Goal: Communication & Community: Ask a question

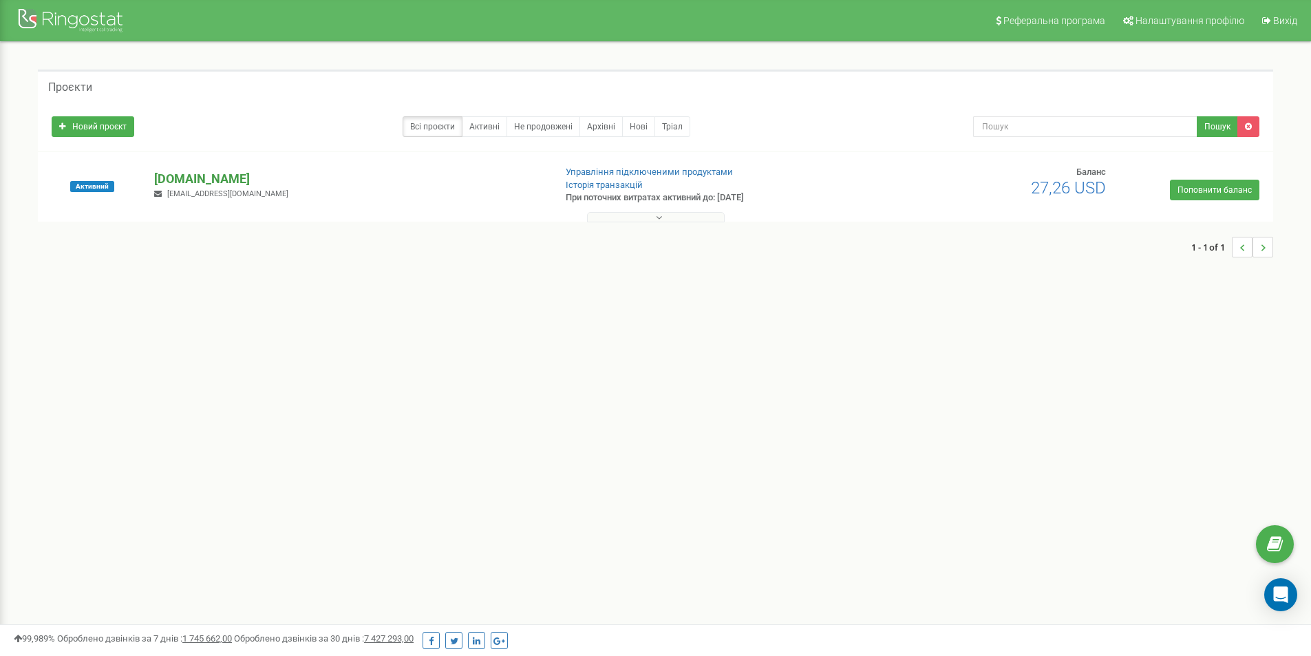
click at [158, 176] on p "[DOMAIN_NAME]" at bounding box center [348, 179] width 389 height 18
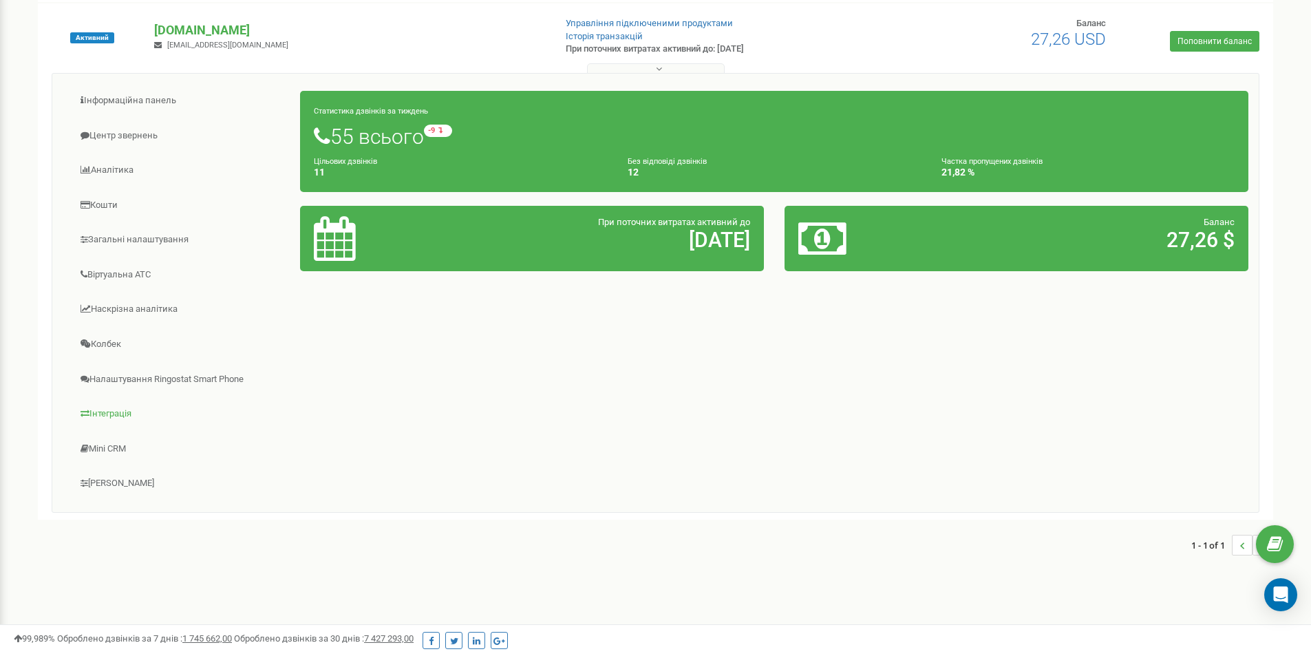
scroll to position [170, 0]
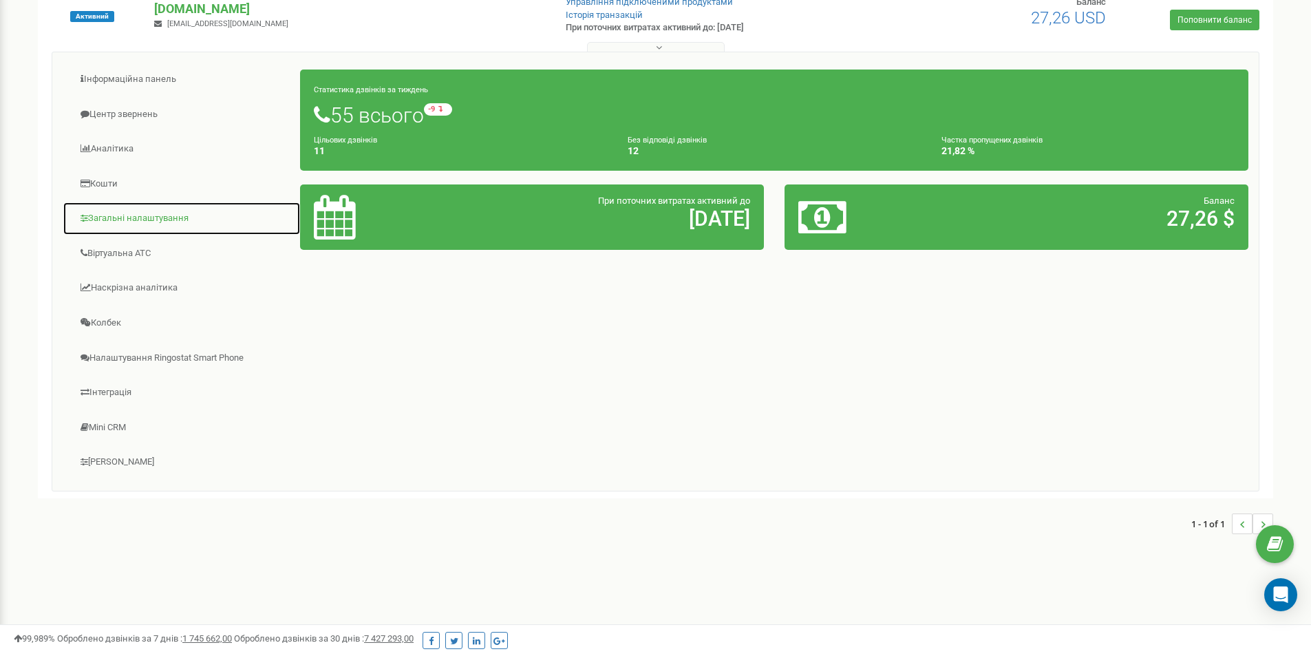
click at [162, 217] on link "Загальні налаштування" at bounding box center [182, 219] width 238 height 34
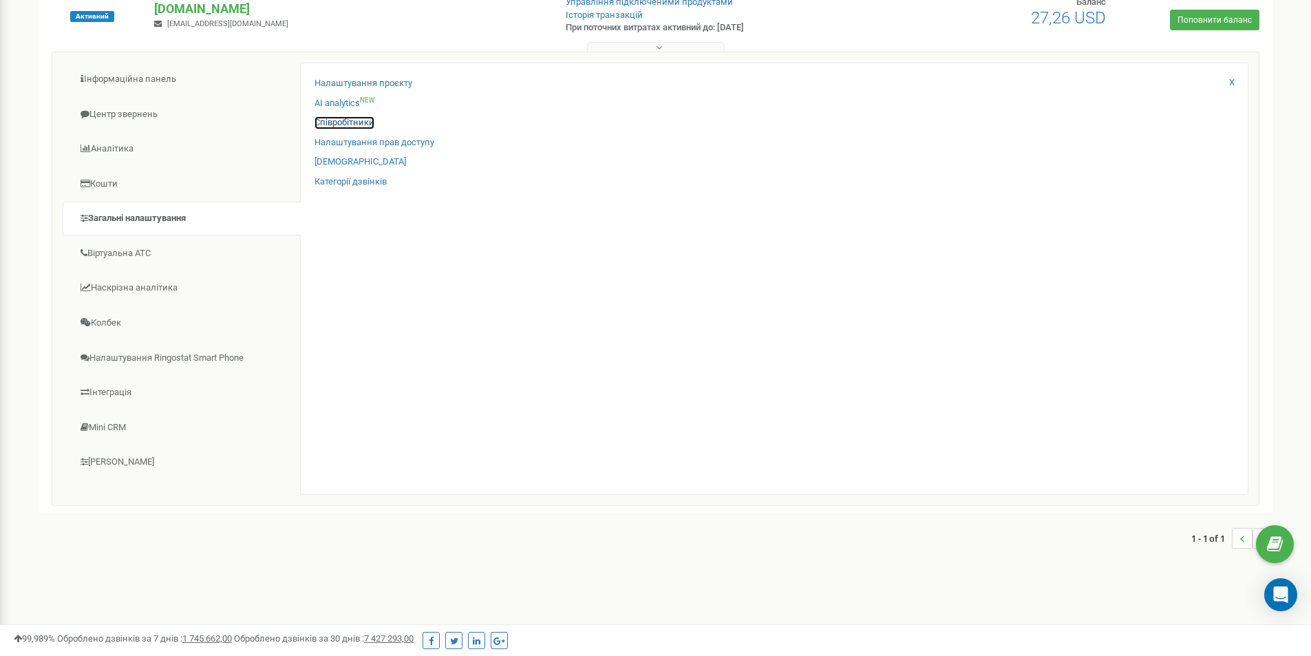
click at [335, 120] on link "Співробітники" at bounding box center [345, 122] width 60 height 13
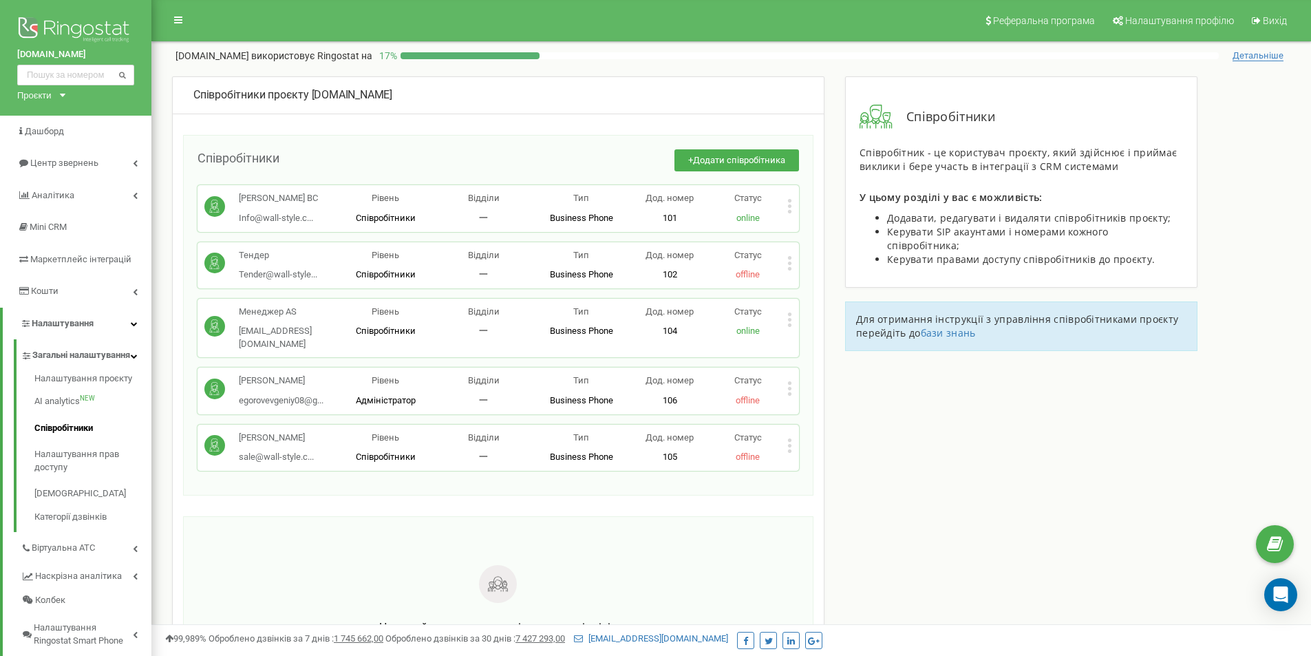
click at [786, 206] on div "Статус online" at bounding box center [748, 208] width 78 height 32
click at [790, 207] on icon at bounding box center [789, 205] width 3 height 3
click at [807, 226] on span "Редагувати" at bounding box center [833, 228] width 54 height 9
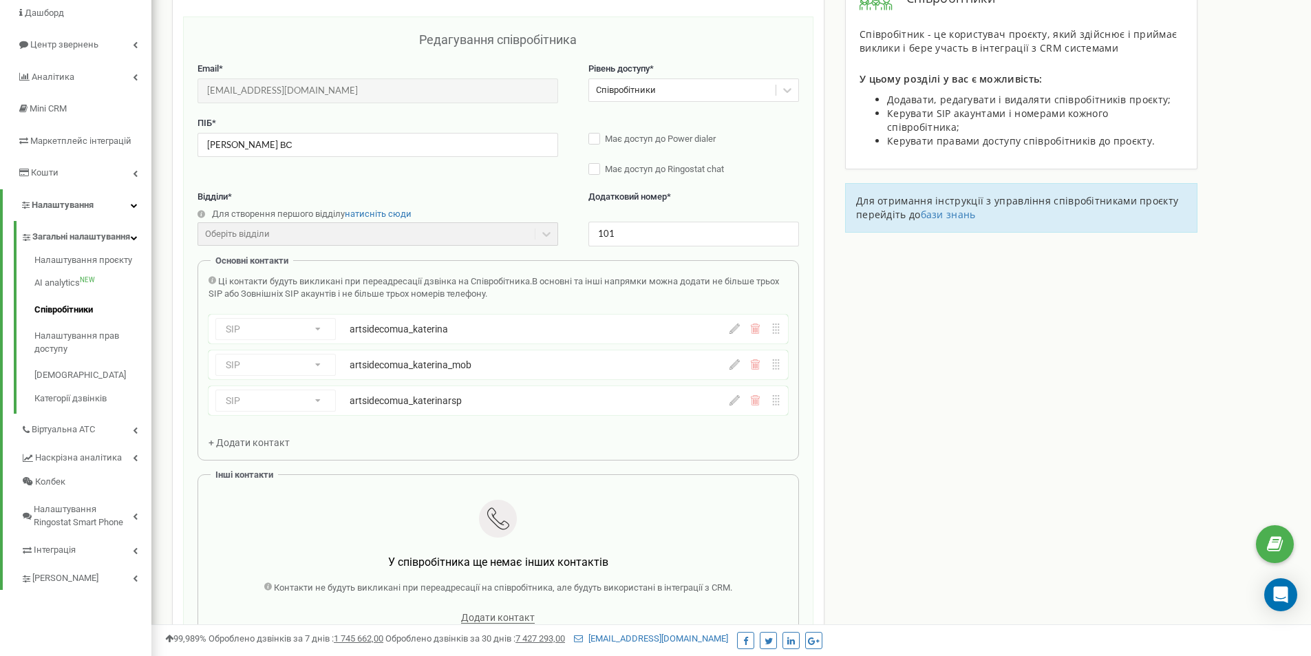
scroll to position [138, 0]
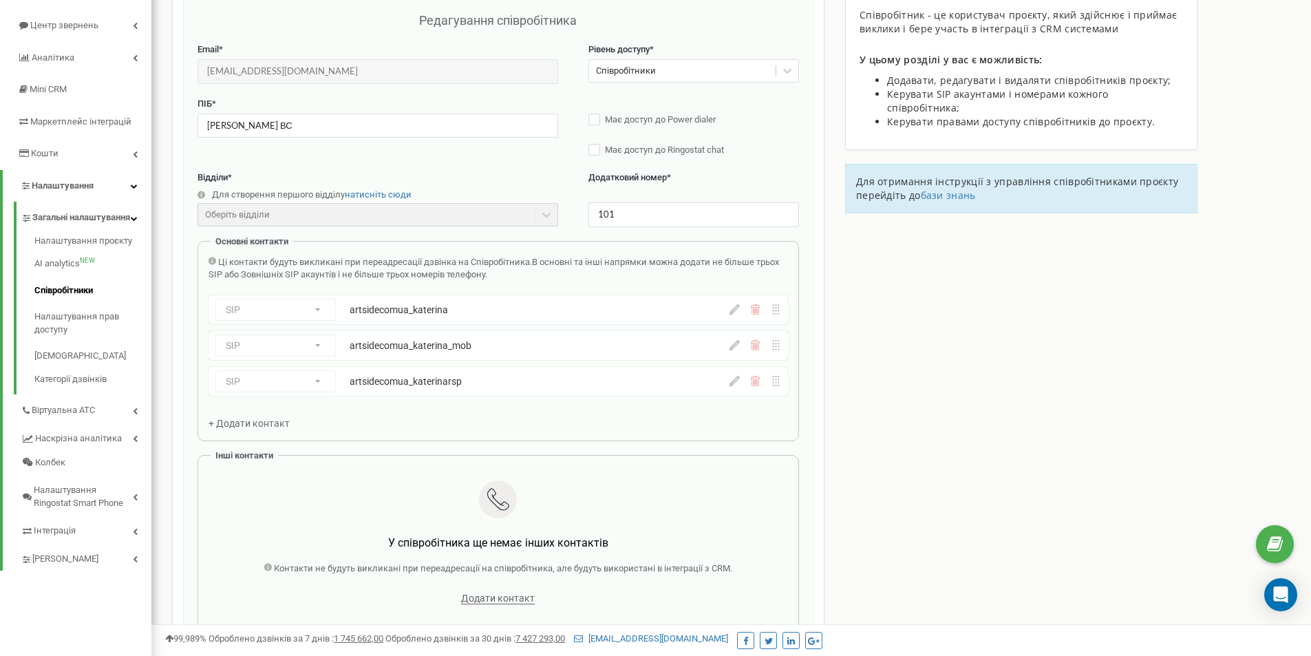
click at [465, 305] on div "artsidecomua_katerina" at bounding box center [494, 310] width 288 height 14
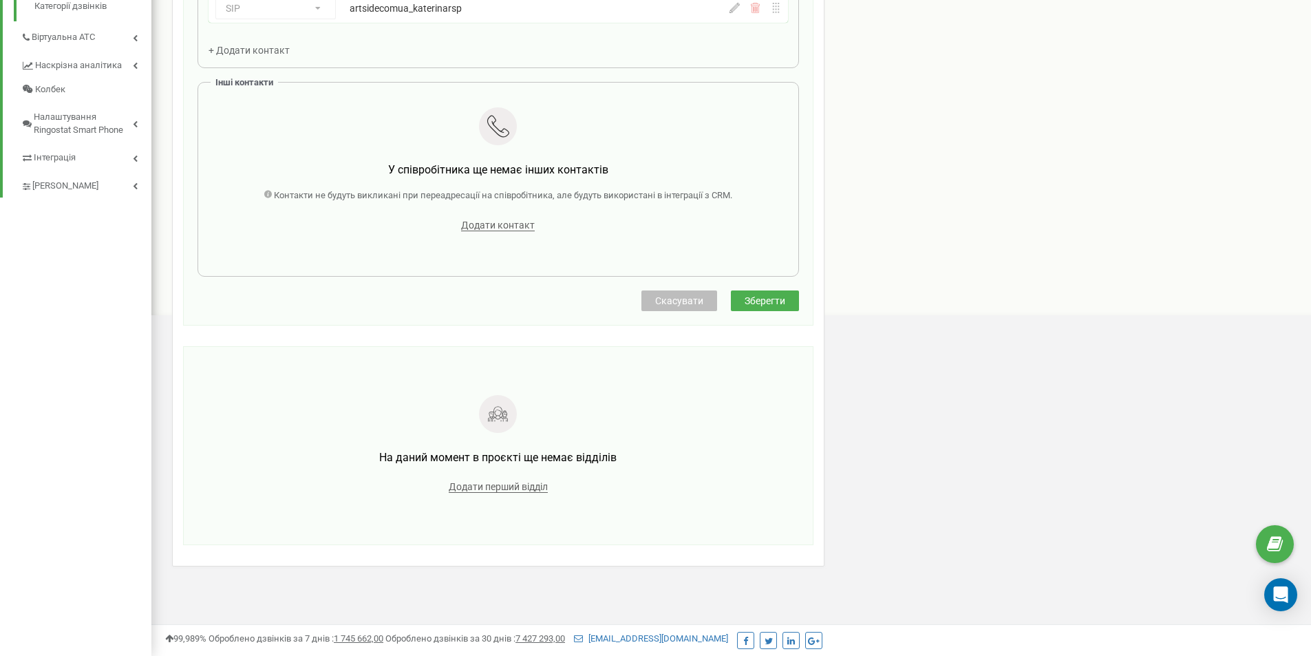
scroll to position [0, 0]
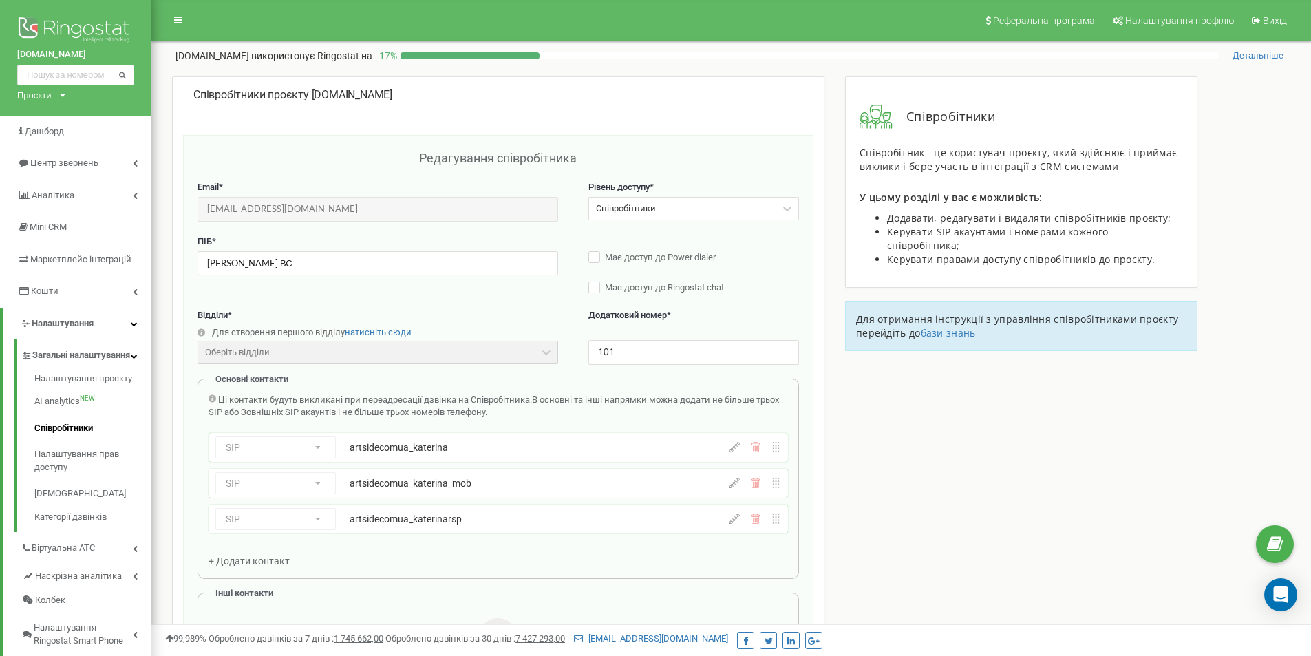
click at [707, 121] on div "Співробітники проєкту artside.com.ua Редагування співробітника Email * Info@wal…" at bounding box center [498, 576] width 652 height 1001
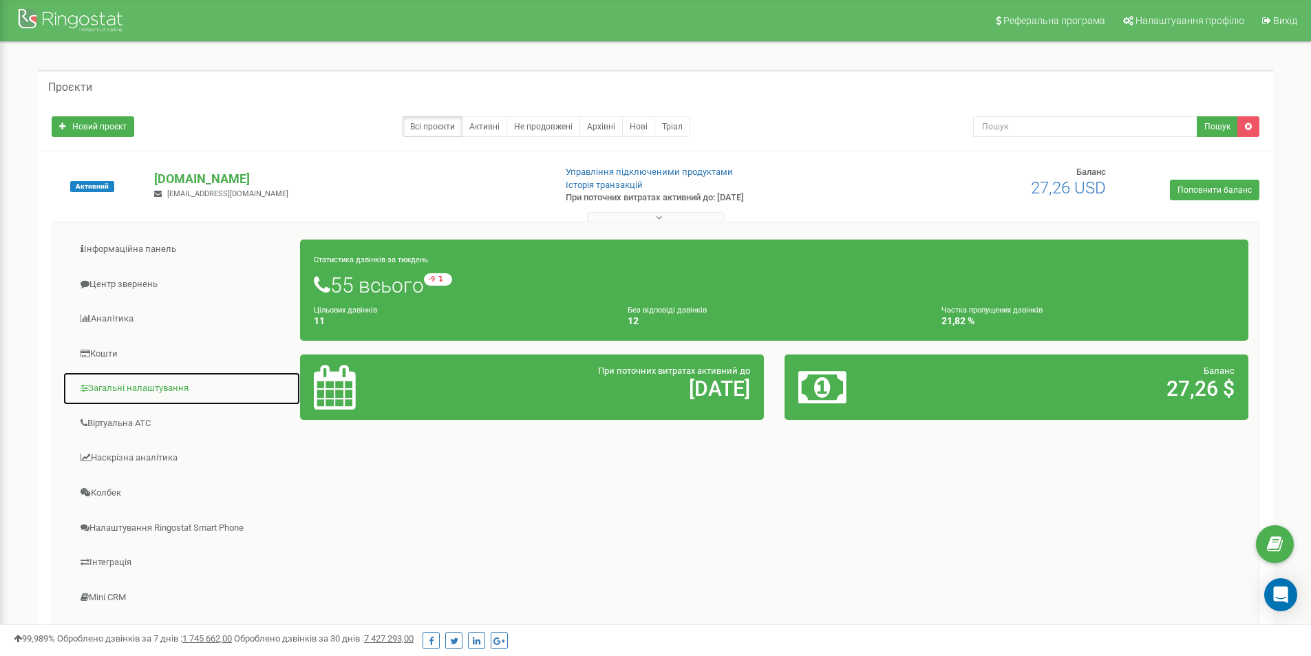
click at [142, 383] on link "Загальні налаштування" at bounding box center [182, 389] width 238 height 34
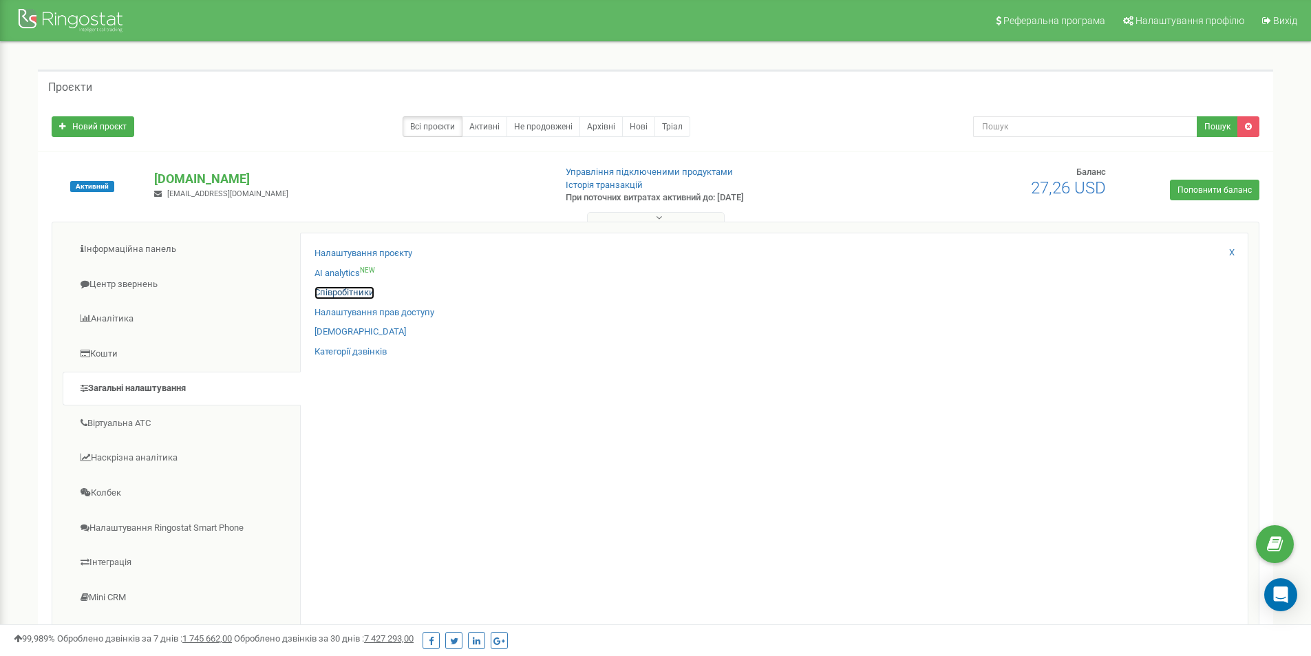
click at [350, 293] on link "Співробітники" at bounding box center [345, 292] width 60 height 13
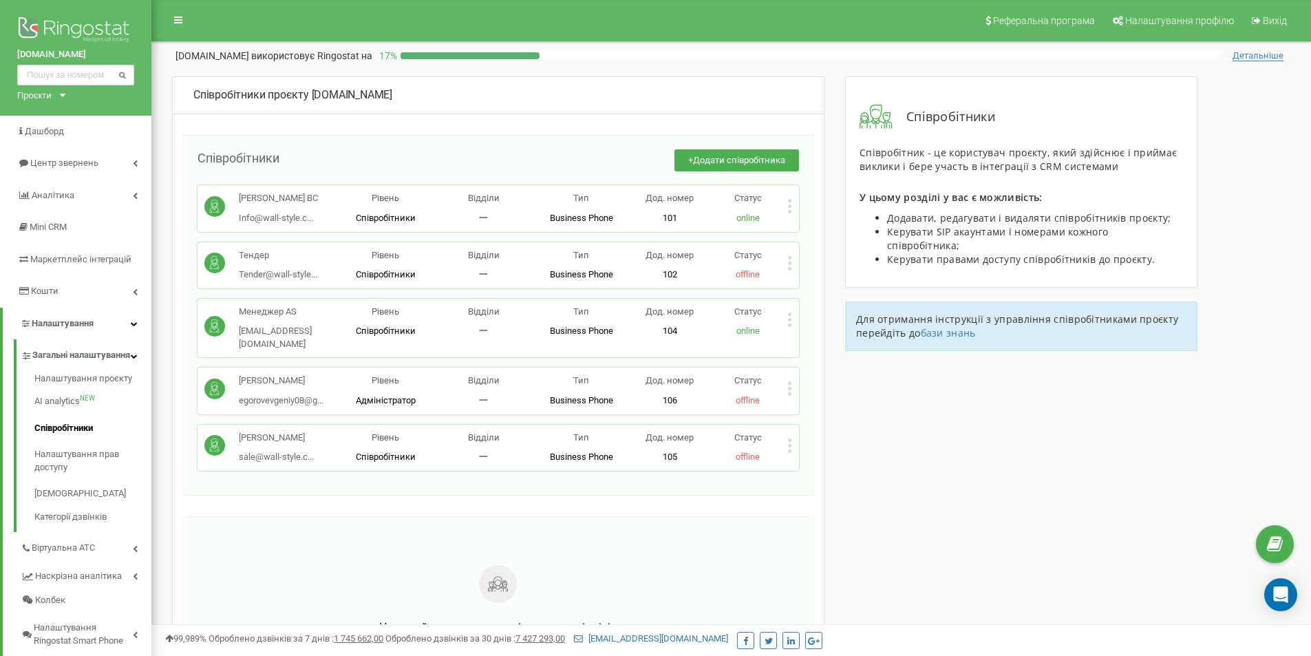
click at [788, 319] on icon at bounding box center [789, 319] width 5 height 14
click at [825, 339] on span "Редагувати" at bounding box center [833, 341] width 54 height 9
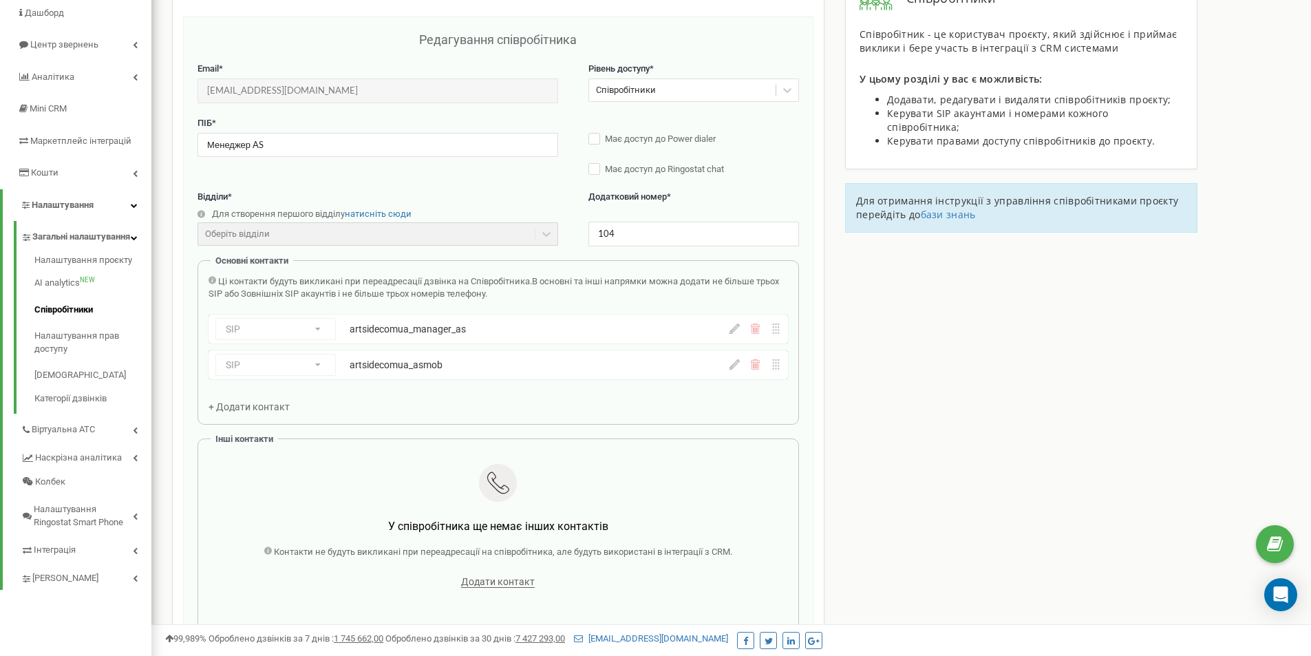
scroll to position [138, 0]
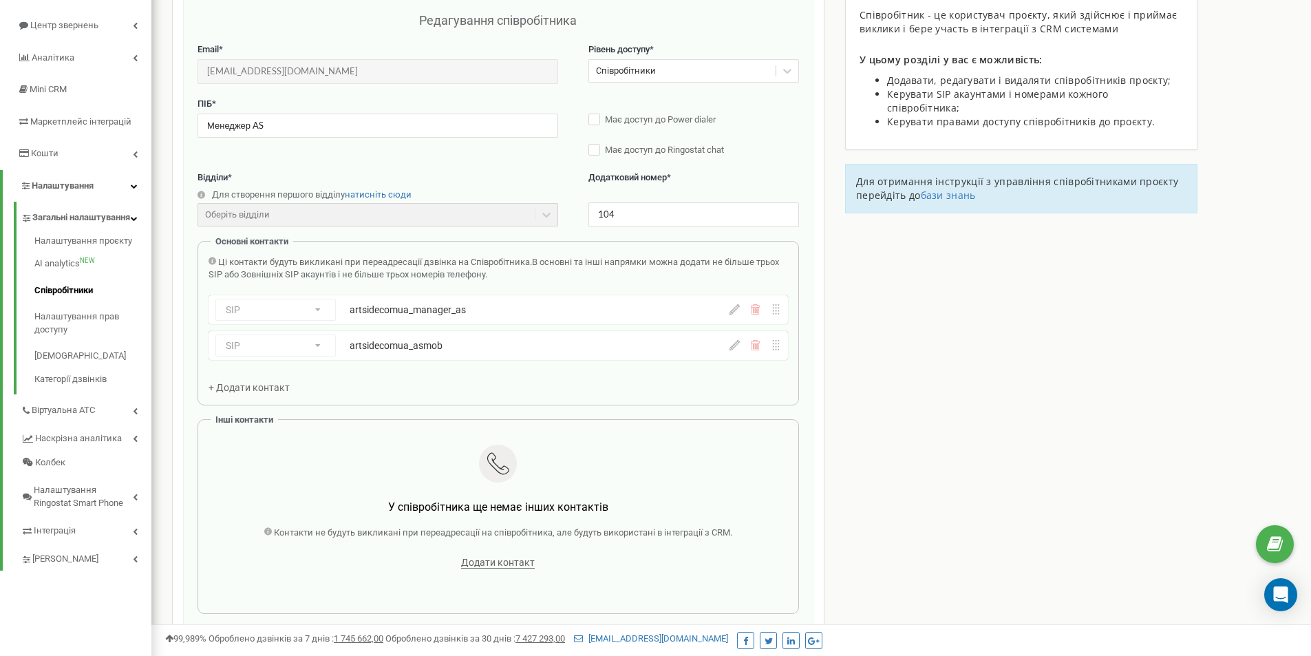
click at [926, 311] on div "Співробітники проєкту artside.com.ua Редагування співробітника Email * Sale@art…" at bounding box center [731, 466] width 1139 height 1054
click at [53, 293] on link "Співробітники" at bounding box center [92, 290] width 117 height 27
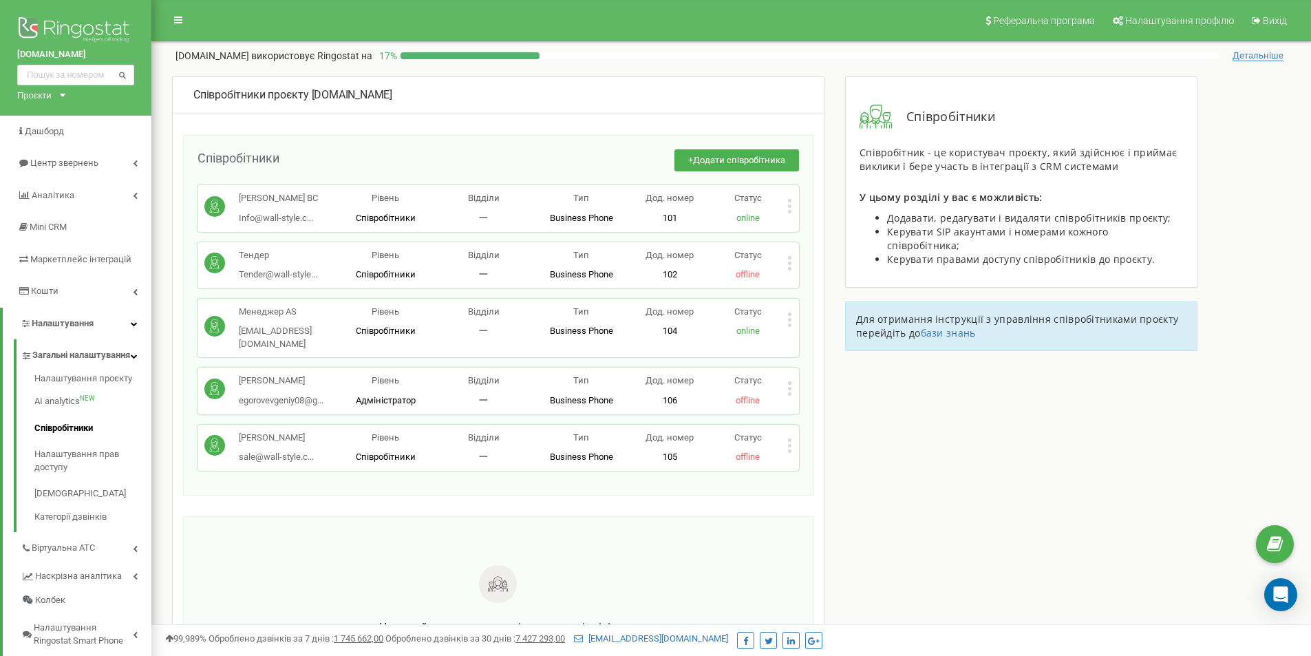
click at [793, 434] on div "Маковій Анна sale@wall-style.c... sale@wall-style.com.ua Рівень Співробітники В…" at bounding box center [499, 448] width 602 height 46
click at [792, 432] on div "Маковій Анна sale@wall-style.c... sale@wall-style.com.ua Рівень Співробітники В…" at bounding box center [499, 448] width 602 height 46
click at [789, 438] on icon at bounding box center [789, 445] width 5 height 14
click at [851, 463] on span "Редагувати" at bounding box center [833, 467] width 54 height 9
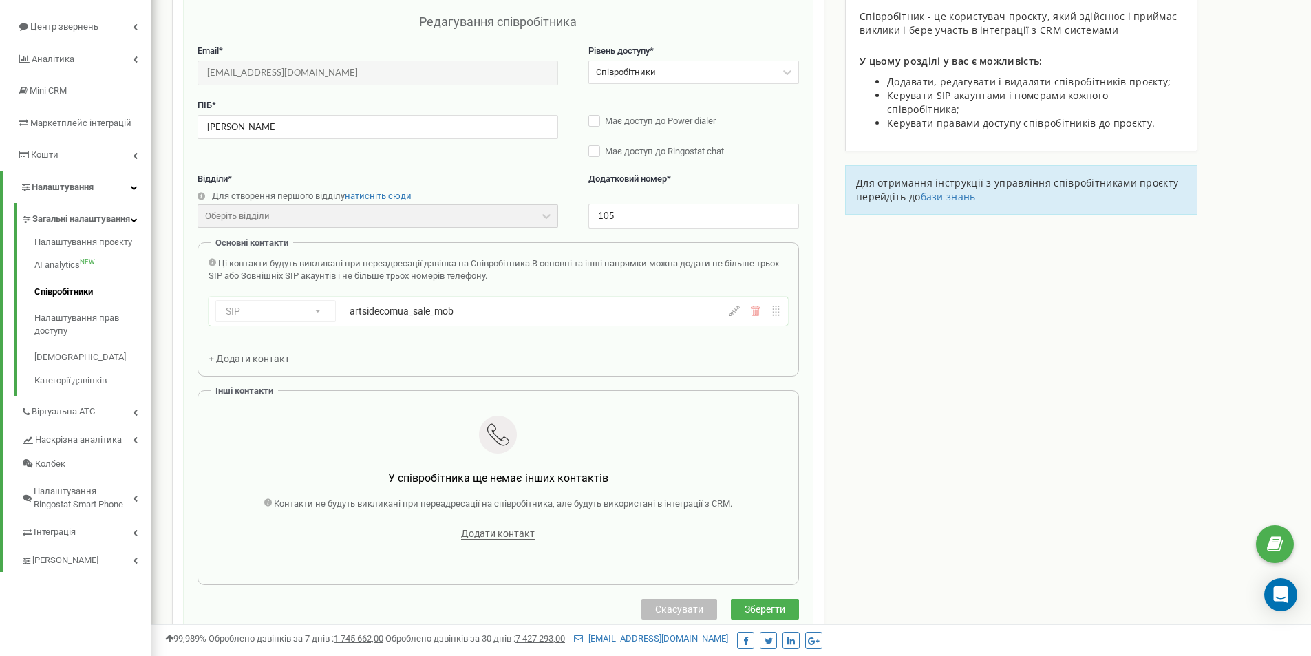
scroll to position [138, 0]
click at [440, 309] on div "artsidecomua_sale_mob" at bounding box center [494, 310] width 288 height 14
click at [424, 309] on div "artsidecomua_sale_mob" at bounding box center [494, 310] width 288 height 14
click at [736, 313] on icon at bounding box center [735, 309] width 10 height 10
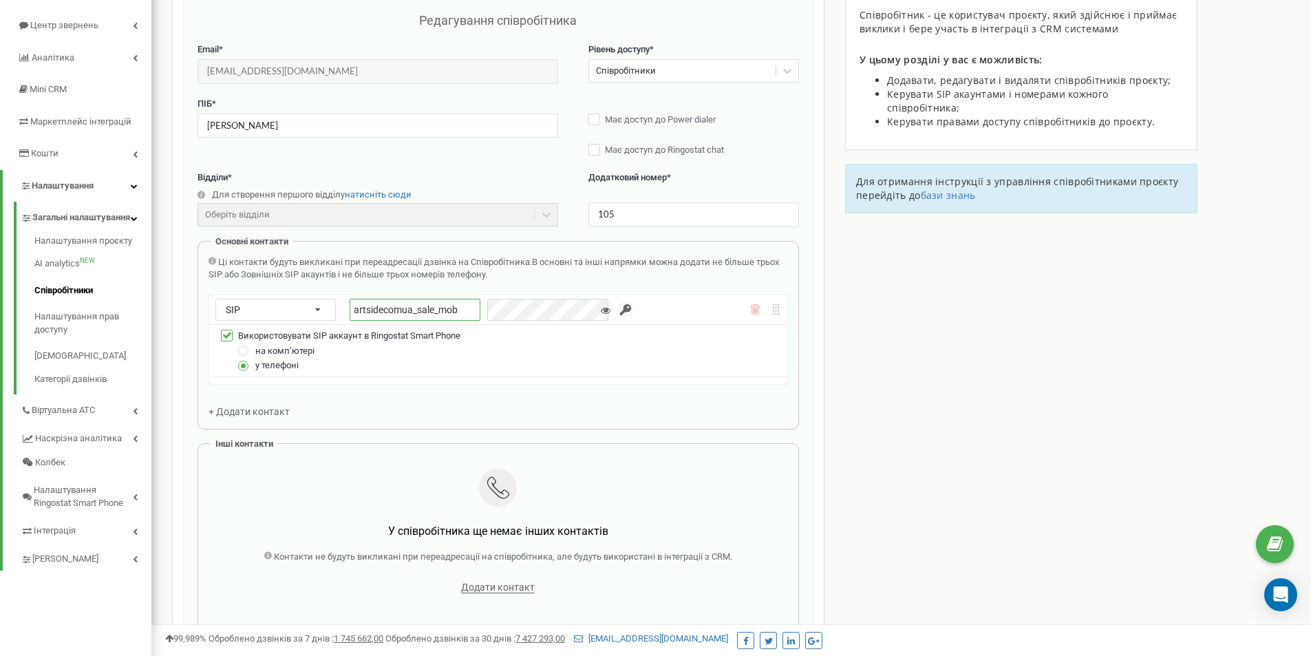
click at [414, 305] on input "artsidecomua_sale_mob" at bounding box center [415, 310] width 131 height 22
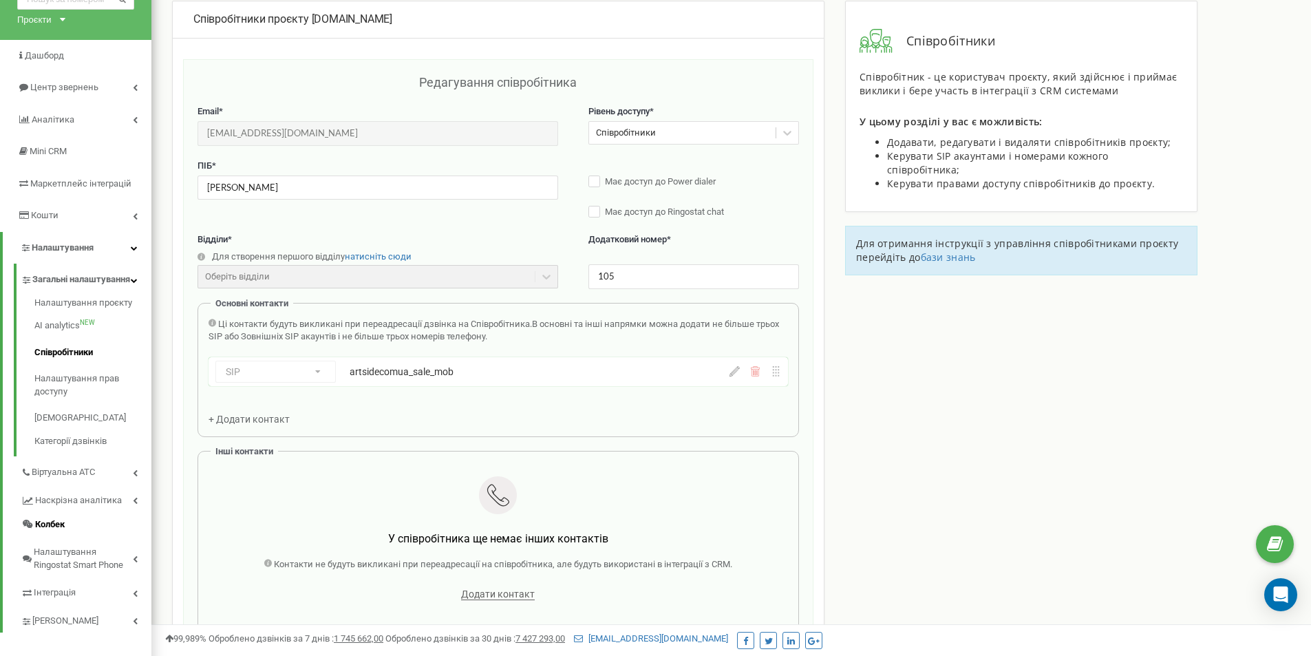
scroll to position [0, 0]
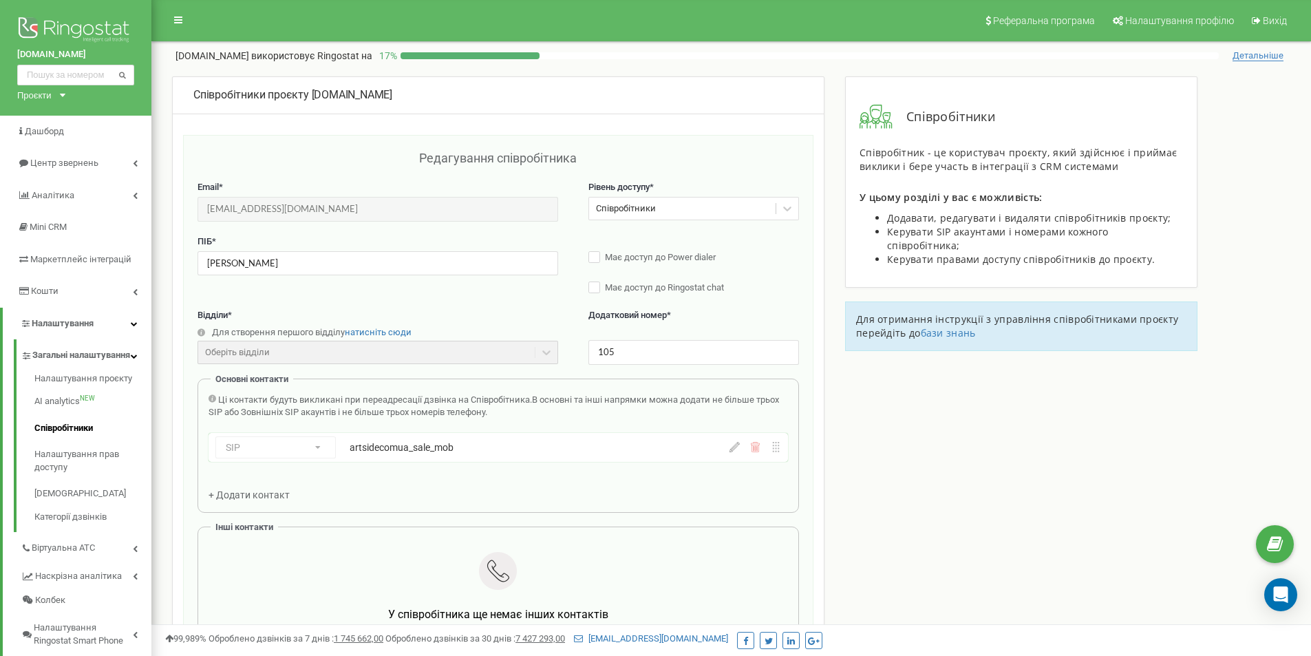
click at [69, 92] on div "artside.com.ua Проєкти artside.com.ua" at bounding box center [75, 58] width 151 height 116
click at [50, 127] on span "Дашборд" at bounding box center [44, 131] width 39 height 10
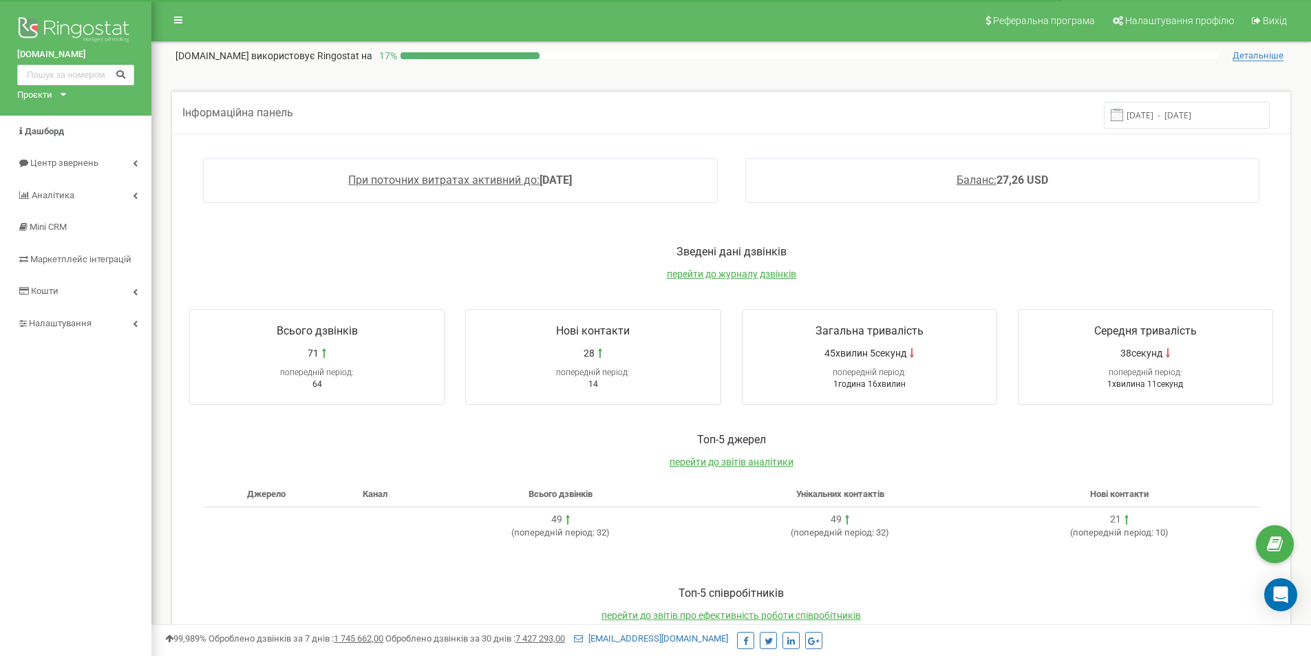
scroll to position [176, 0]
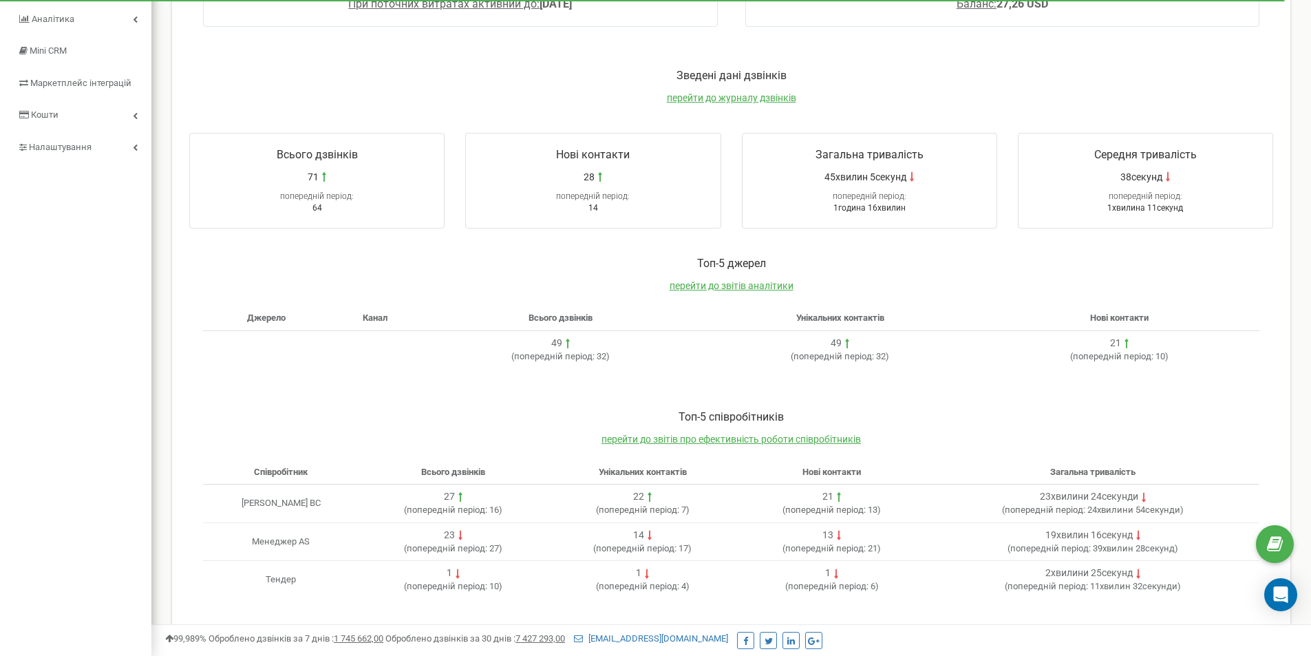
click at [1124, 496] on div "23хвилини 24секунди" at bounding box center [1089, 497] width 98 height 14
click at [751, 286] on span "перейти до звітів аналітики" at bounding box center [732, 285] width 124 height 11
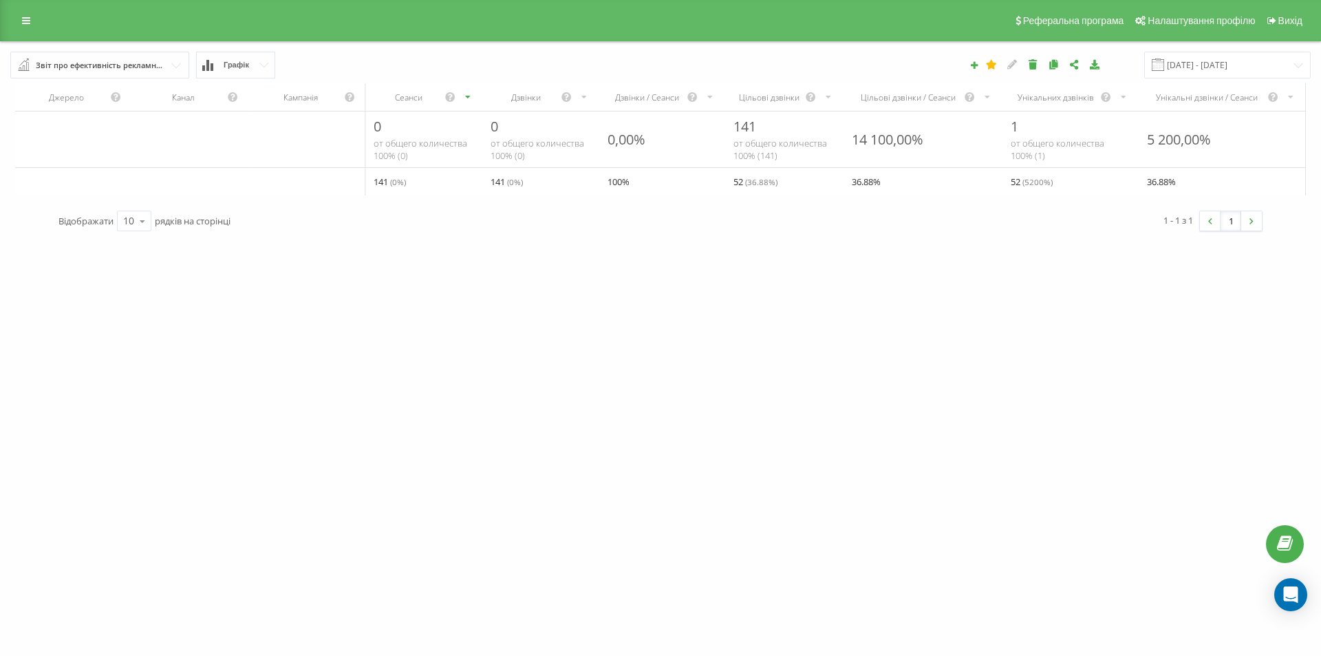
click at [970, 140] on div "14 100,00%" at bounding box center [923, 140] width 159 height 30
click at [817, 194] on div "52 ( 36.88 %)" at bounding box center [784, 182] width 118 height 28
click at [10, 12] on div "Реферальна програма Налаштування профілю Вихід" at bounding box center [660, 20] width 1321 height 41
click at [32, 19] on link at bounding box center [26, 20] width 25 height 19
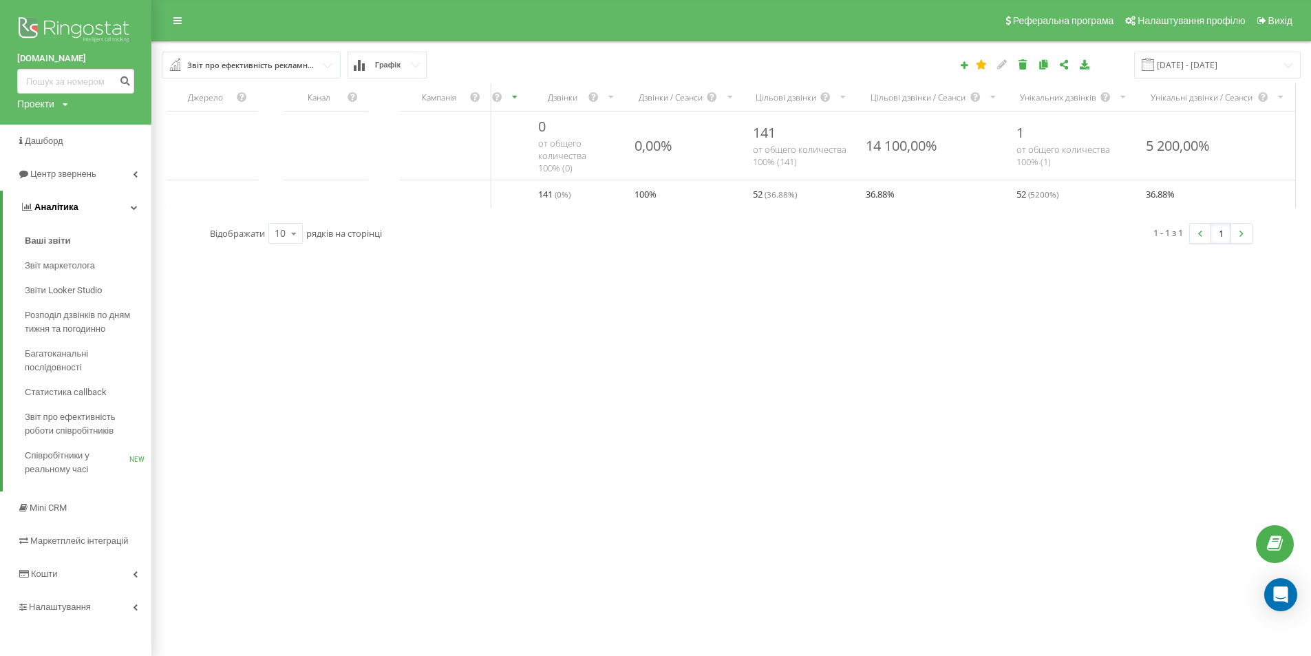
click at [138, 208] on link "Аналiтика" at bounding box center [77, 207] width 149 height 33
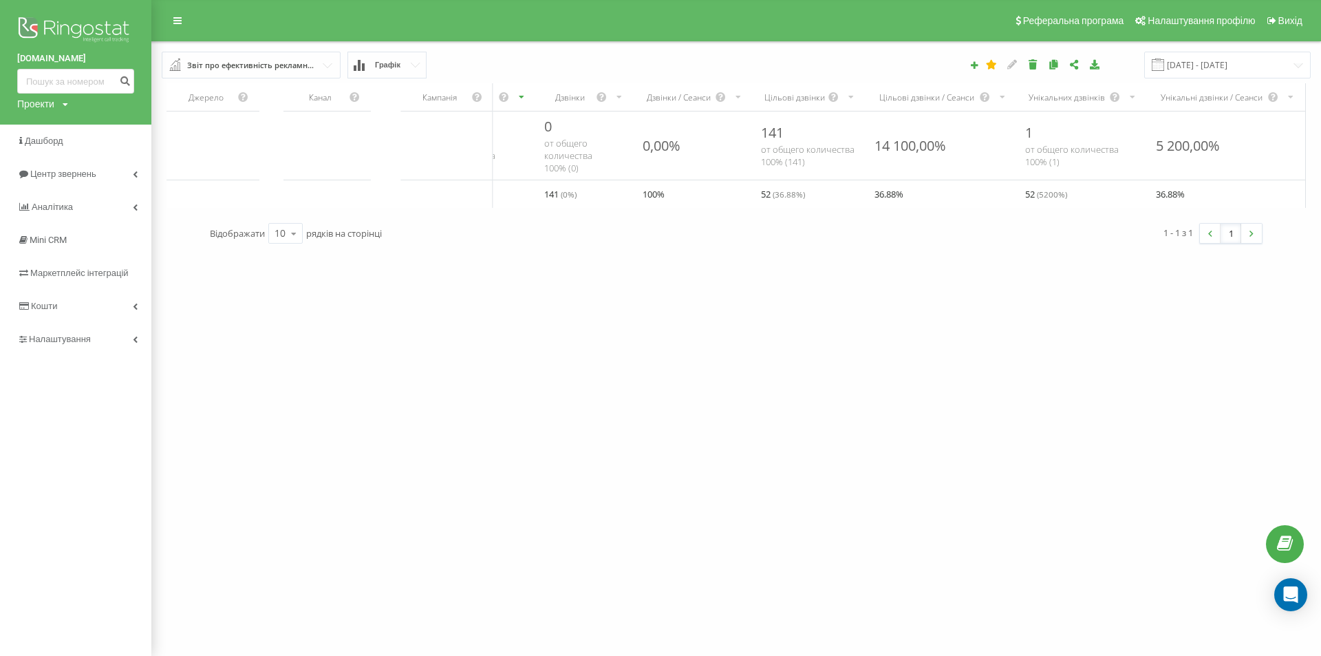
click at [1086, 429] on div "artside.com.ua Проекти artside.com.ua Дашборд Центр звернень Аналiтика Mini CRM…" at bounding box center [660, 328] width 1321 height 656
click at [1293, 589] on icon "Open Intercom Messenger" at bounding box center [1291, 595] width 16 height 18
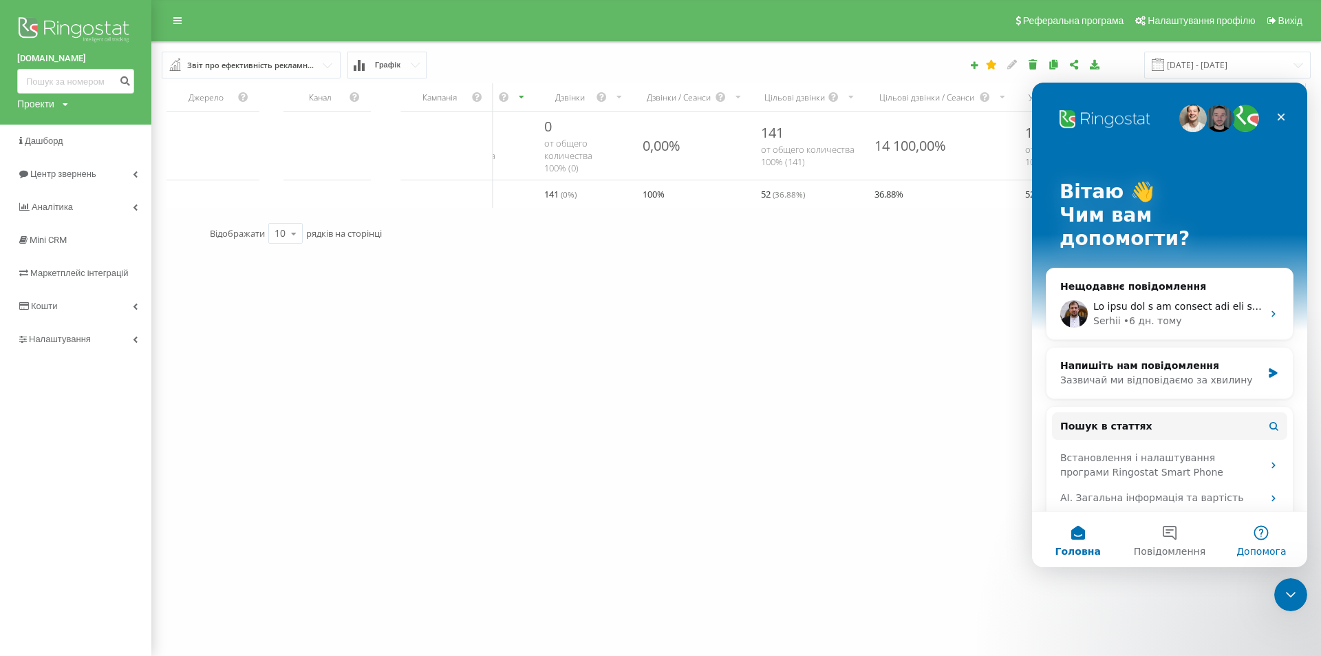
click at [1299, 551] on button "Допомога" at bounding box center [1262, 539] width 92 height 55
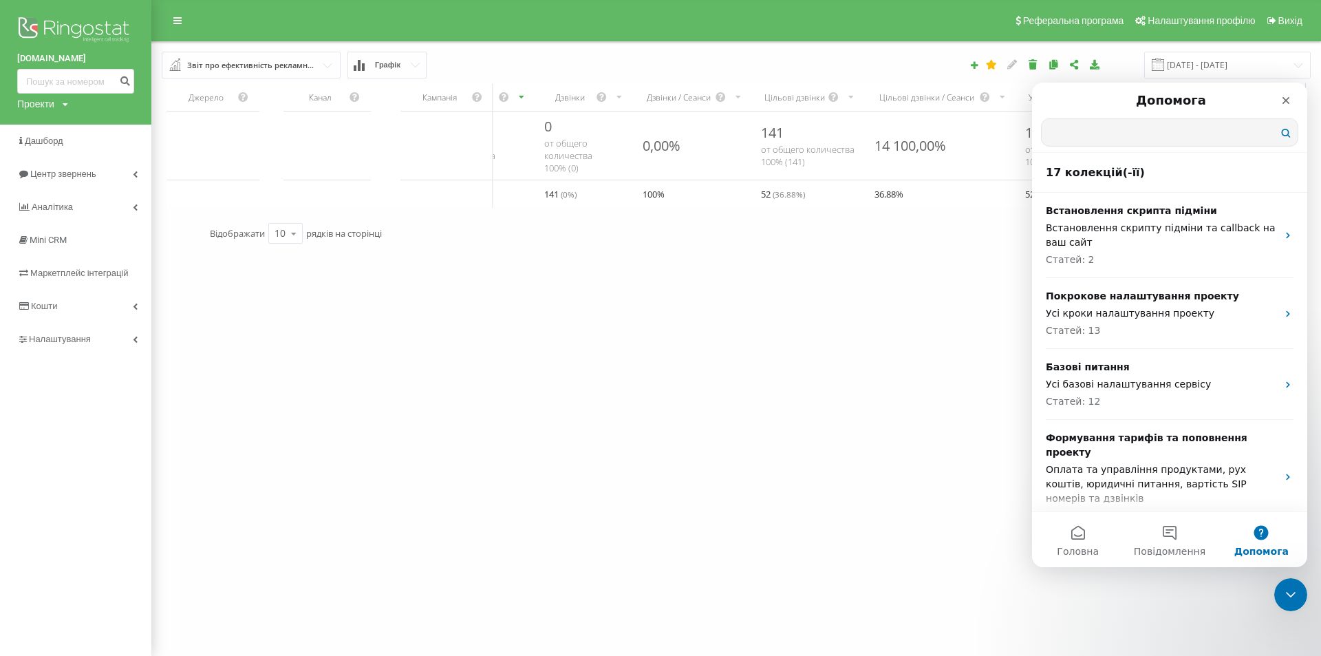
click at [1189, 131] on input "Пошук в статтях" at bounding box center [1170, 132] width 256 height 27
click at [1285, 94] on div "Закрити" at bounding box center [1286, 100] width 25 height 25
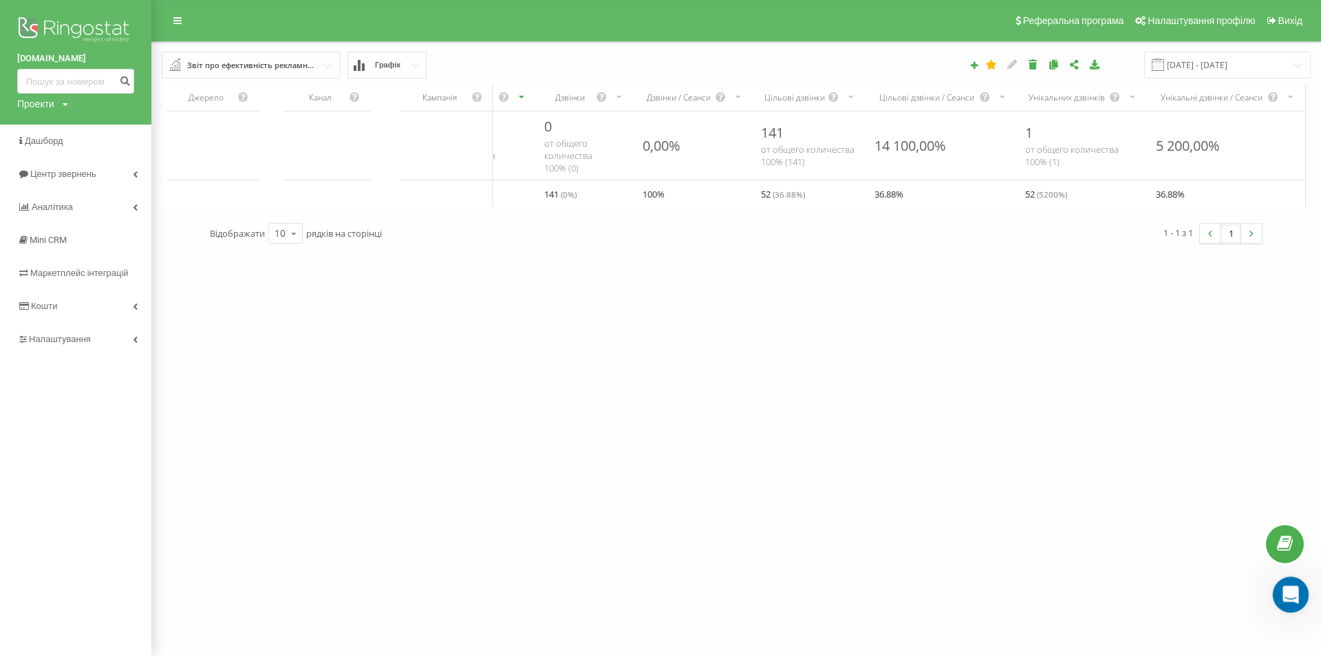
click at [1282, 584] on div "Відкрити програму для спілкування Intercom" at bounding box center [1288, 592] width 45 height 45
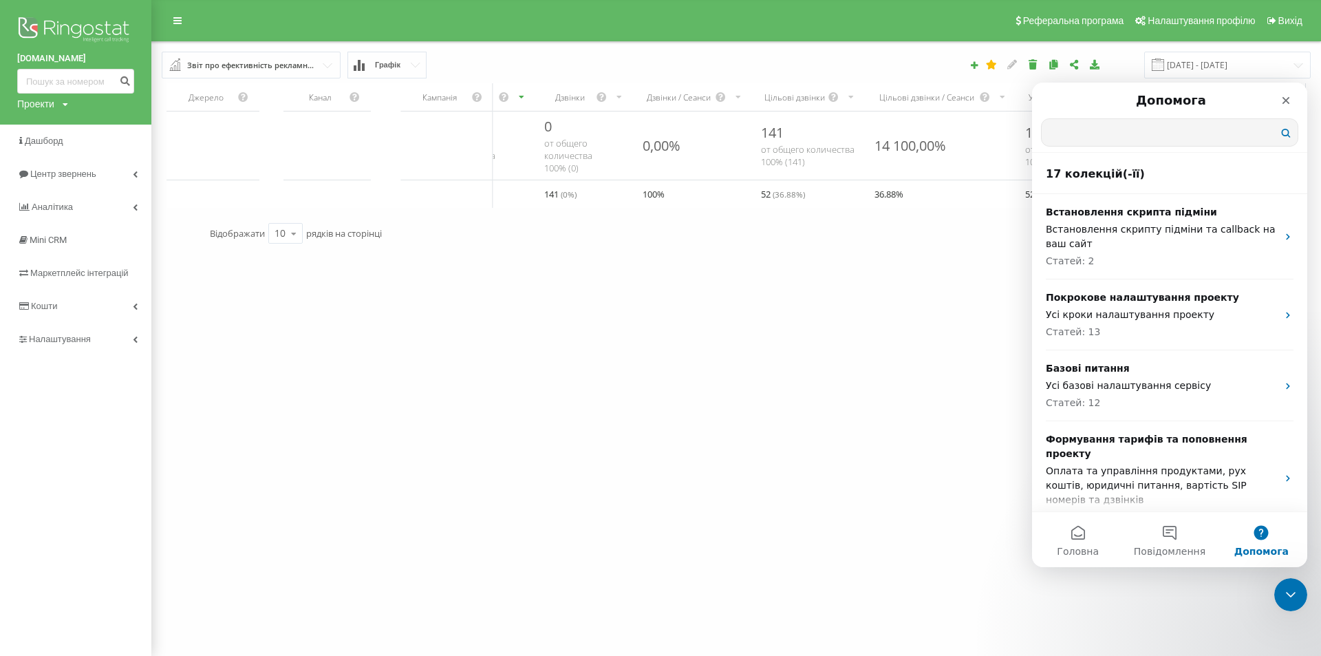
click at [1173, 122] on input "Пошук в статтях" at bounding box center [1170, 132] width 256 height 27
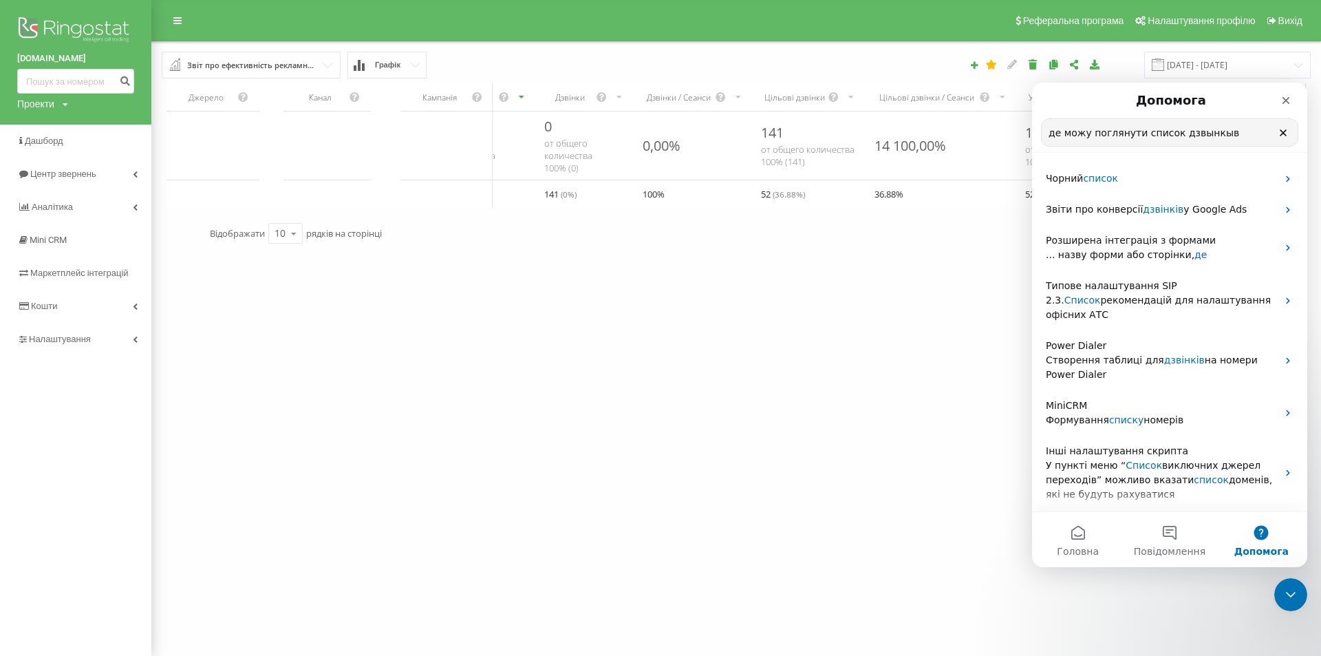
type input "де можу поглянути список дзвынкыв"
drag, startPoint x: 847, startPoint y: 397, endPoint x: 981, endPoint y: 425, distance: 136.5
click at [848, 397] on div "artside.com.ua Проекти artside.com.ua Дашборд Центр звернень Аналiтика Mini CRM…" at bounding box center [660, 328] width 1321 height 656
click at [1277, 599] on div "Закрити програму для спілкування Intercom" at bounding box center [1289, 592] width 33 height 33
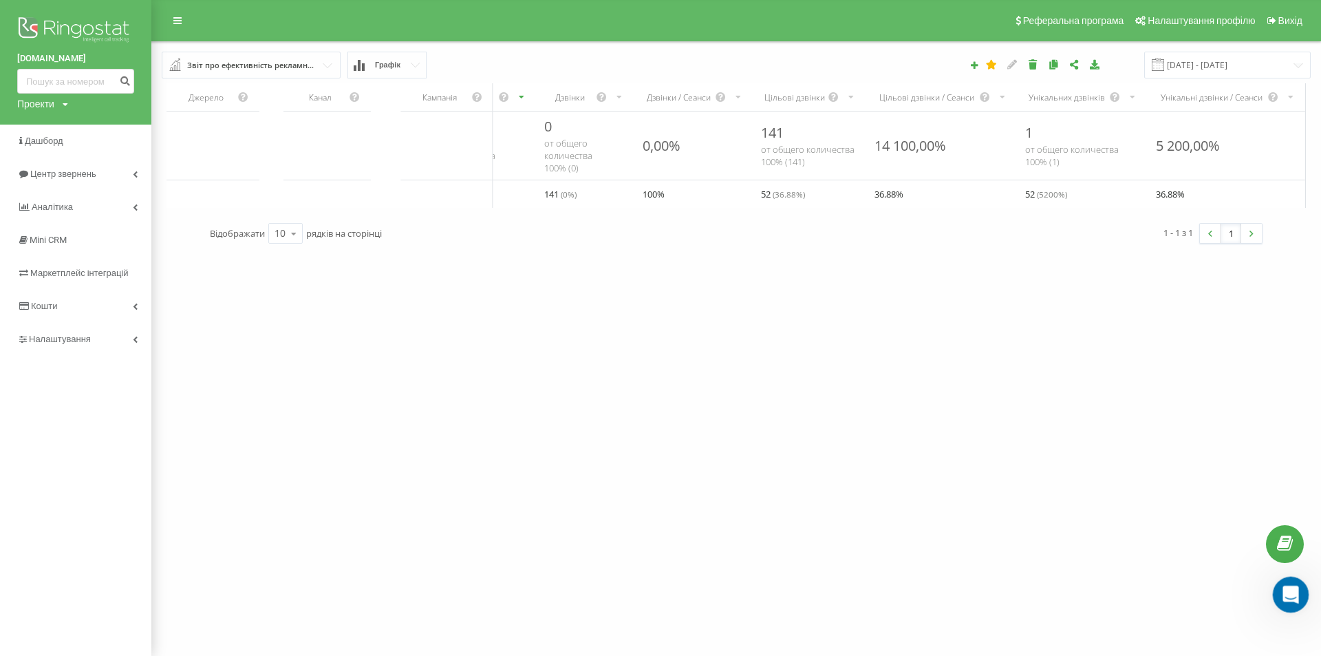
click at [1292, 585] on icon "Відкрити програму для спілкування Intercom" at bounding box center [1289, 593] width 23 height 23
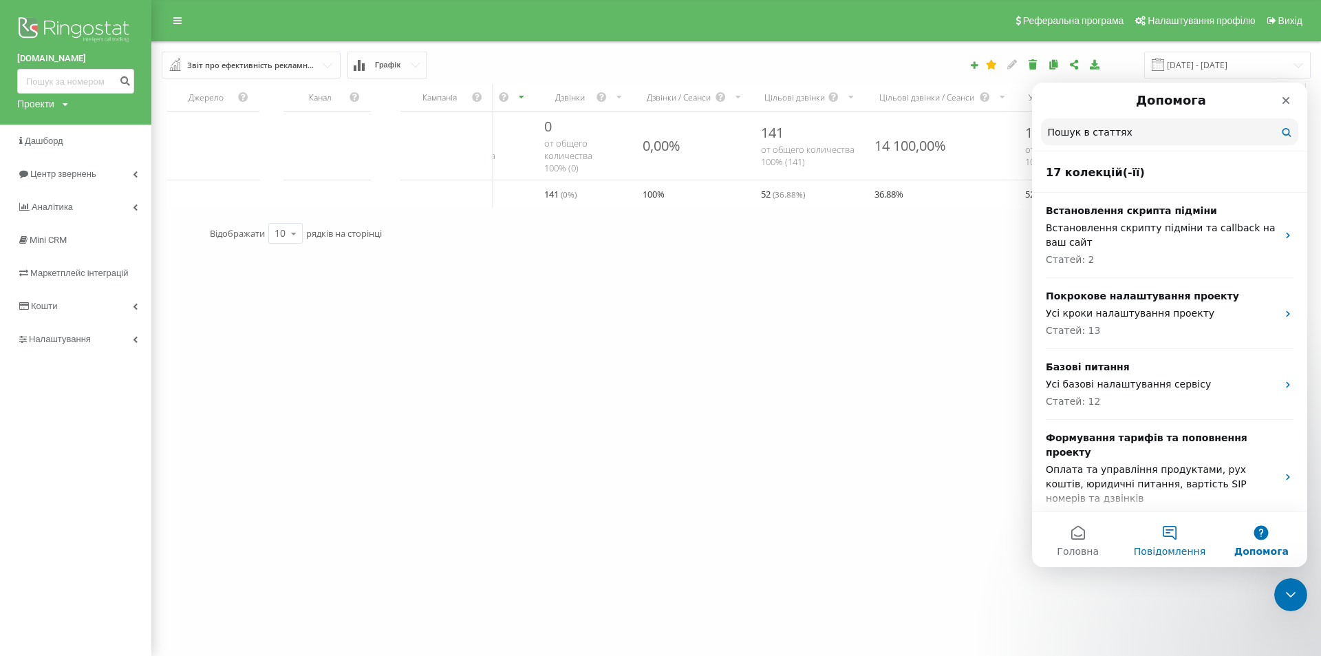
click at [1176, 535] on button "Повідомлення" at bounding box center [1170, 539] width 92 height 55
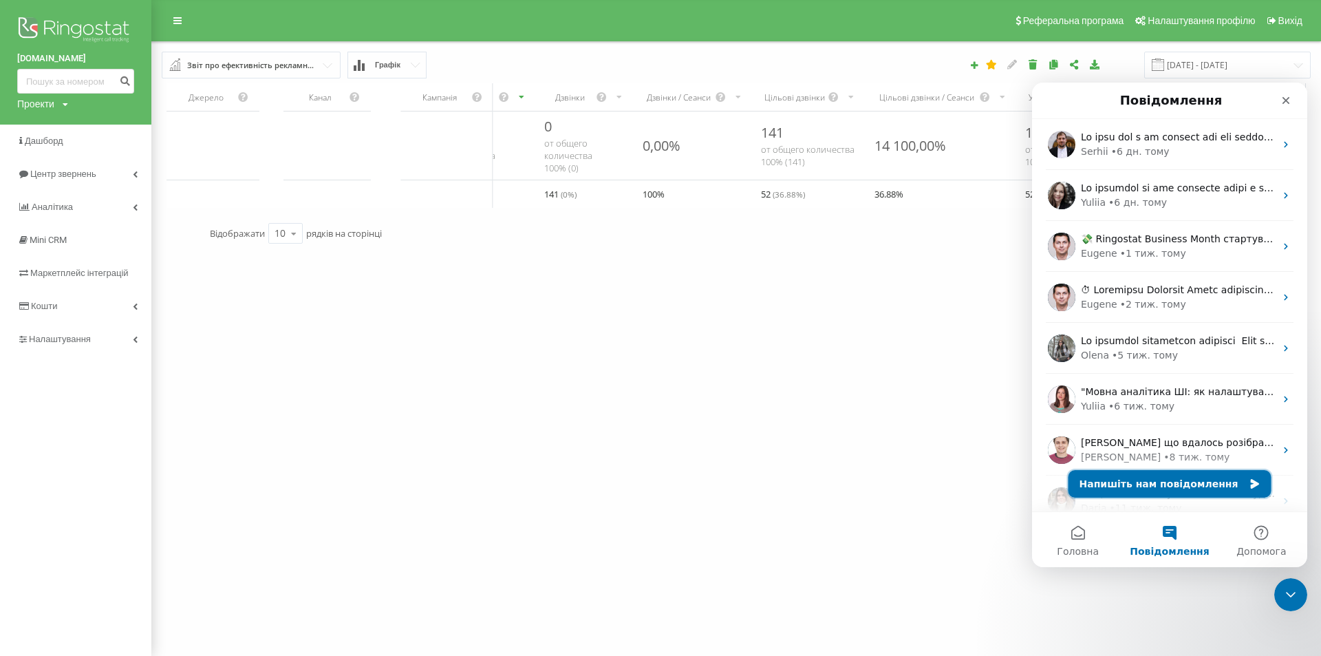
click at [1205, 476] on button "Напишіть нам повідомлення" at bounding box center [1170, 484] width 203 height 28
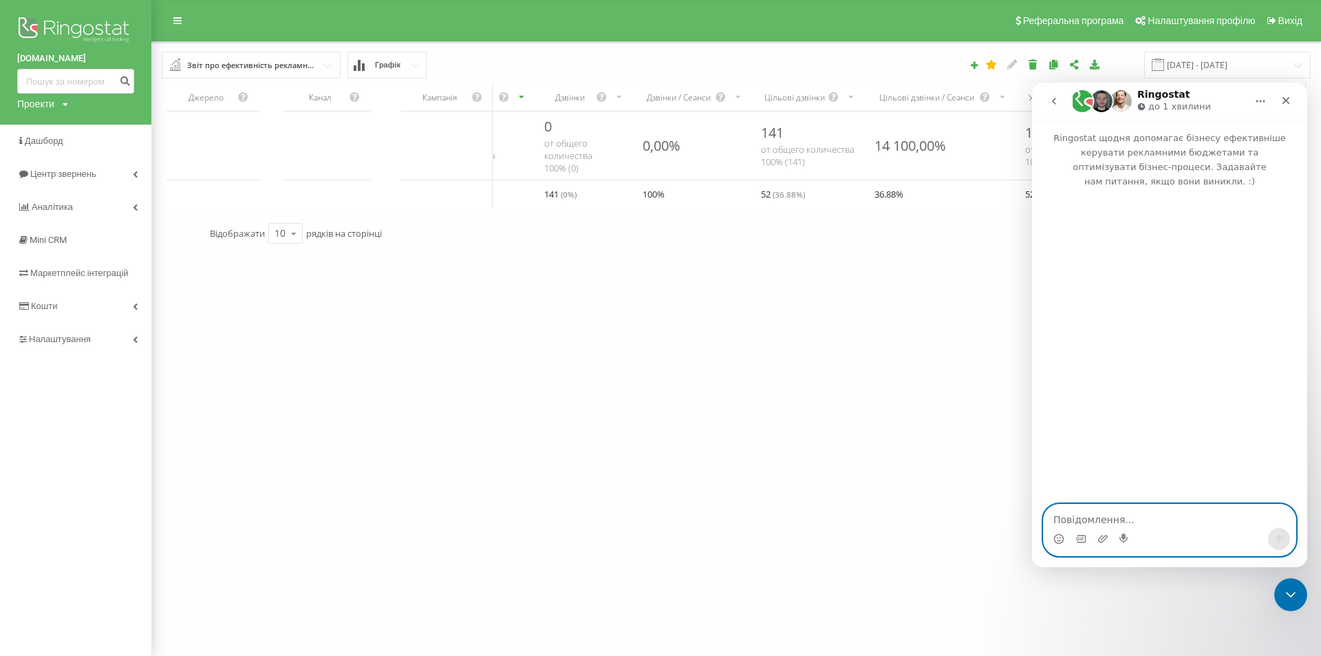
click at [1152, 525] on textarea "Повідомлення..." at bounding box center [1170, 516] width 252 height 23
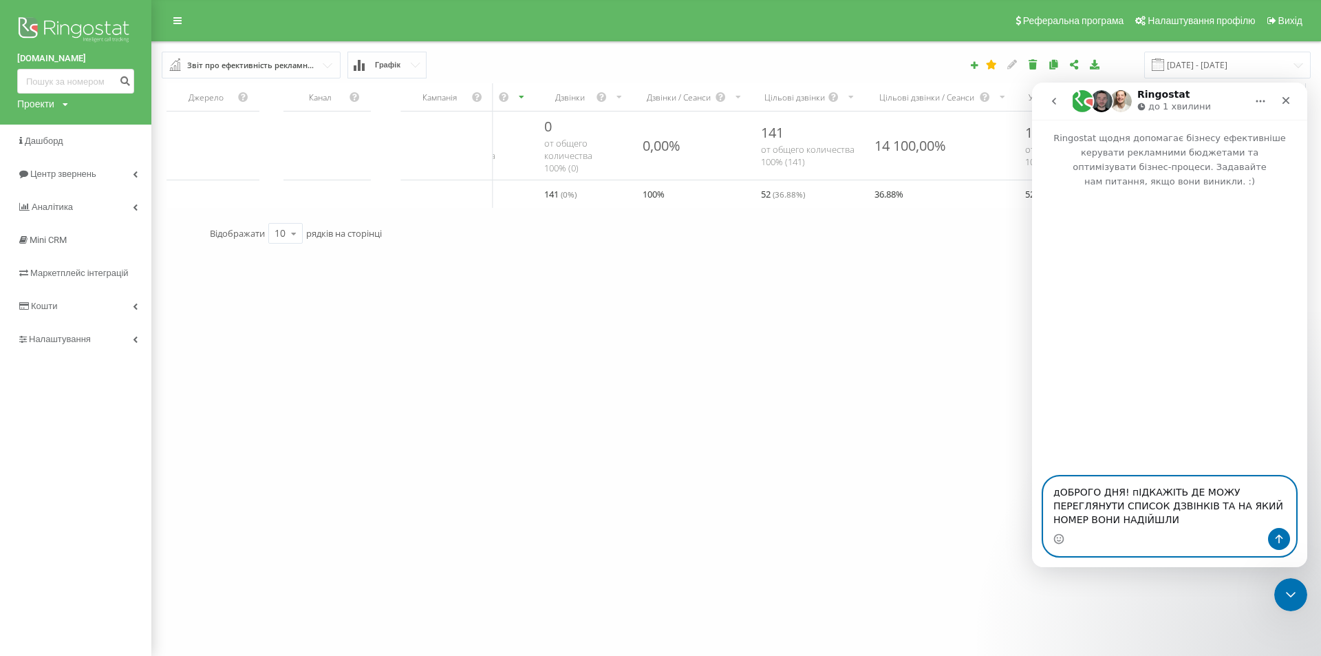
type textarea "дОБРОГО ДНЯ! пІДКАЖІТЬ ДЕ МОЖУ ПЕРЕГЛЯНУТИ СПИСОК ДЗВІНКІВ ТА НА ЯКИЙ НОМЕР ВОН…"
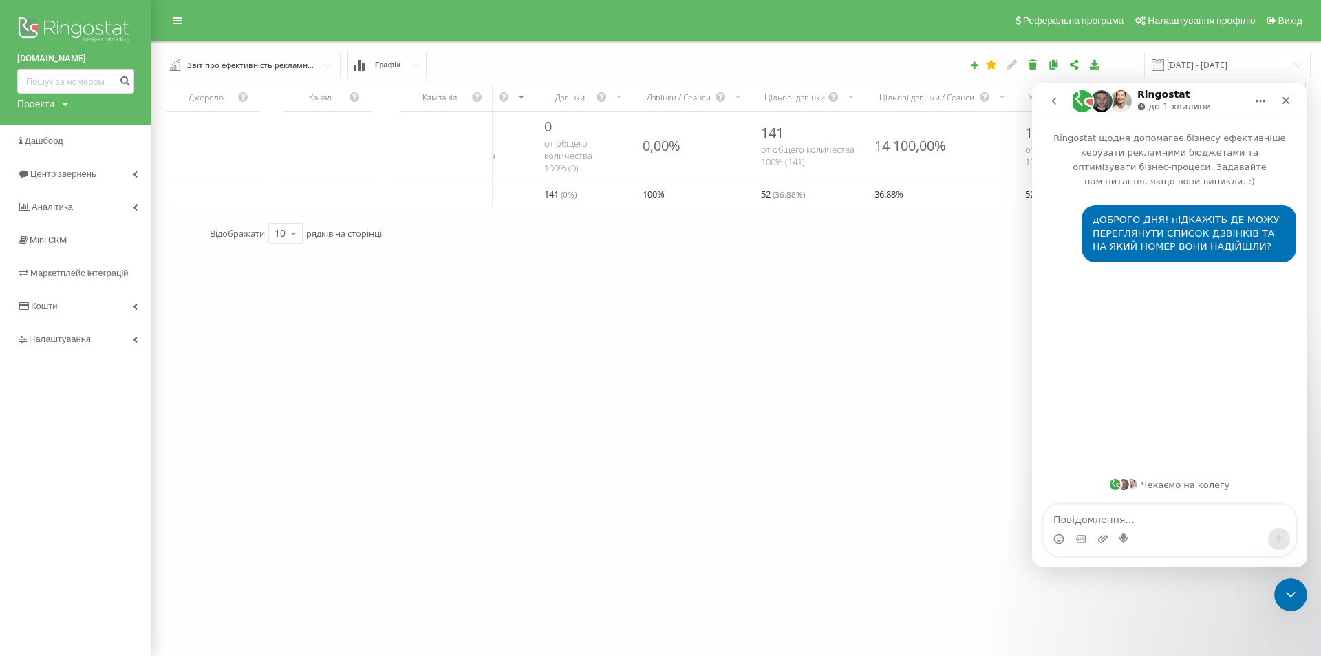
click at [765, 506] on div "artside.com.ua Проекти artside.com.ua Дашборд Центр звернень Аналiтика Mini CRM…" at bounding box center [660, 328] width 1321 height 656
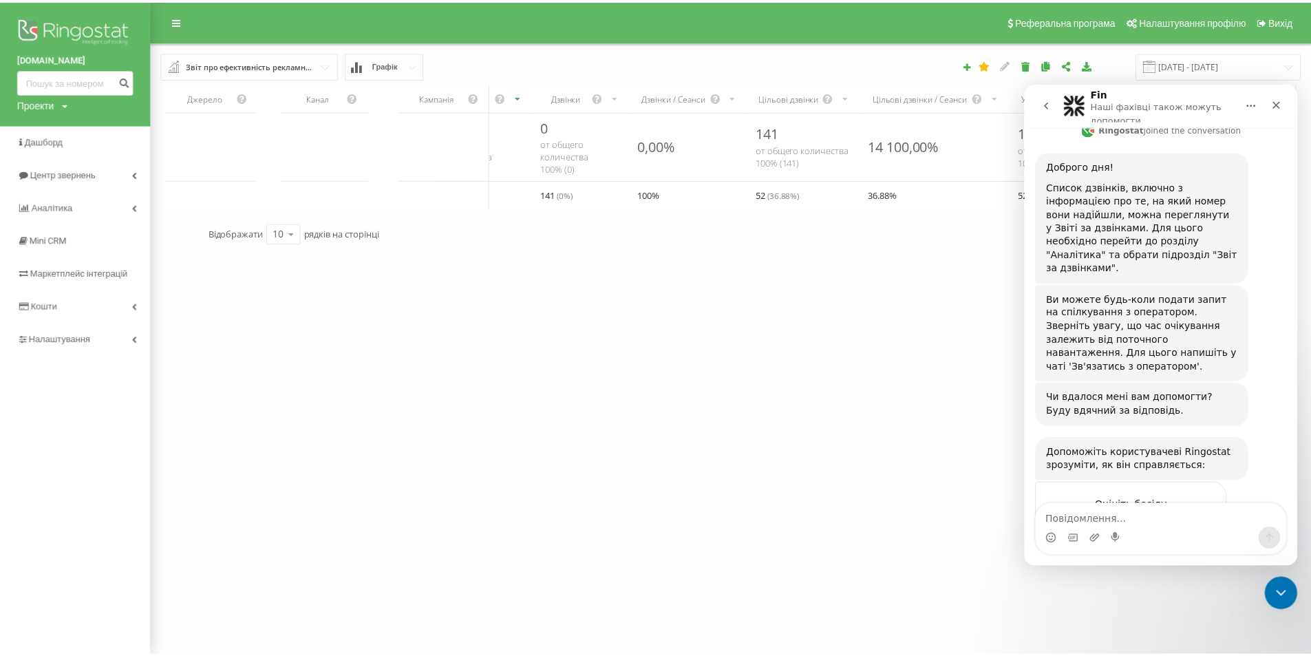
scroll to position [406, 0]
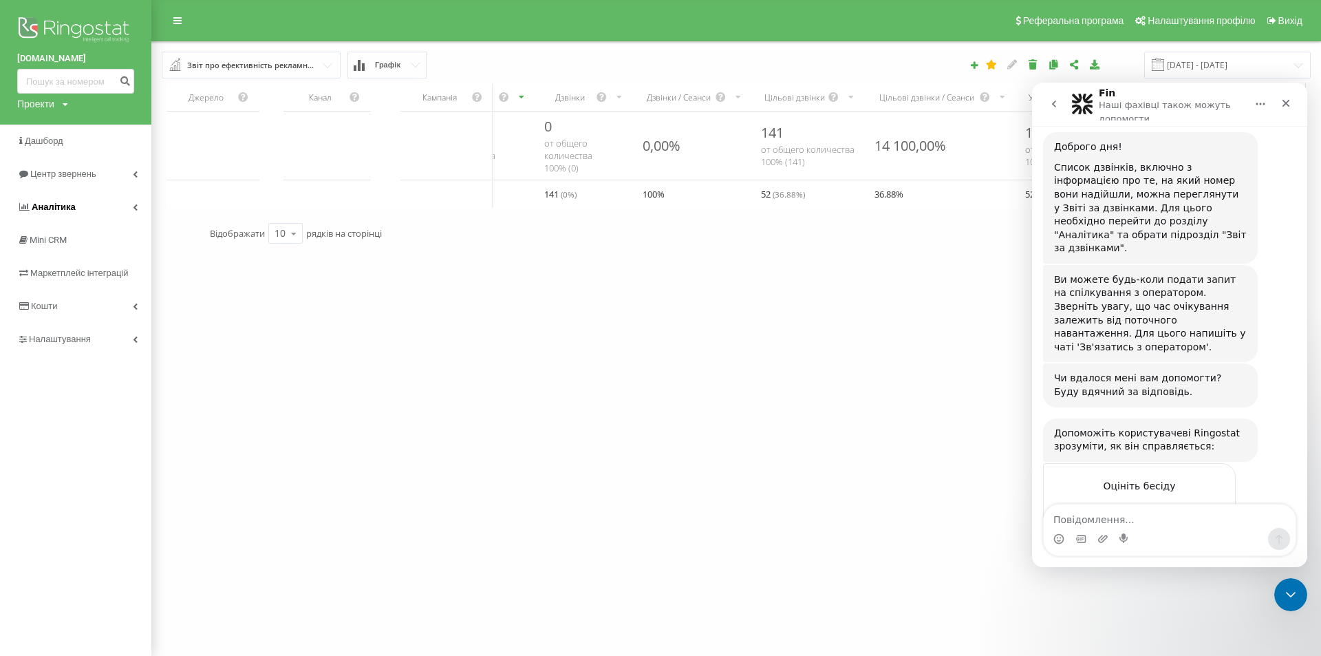
click at [133, 206] on icon at bounding box center [135, 207] width 5 height 7
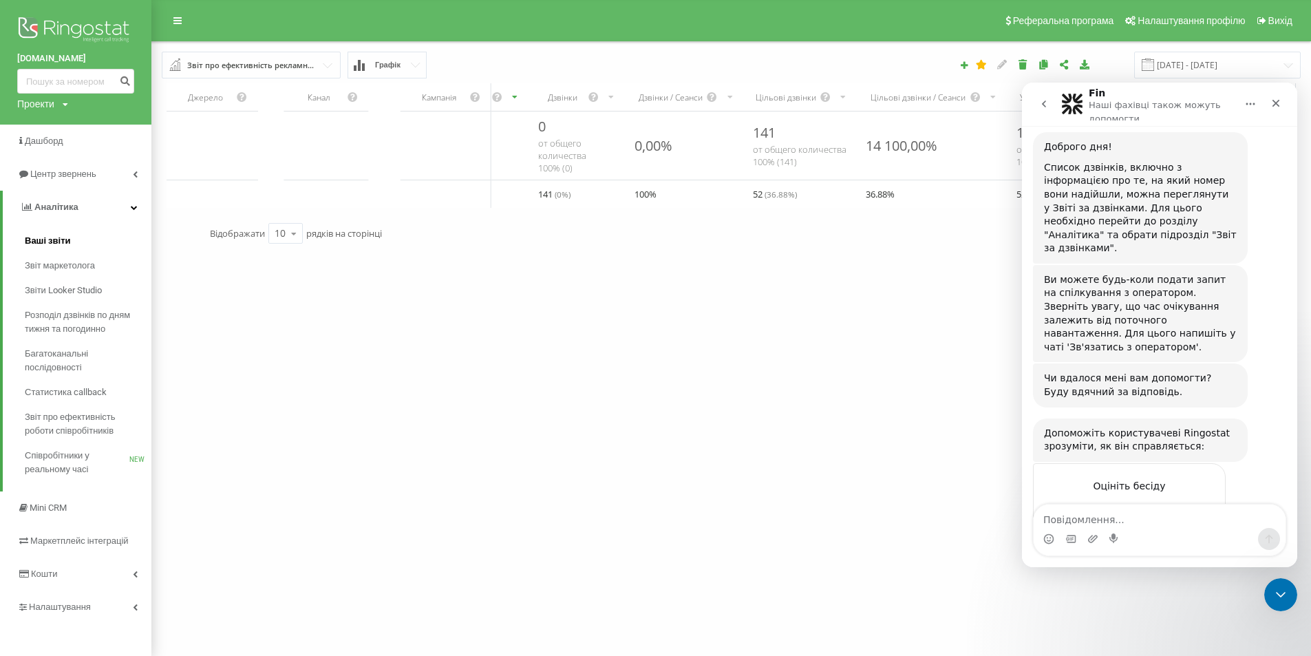
click at [61, 235] on span "Ваші звіти" at bounding box center [48, 241] width 46 height 14
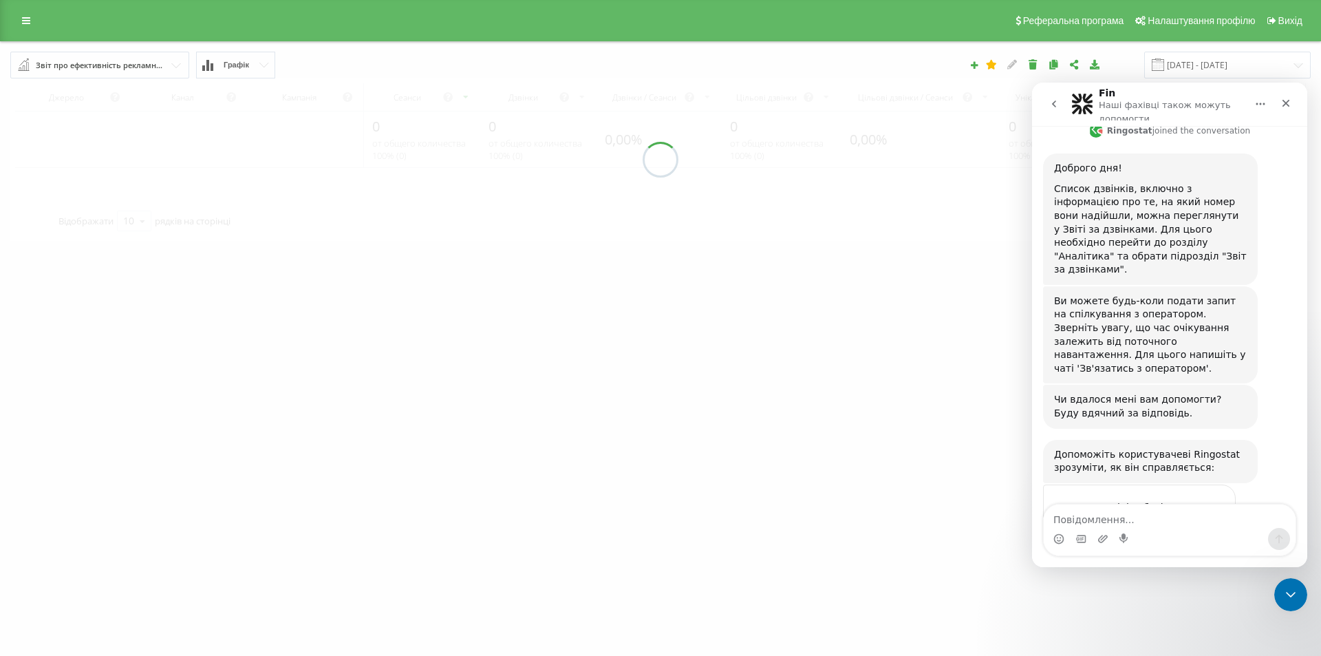
scroll to position [406, 0]
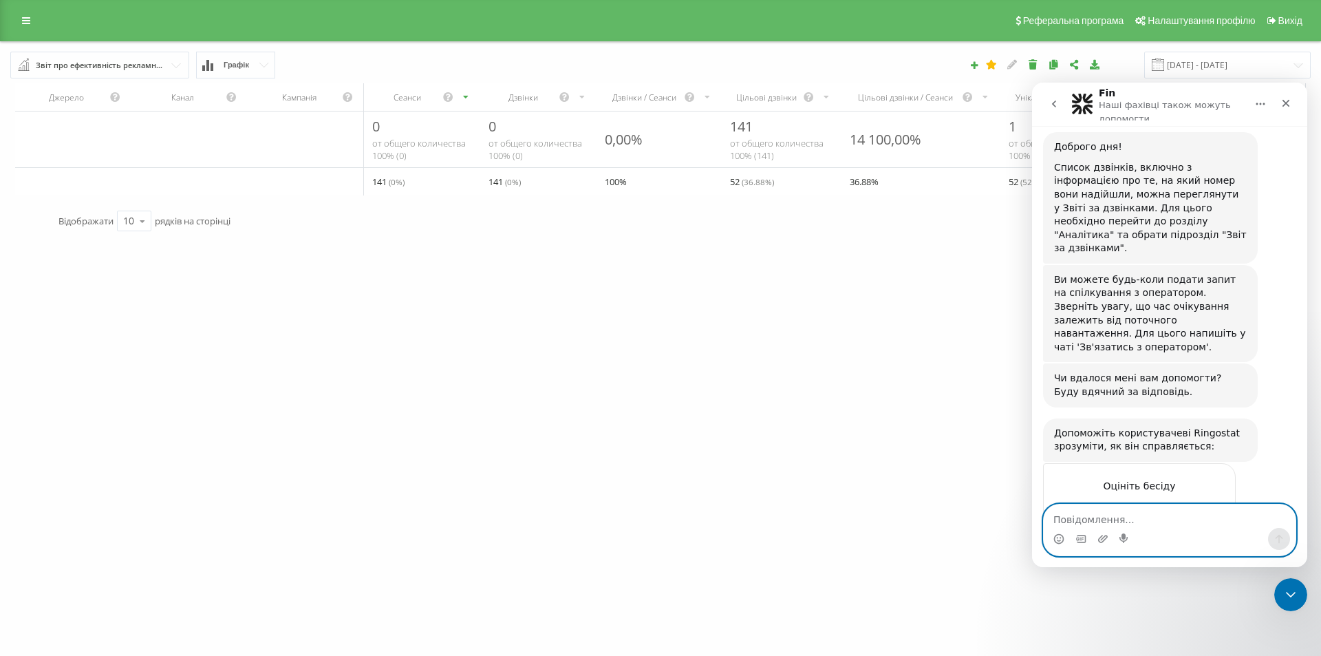
click at [1121, 511] on textarea "Повідомлення..." at bounding box center [1170, 516] width 252 height 23
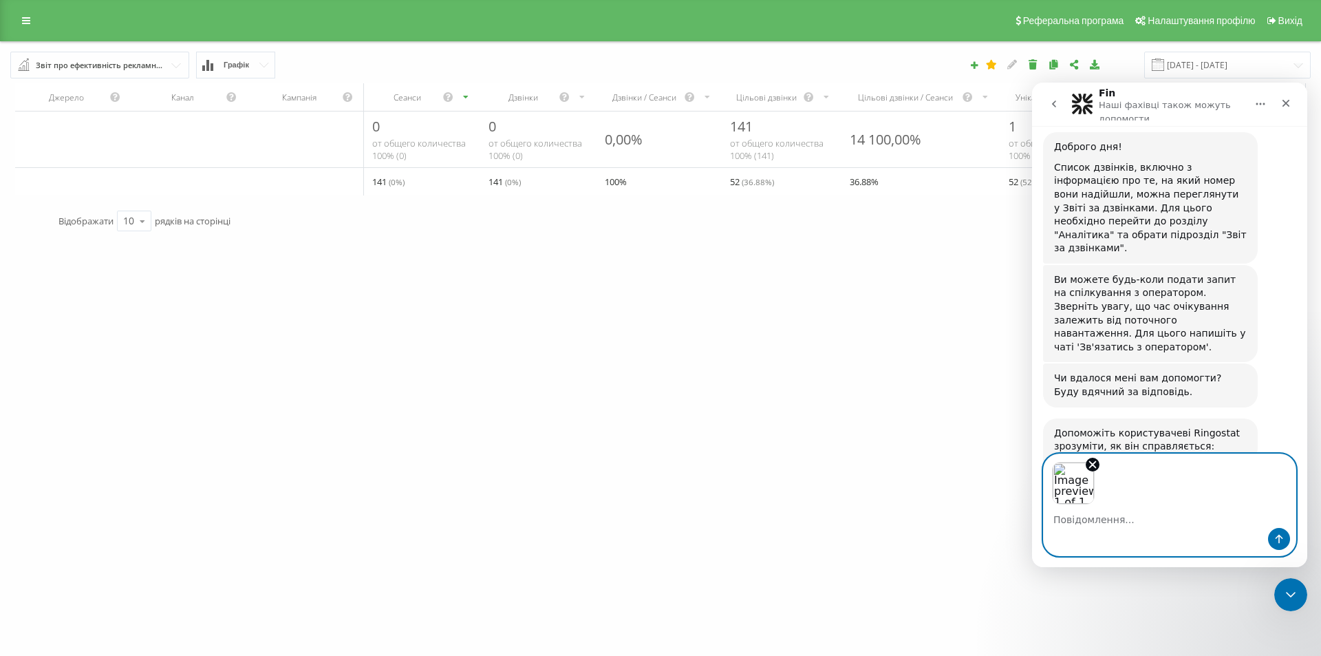
scroll to position [456, 0]
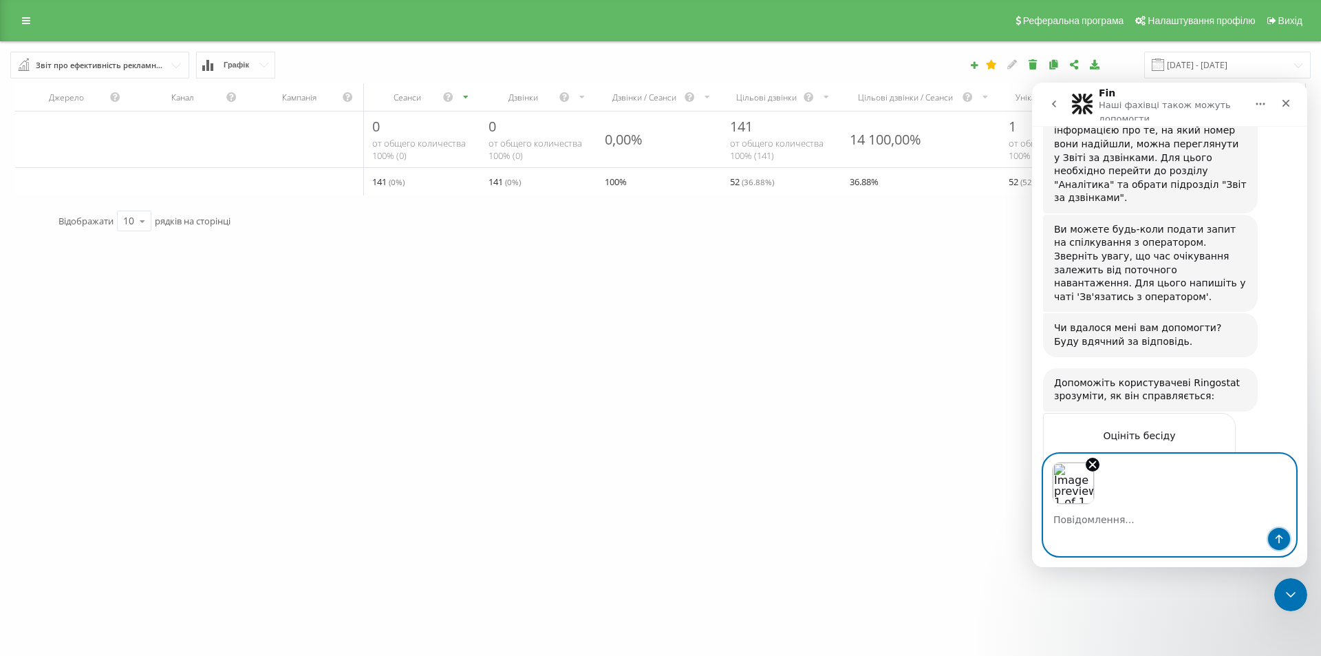
click at [1283, 540] on icon "Надіслати повідомлення…" at bounding box center [1279, 538] width 11 height 11
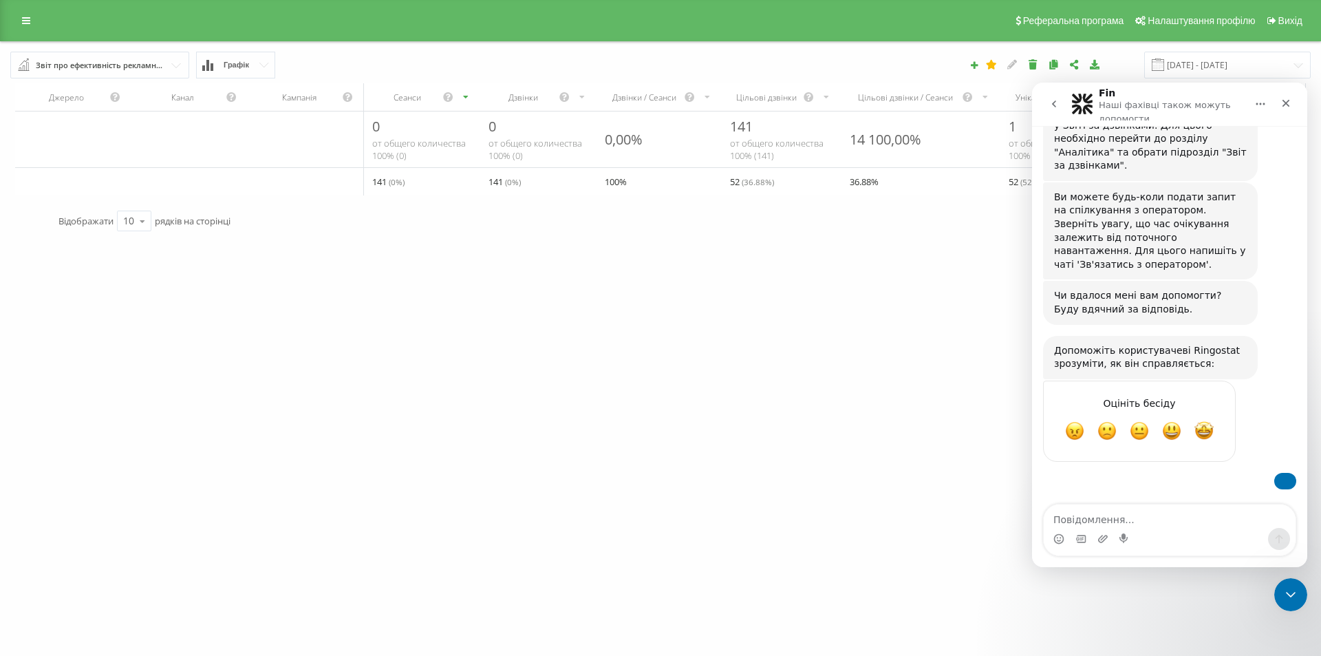
scroll to position [618, 0]
click at [1286, 481] on img "user каже…" at bounding box center [1286, 481] width 0 height 0
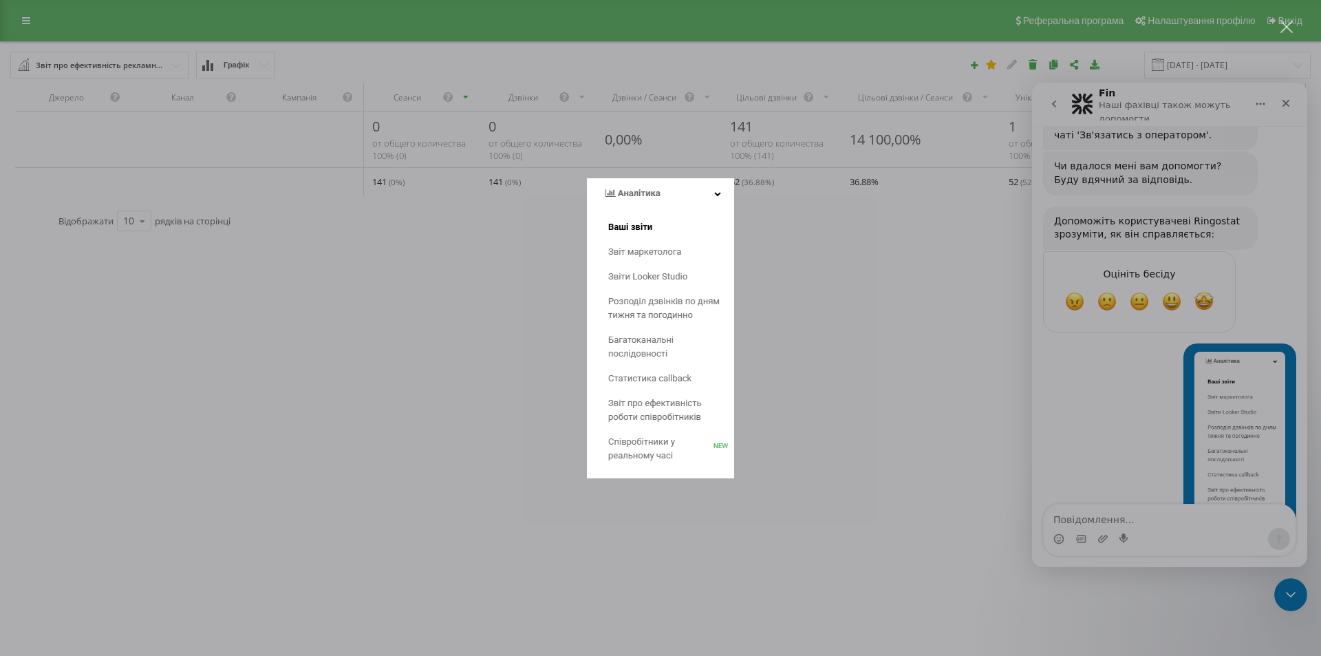
click at [690, 382] on img "Закрити" at bounding box center [660, 328] width 147 height 300
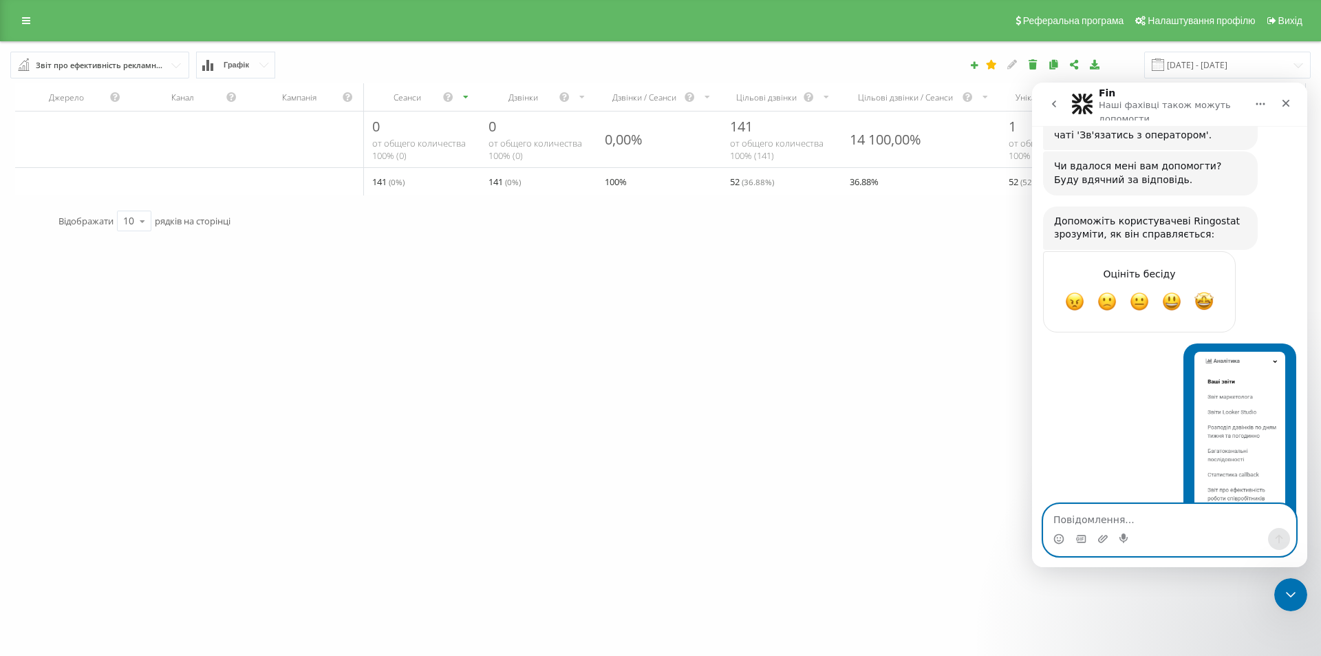
click at [1108, 517] on textarea "Повідомлення..." at bounding box center [1170, 516] width 252 height 23
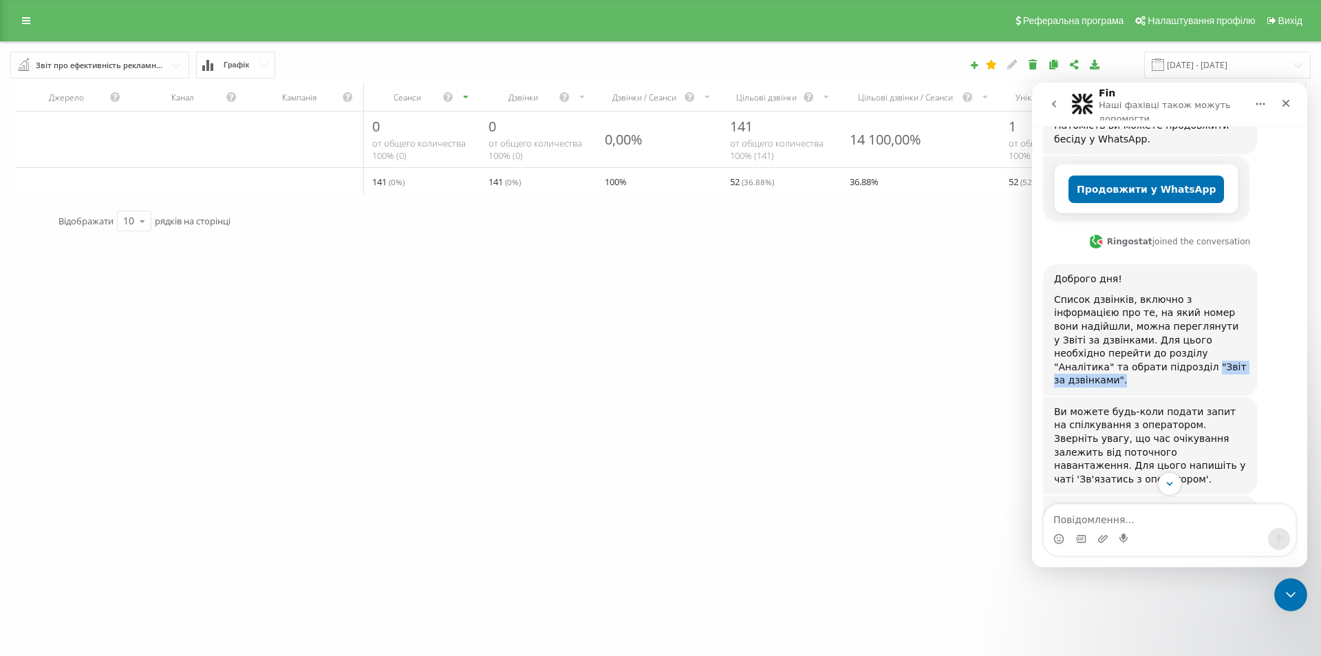
drag, startPoint x: 1196, startPoint y: 328, endPoint x: 1220, endPoint y: 341, distance: 26.8
click at [1220, 341] on div "Список дзвінків, включно з інформацією про те, на який номер вони надійшли, мож…" at bounding box center [1150, 340] width 193 height 94
copy div ""Звіт за дзвінками"."
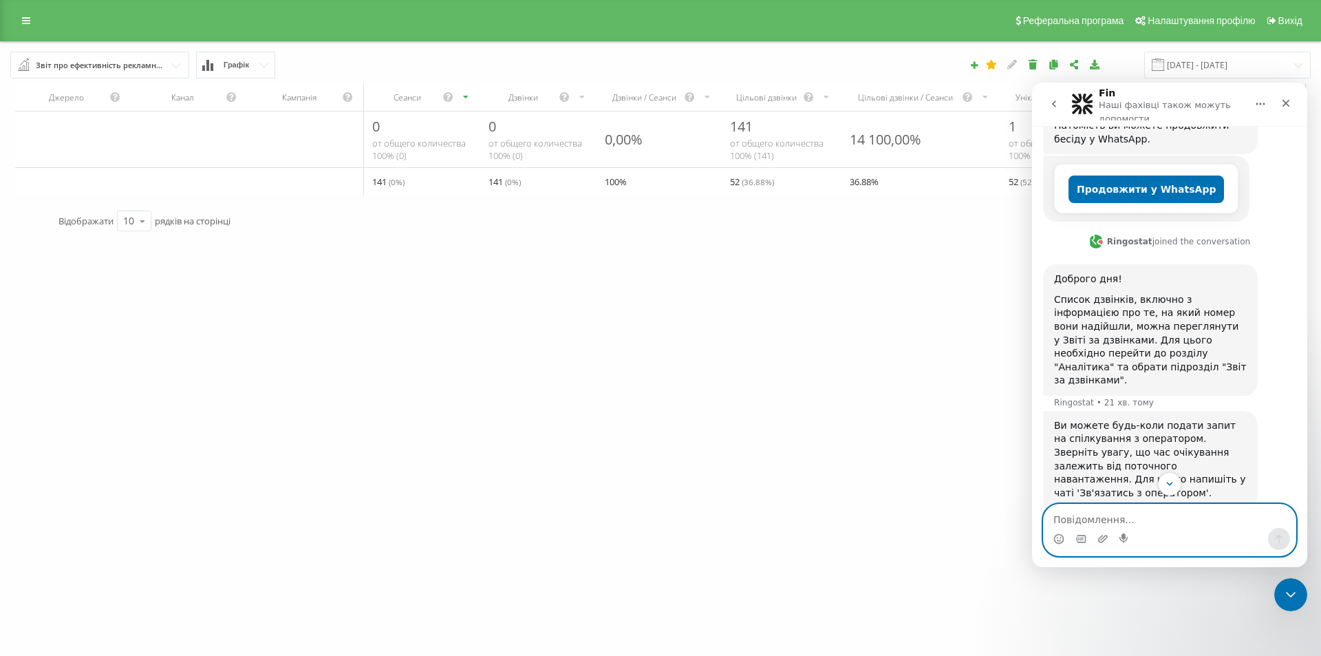
click at [1095, 515] on textarea "Повідомлення..." at bounding box center [1170, 516] width 252 height 23
paste textarea ""Звіт за дзвінками"."
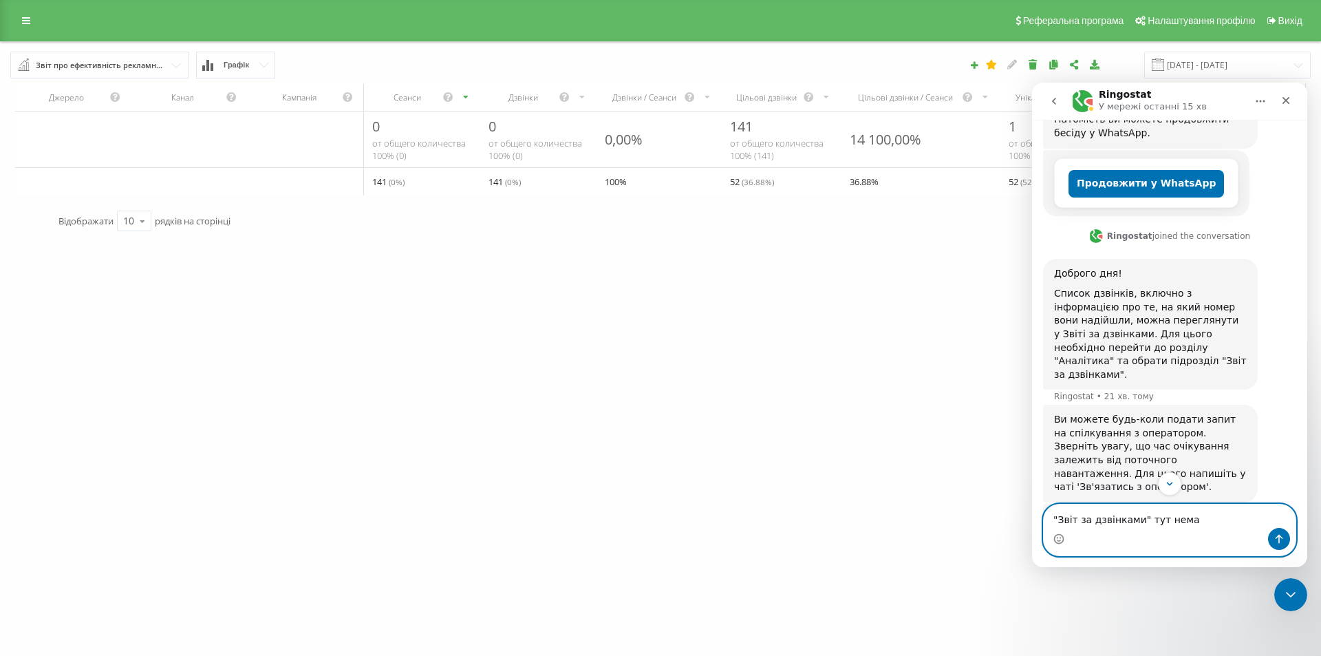
type textarea ""Звіт за дзвінками" тут немаэ"
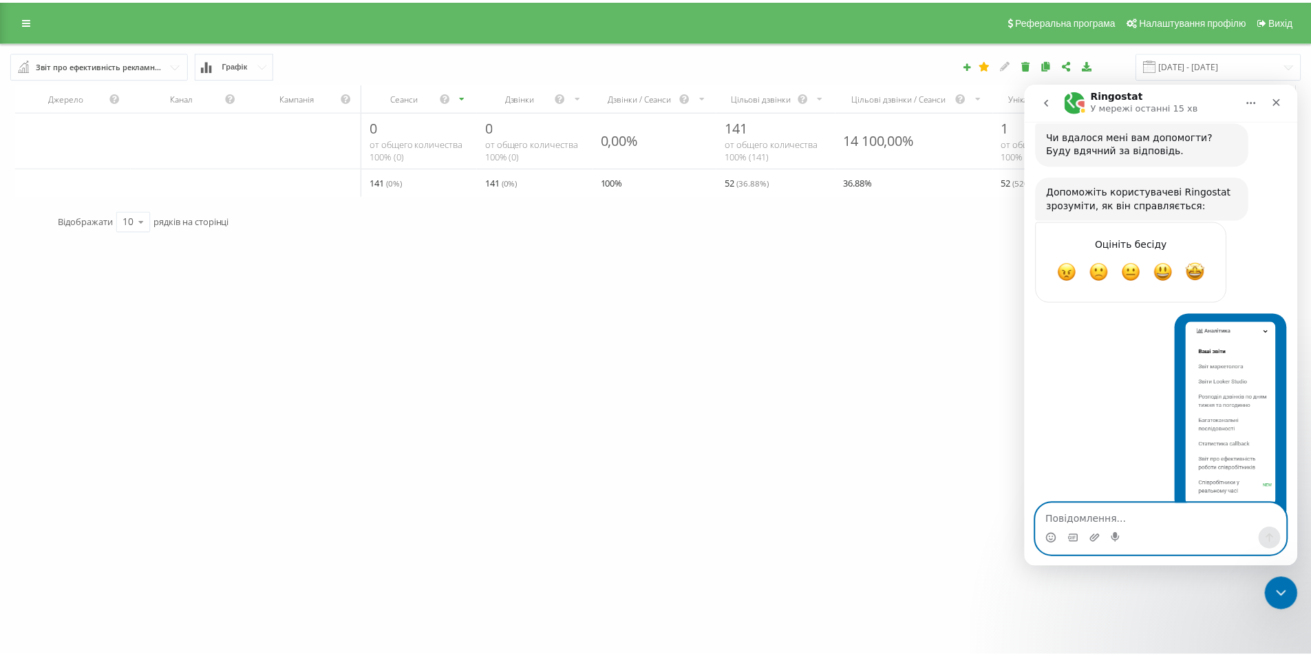
scroll to position [657, 0]
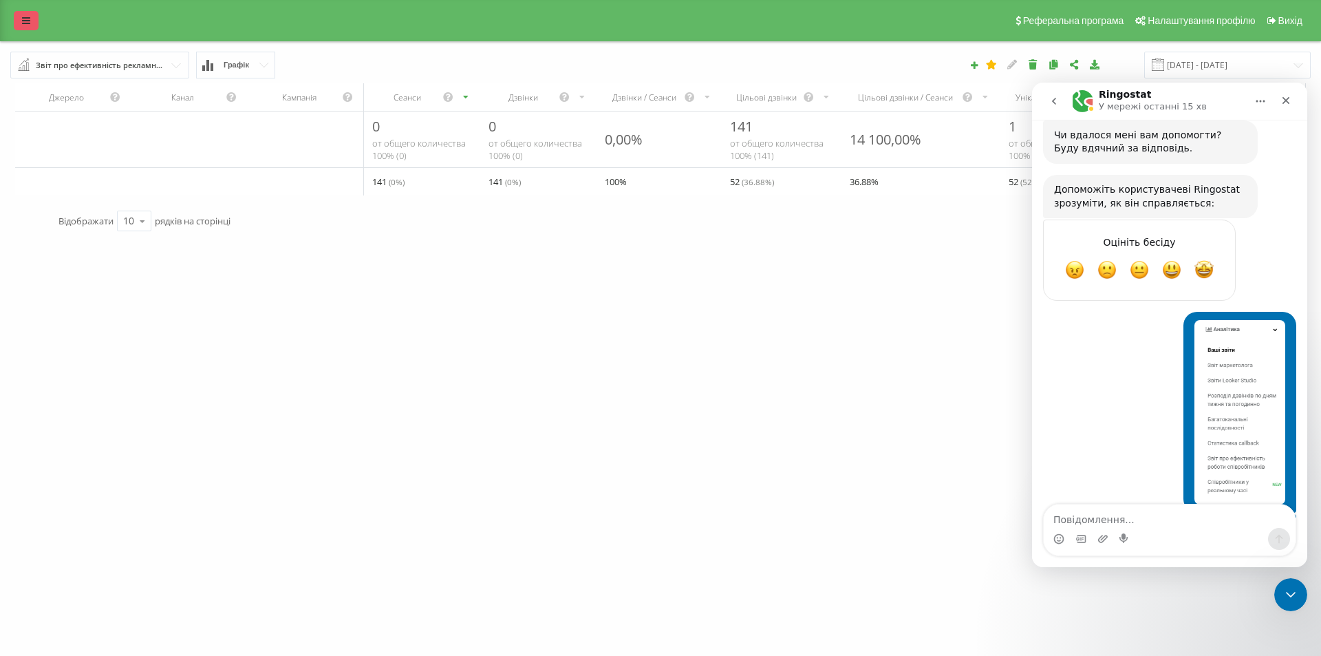
click at [21, 26] on link at bounding box center [26, 20] width 25 height 19
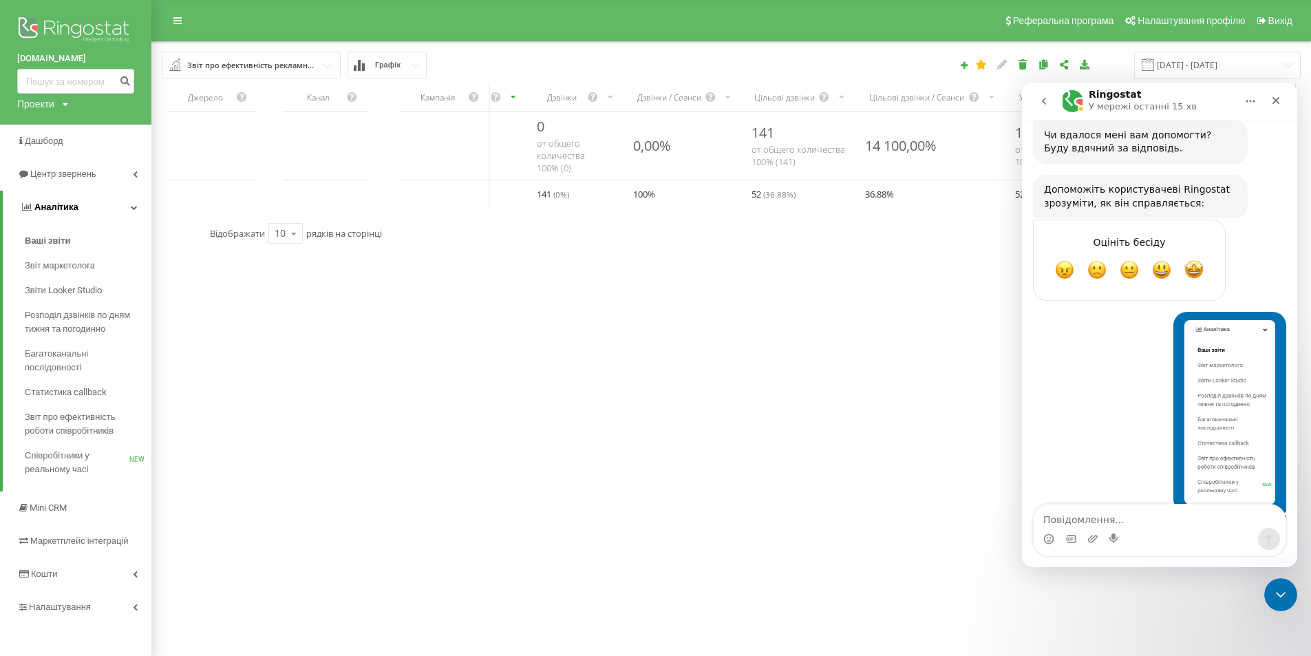
click at [134, 205] on icon at bounding box center [134, 207] width 7 height 7
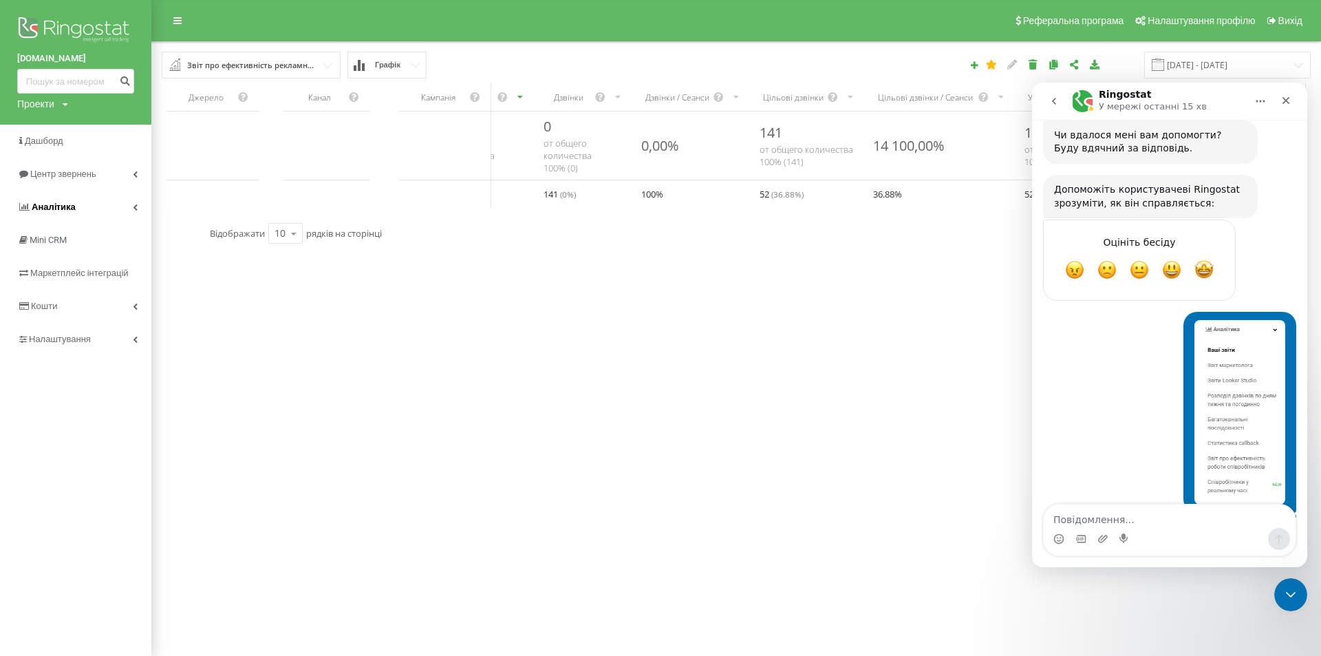
click at [126, 209] on link "Аналiтика" at bounding box center [75, 207] width 151 height 33
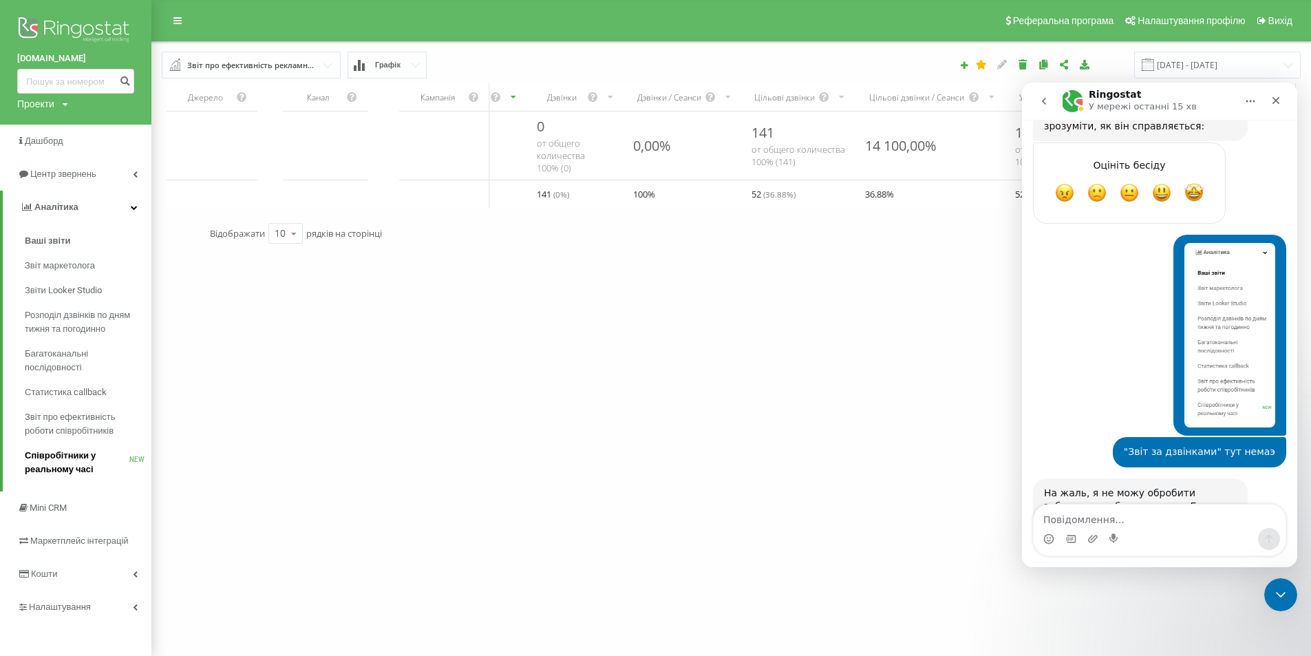
scroll to position [739, 0]
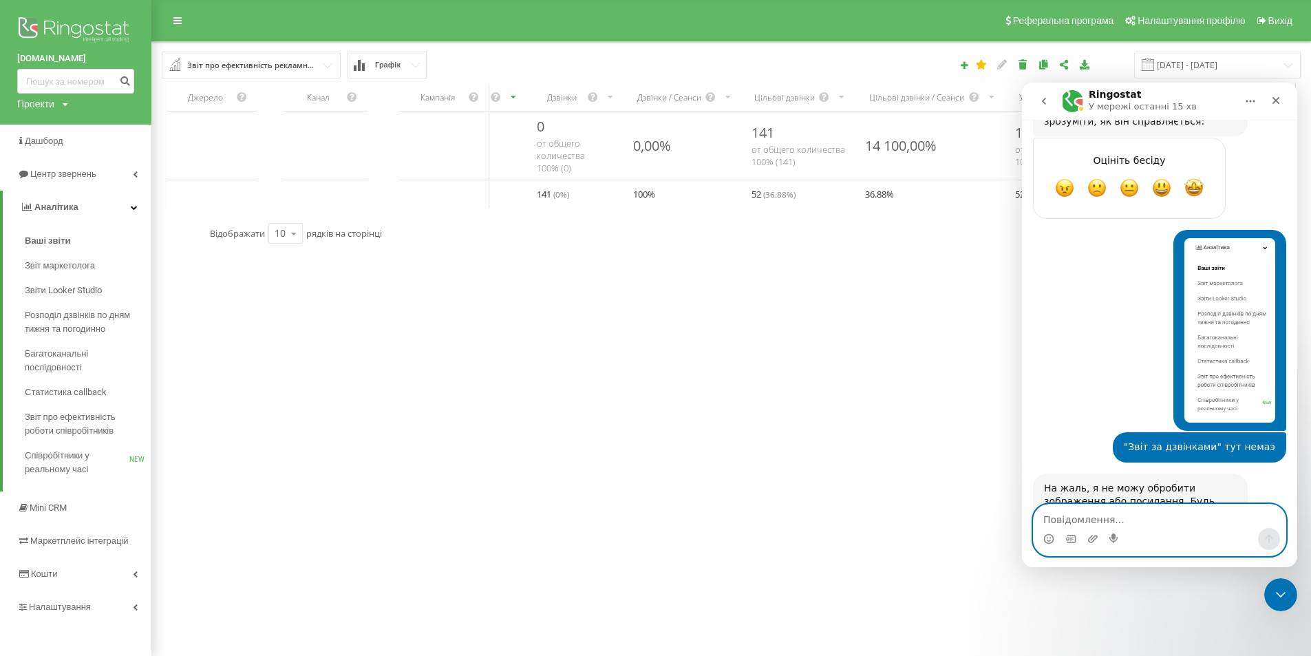
click at [1169, 510] on textarea "Повідомлення..." at bounding box center [1160, 516] width 252 height 23
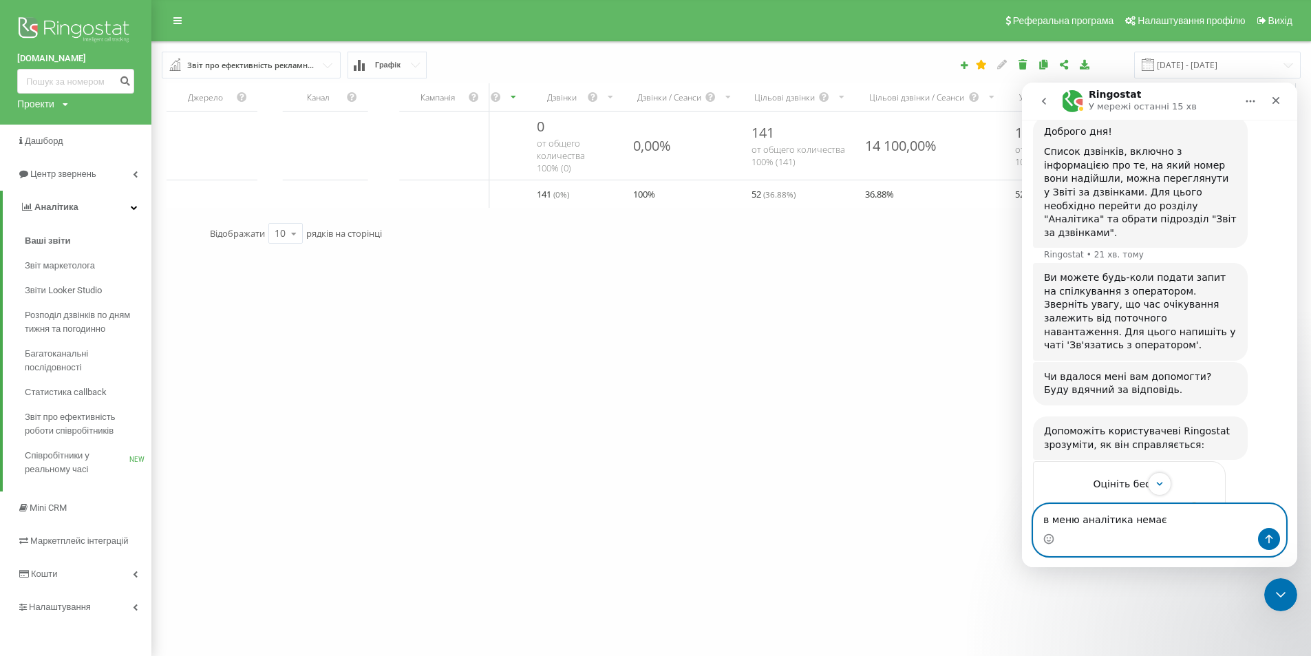
scroll to position [413, 0]
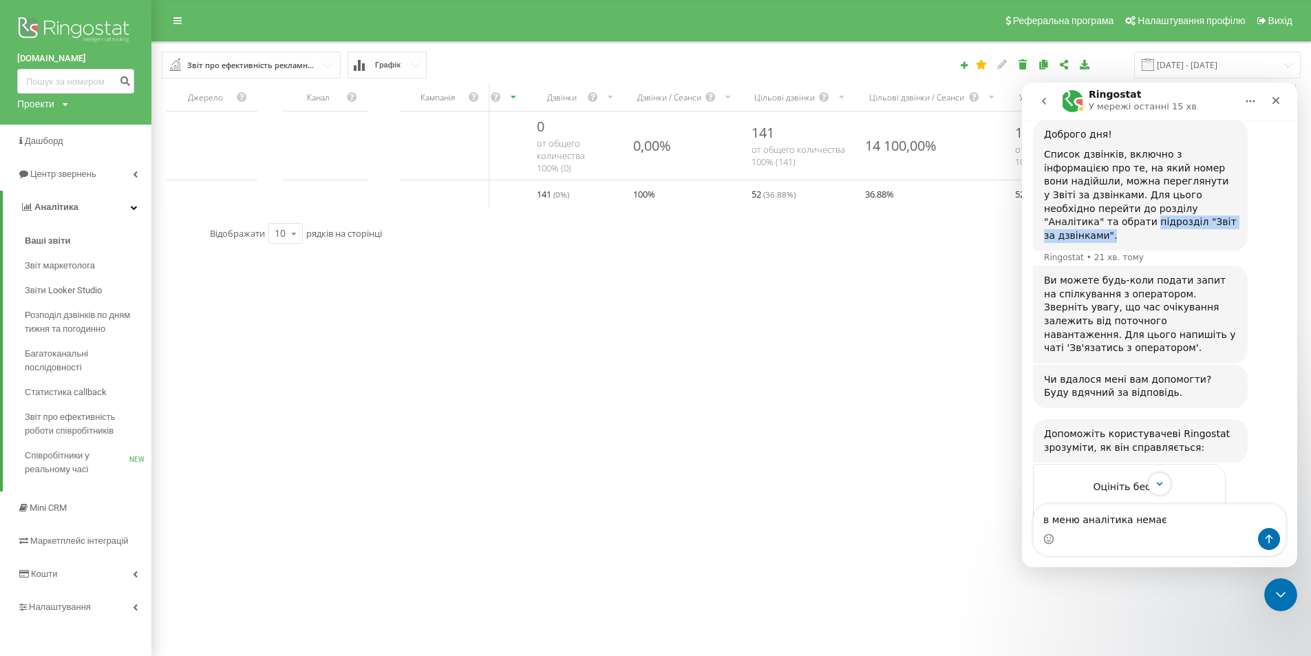
drag, startPoint x: 1122, startPoint y: 192, endPoint x: 1143, endPoint y: 179, distance: 25.0
click at [1143, 179] on div "Список дзвінків, включно з інформацією про те, на який номер вони надійшли, мож…" at bounding box center [1140, 195] width 193 height 94
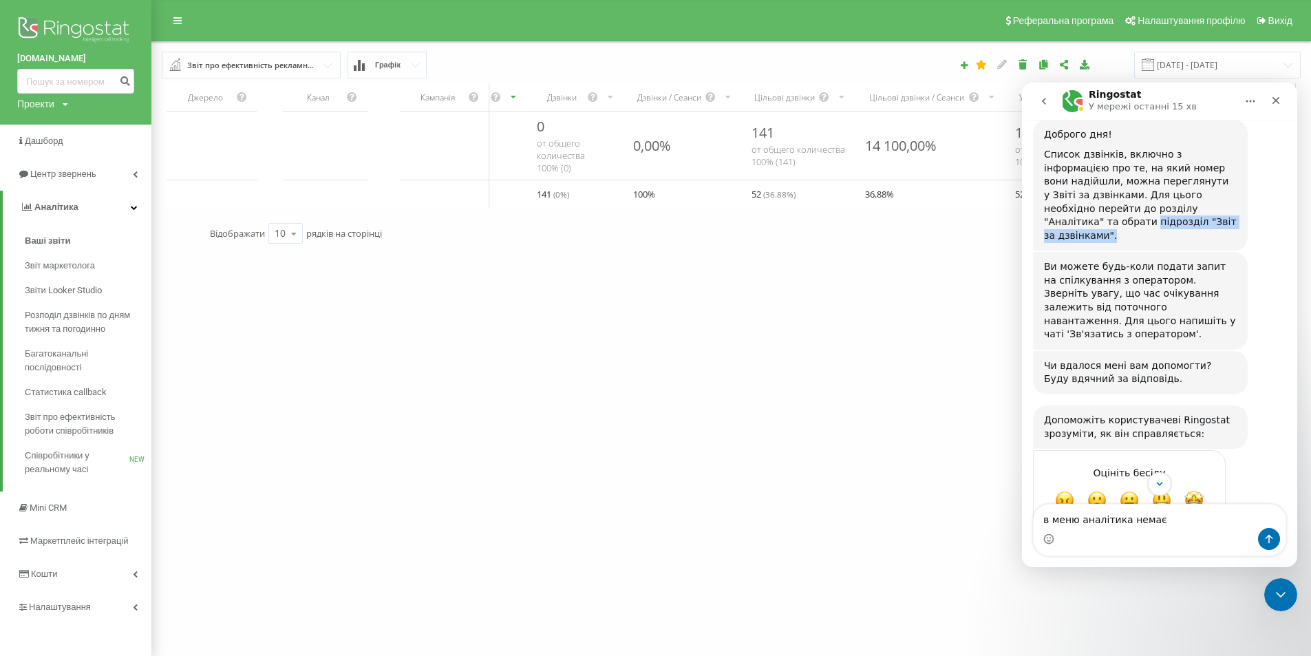
copy div "підрозділ "Звіт за дзвінками"."
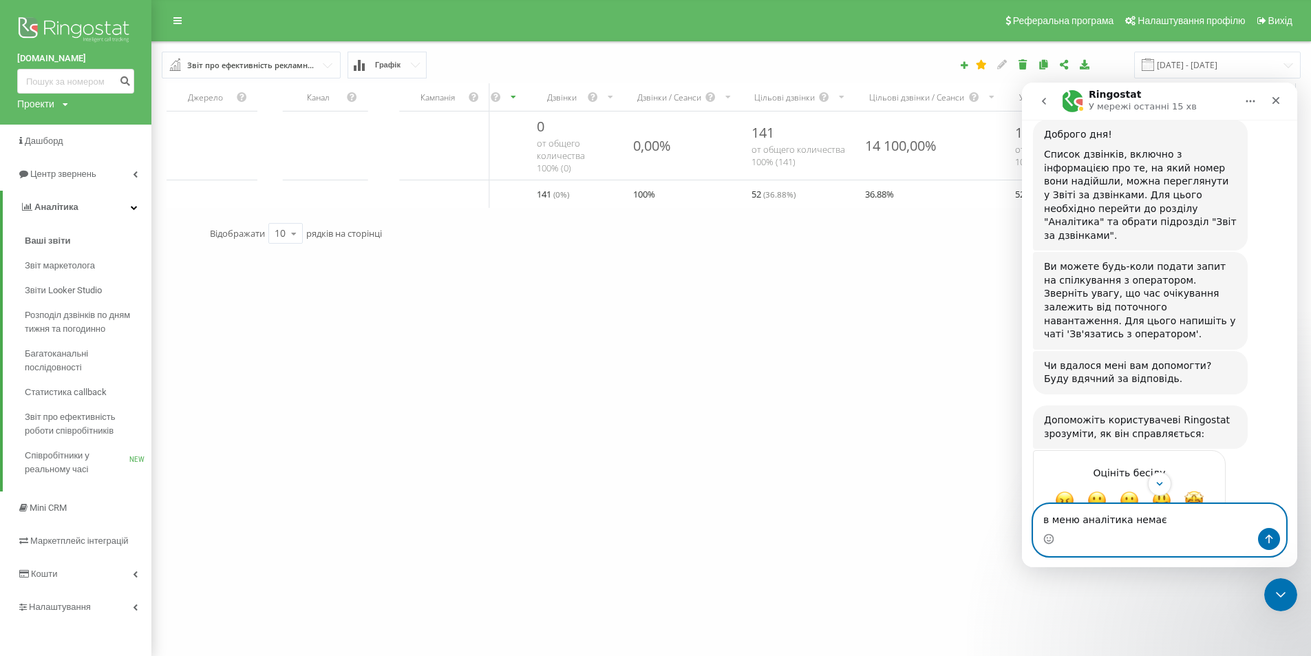
click at [1171, 521] on textarea "в меню аналітика немає" at bounding box center [1160, 516] width 252 height 23
paste textarea "підрозділ "Звіт за дзвінками"."
click at [1192, 506] on textarea "в меню аналітика немає підрозділ "Звіт за дзвінками"." at bounding box center [1160, 509] width 252 height 37
type textarea "в меню аналітика немає підрозділу "Звіт за дзвінками"."
click at [1271, 536] on icon "Надіслати повідомлення…" at bounding box center [1270, 539] width 8 height 9
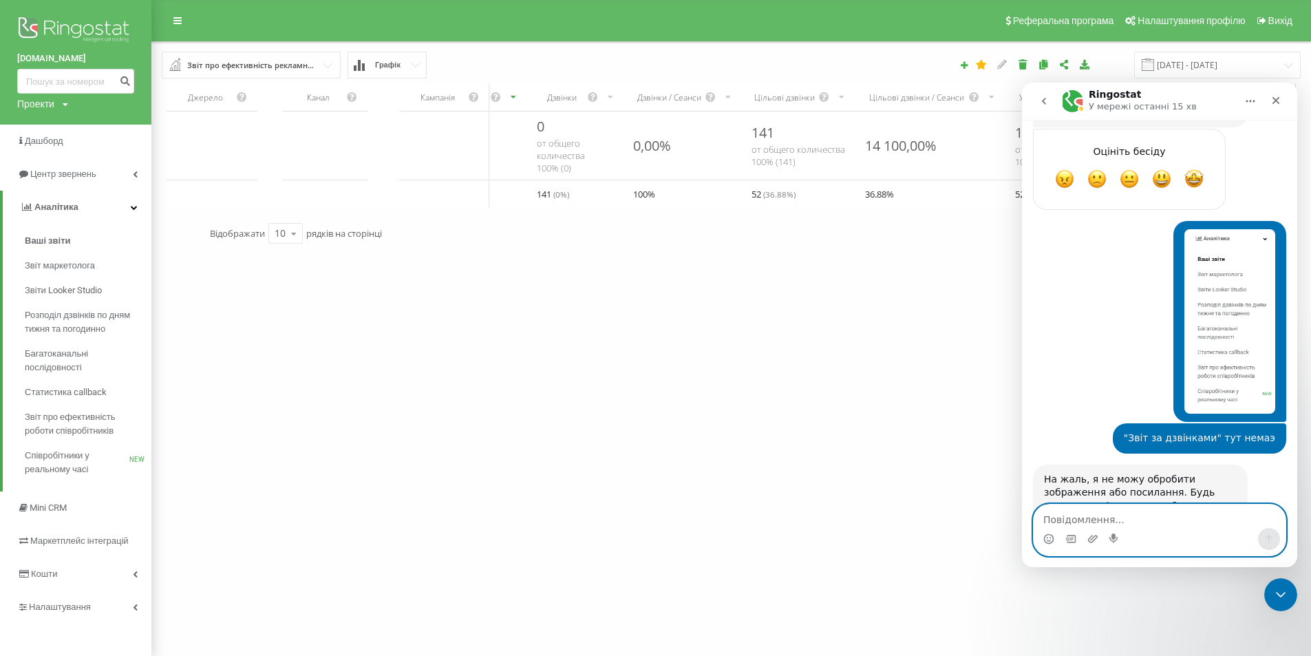
scroll to position [780, 0]
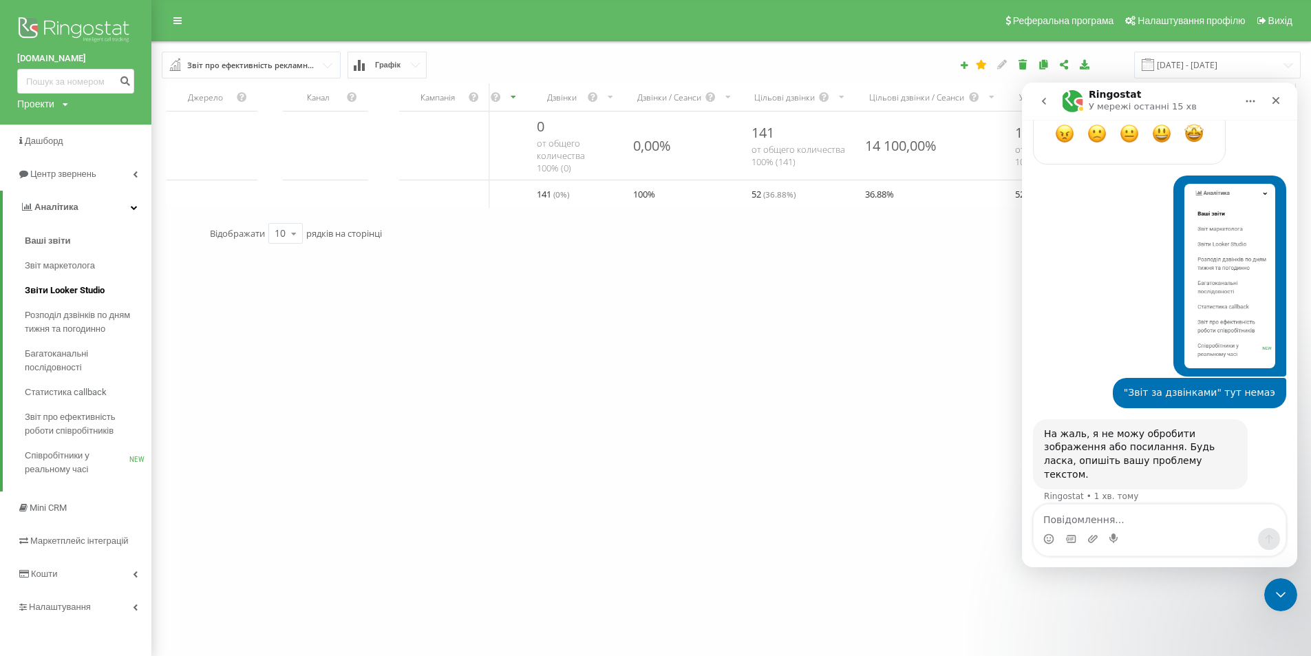
click at [85, 293] on span "Звіти Looker Studio" at bounding box center [65, 291] width 80 height 14
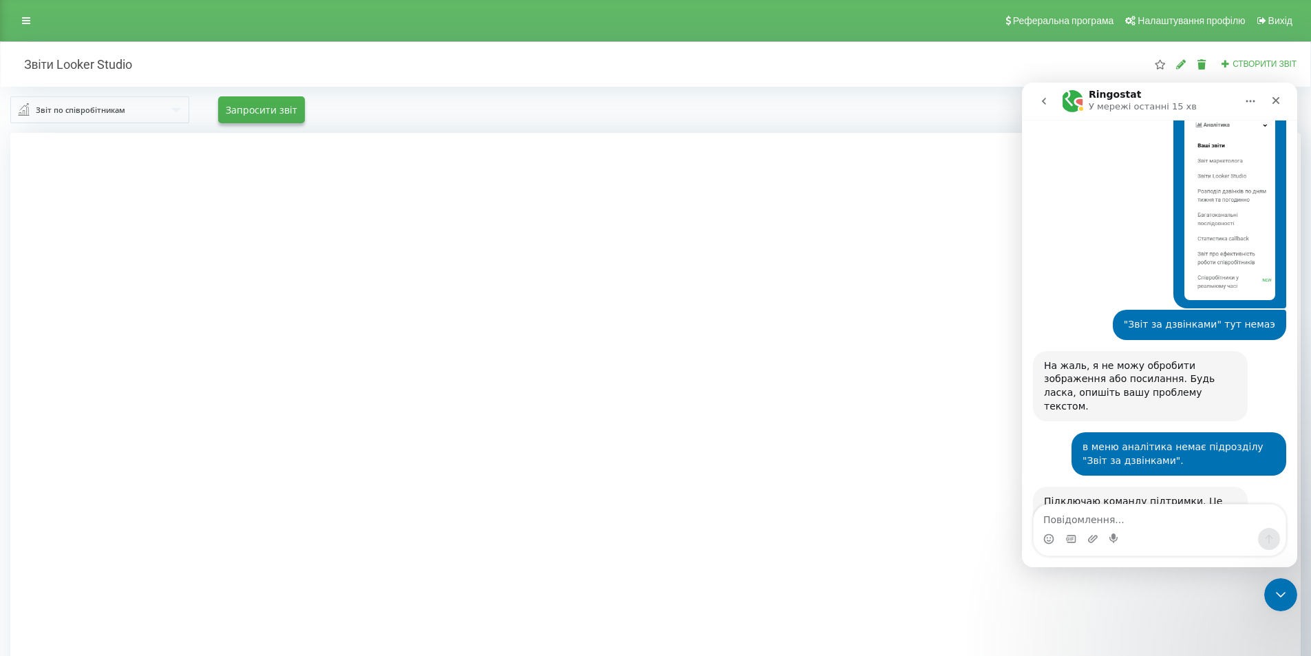
click at [113, 113] on div "Звіт по співробітникам" at bounding box center [80, 110] width 89 height 15
click at [98, 226] on span "Звіт по всім дзвінкам" at bounding box center [76, 225] width 85 height 12
click at [24, 14] on link at bounding box center [26, 20] width 25 height 19
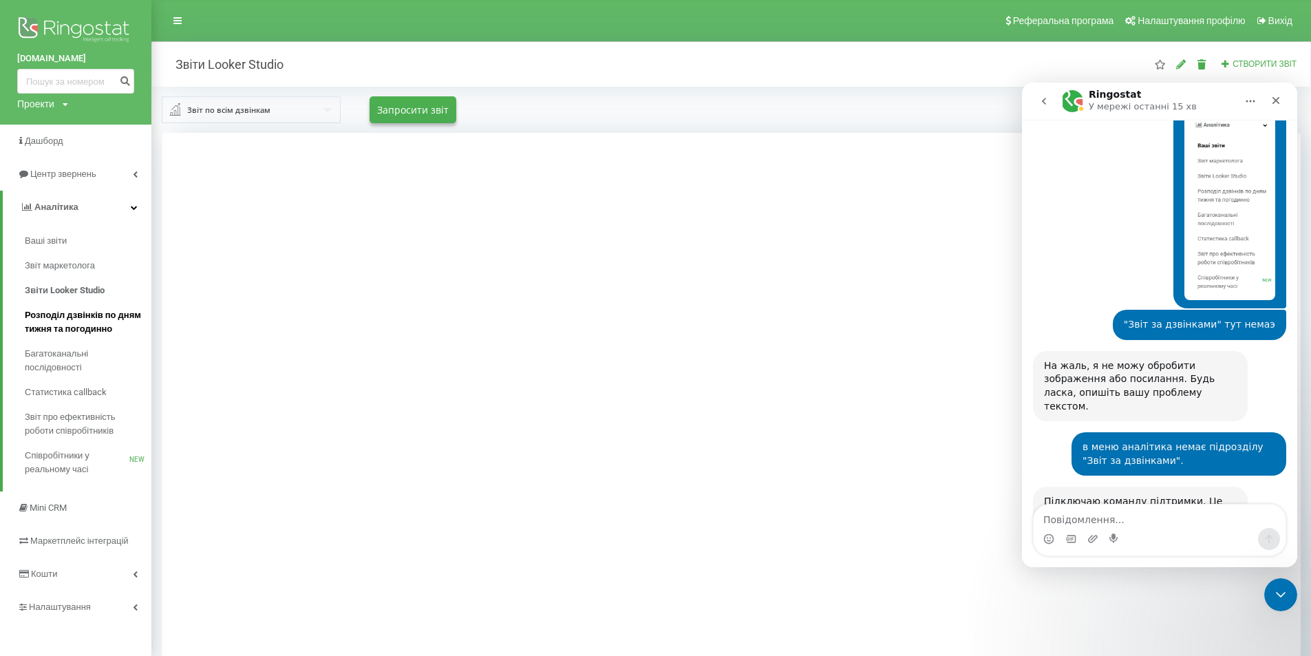
click at [78, 325] on span "Розподіл дзвінків по дням тижня та погодинно" at bounding box center [85, 322] width 120 height 28
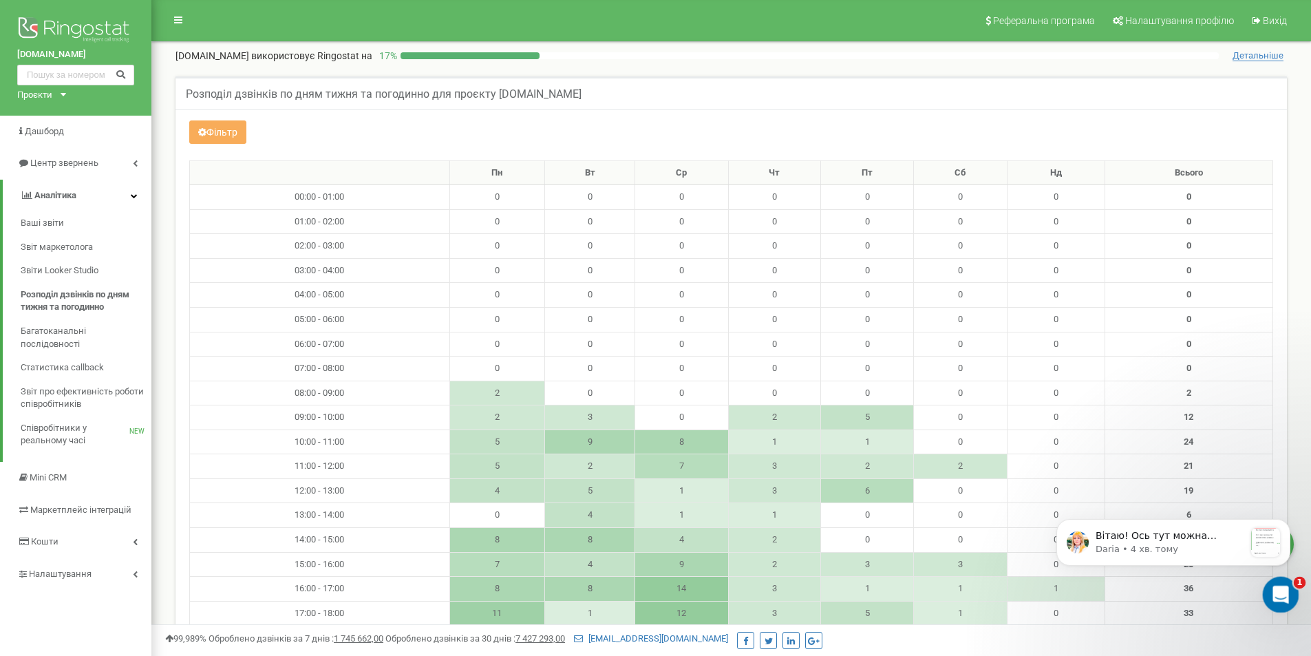
click at [1290, 588] on div "Відкрити програму для спілкування Intercom" at bounding box center [1278, 592] width 45 height 45
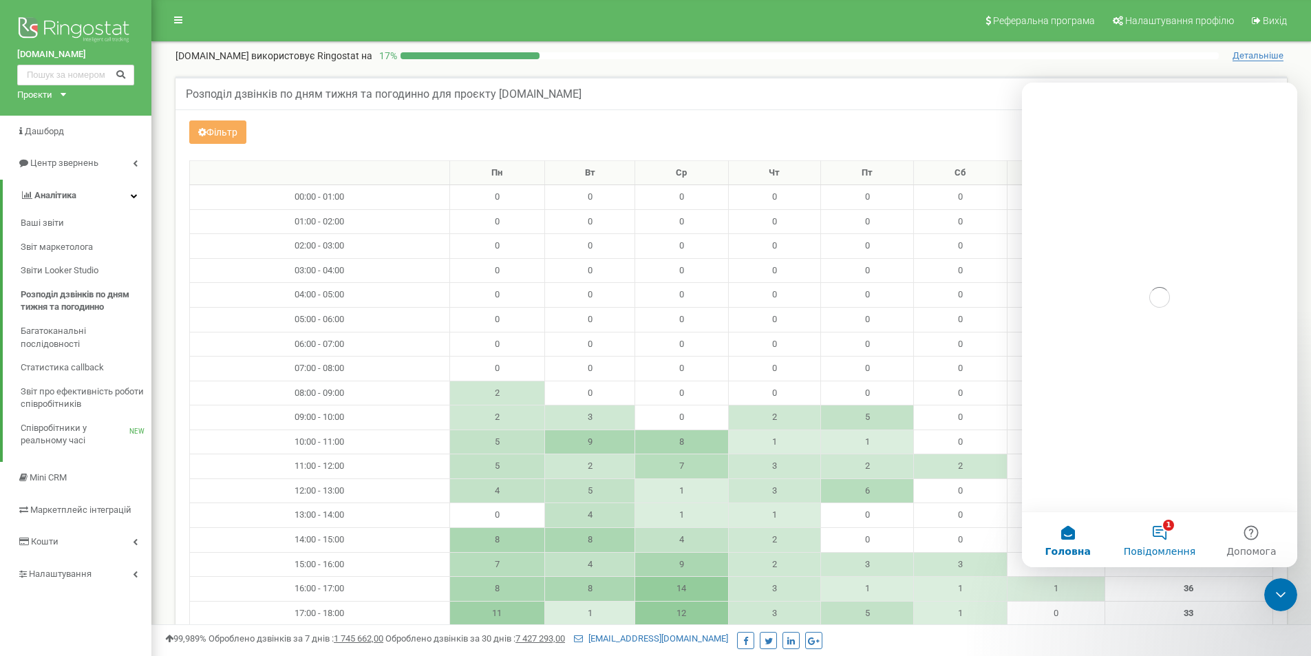
drag, startPoint x: 1164, startPoint y: 531, endPoint x: 1163, endPoint y: 513, distance: 17.2
click at [1162, 531] on button "1 Повідомлення" at bounding box center [1160, 539] width 92 height 55
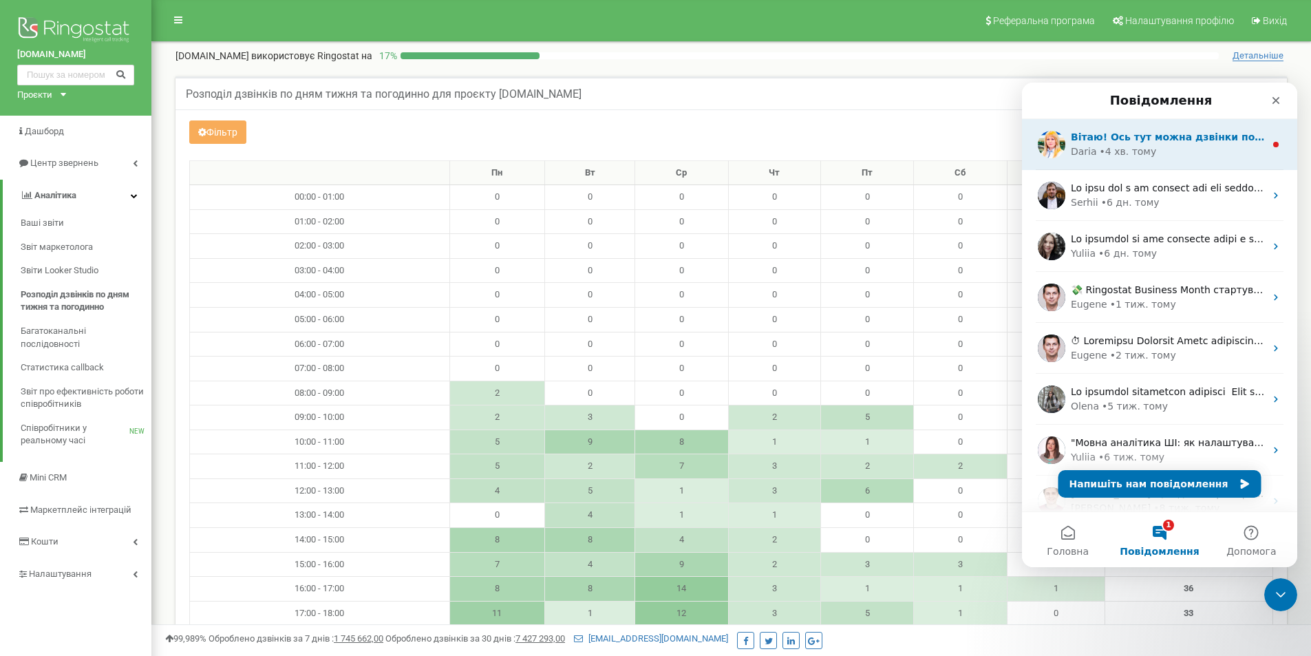
click at [1225, 156] on div "Daria • 4 хв. тому" at bounding box center [1168, 152] width 194 height 14
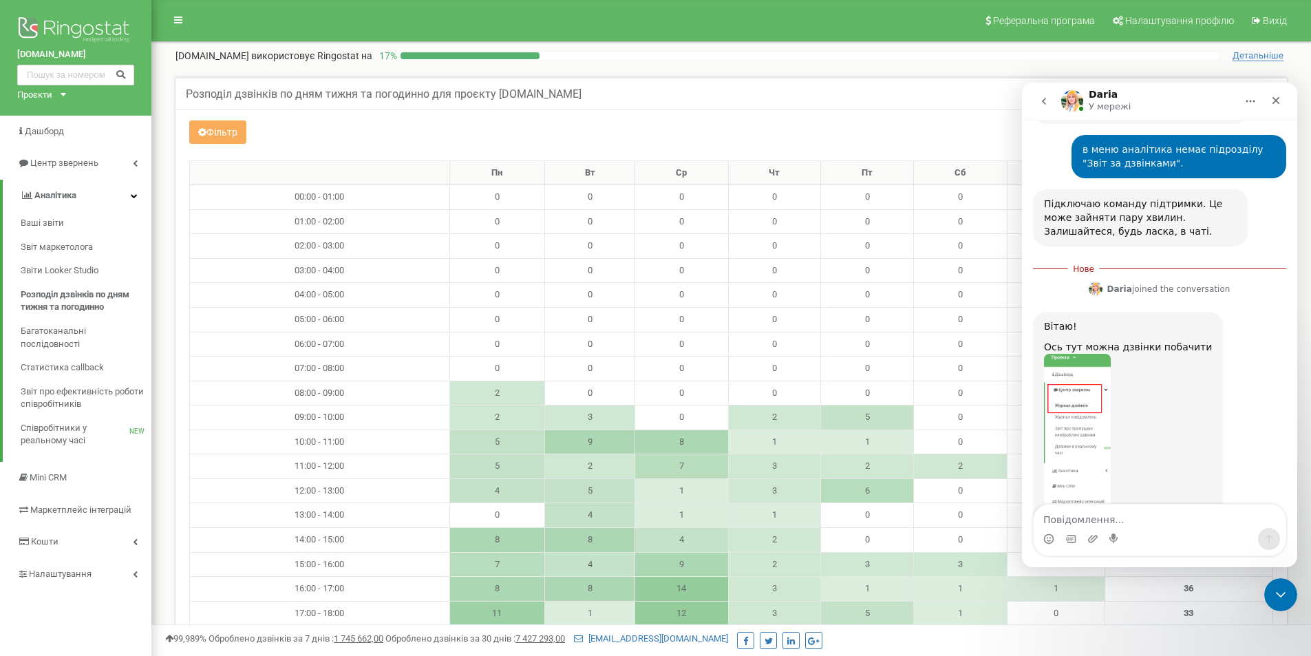
scroll to position [1148, 0]
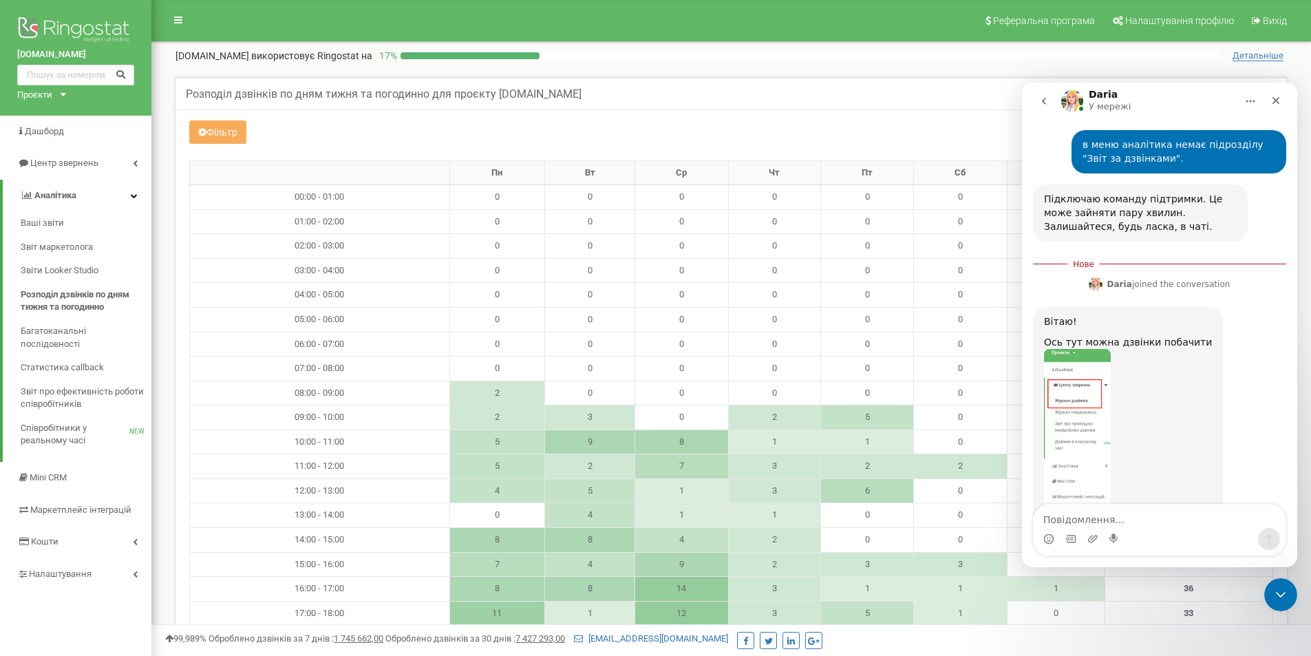
click at [1085, 349] on img "Daria каже…" at bounding box center [1077, 441] width 67 height 184
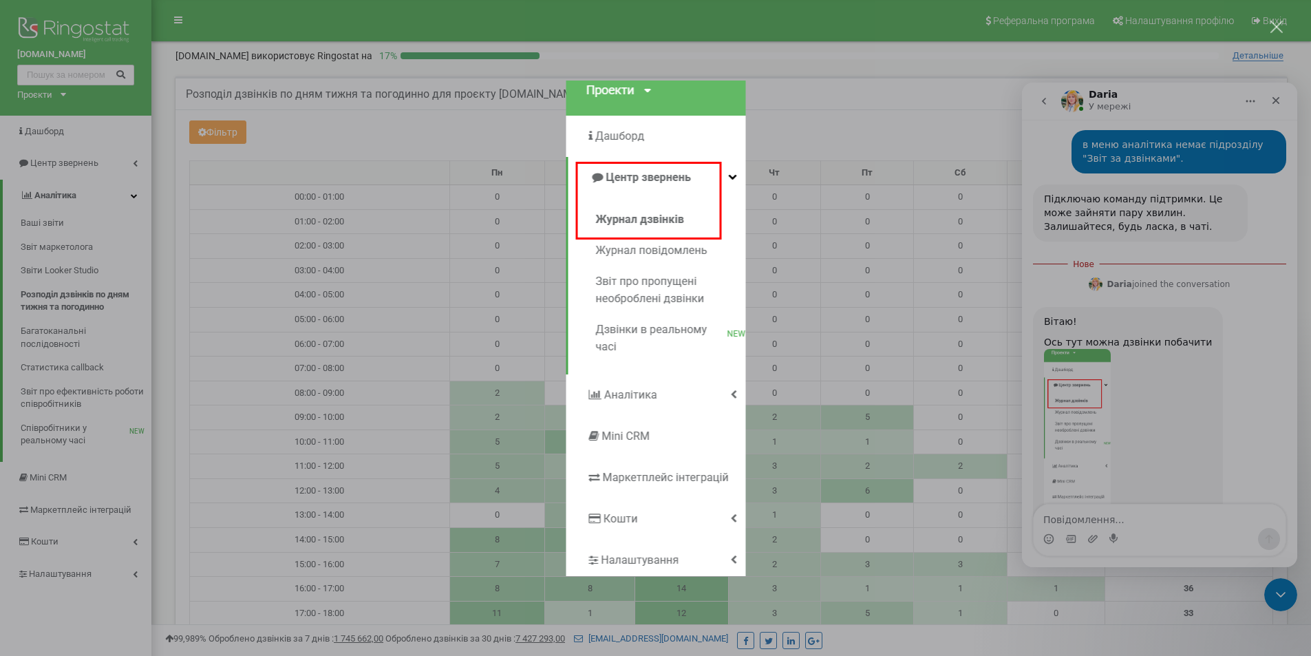
scroll to position [0, 0]
click at [1222, 258] on div "Месенджер Intercom" at bounding box center [655, 328] width 1311 height 656
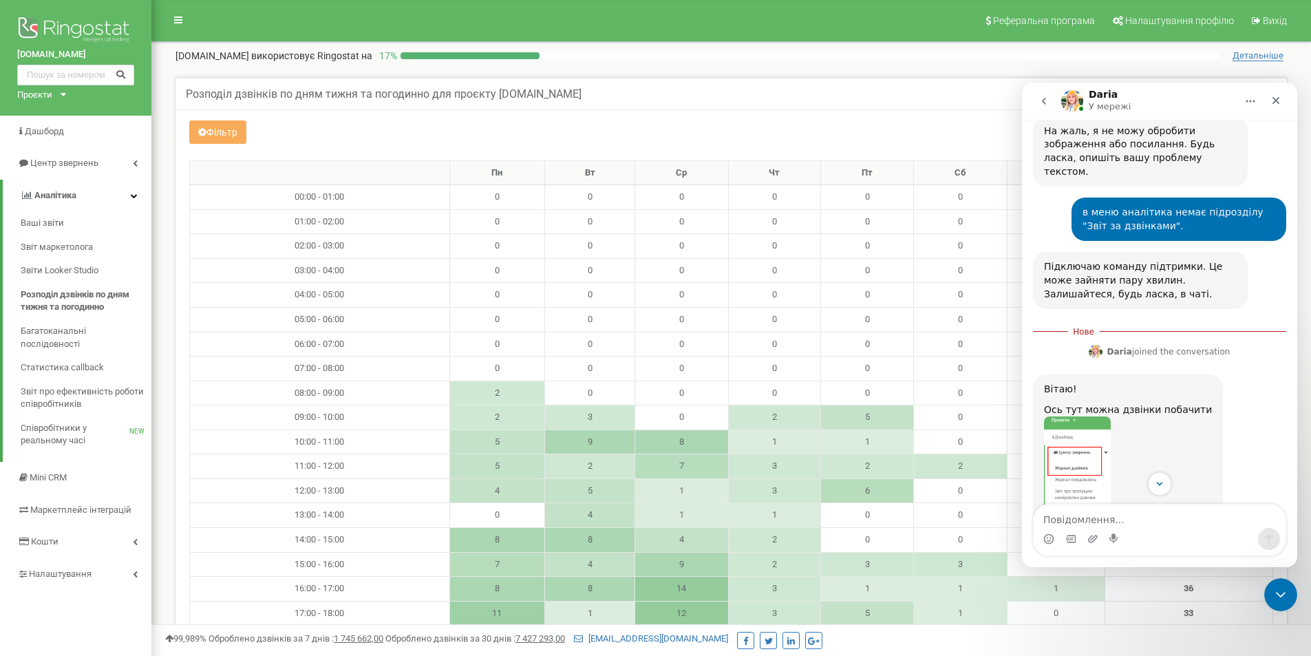
scroll to position [1148, 0]
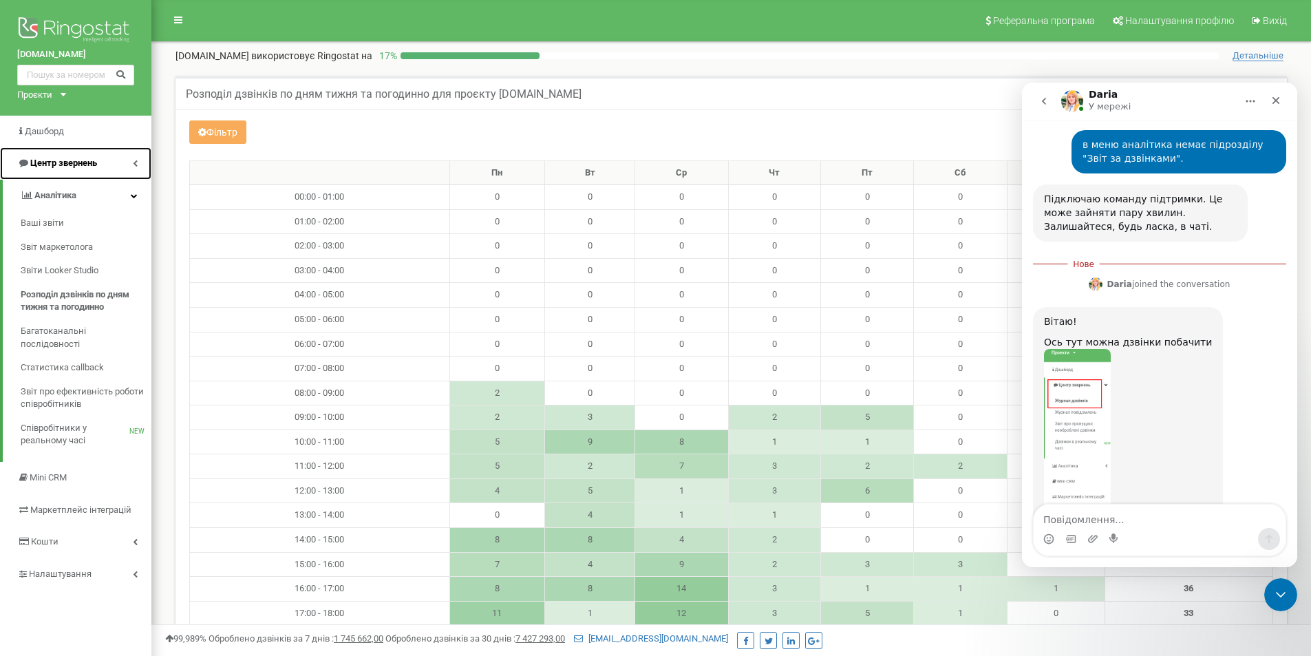
click at [131, 160] on link "Центр звернень" at bounding box center [75, 163] width 151 height 32
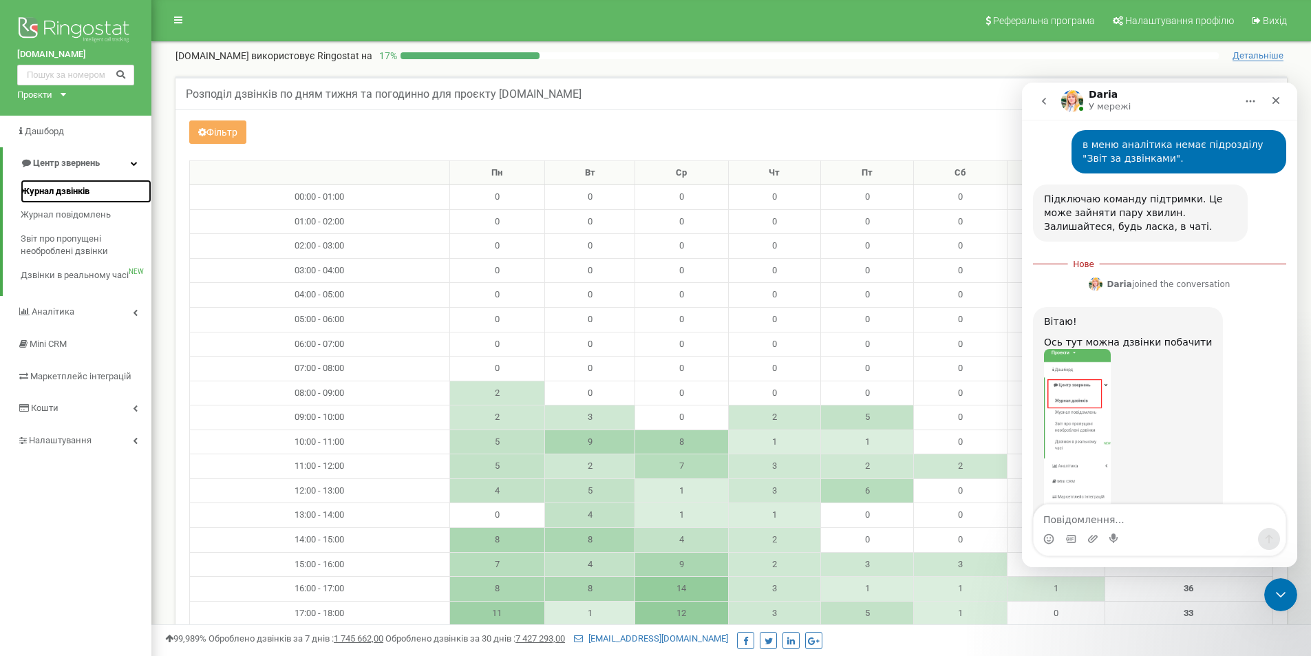
click at [70, 185] on span "Журнал дзвінків" at bounding box center [55, 191] width 69 height 13
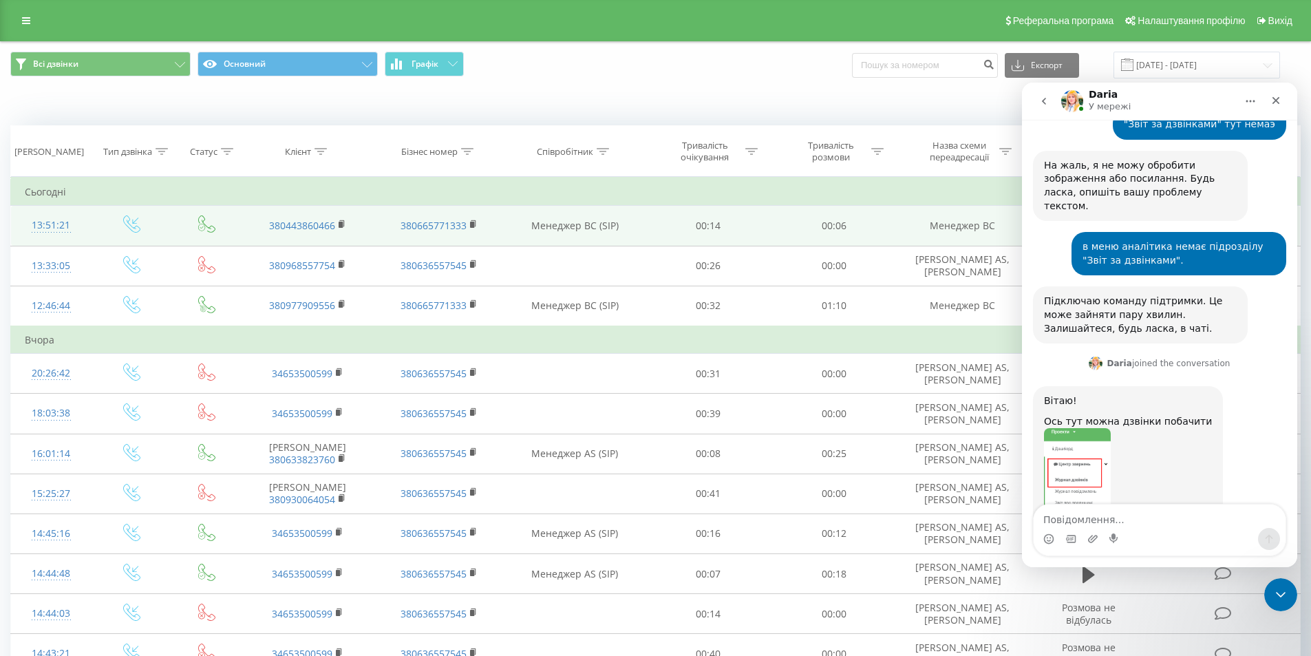
scroll to position [1125, 0]
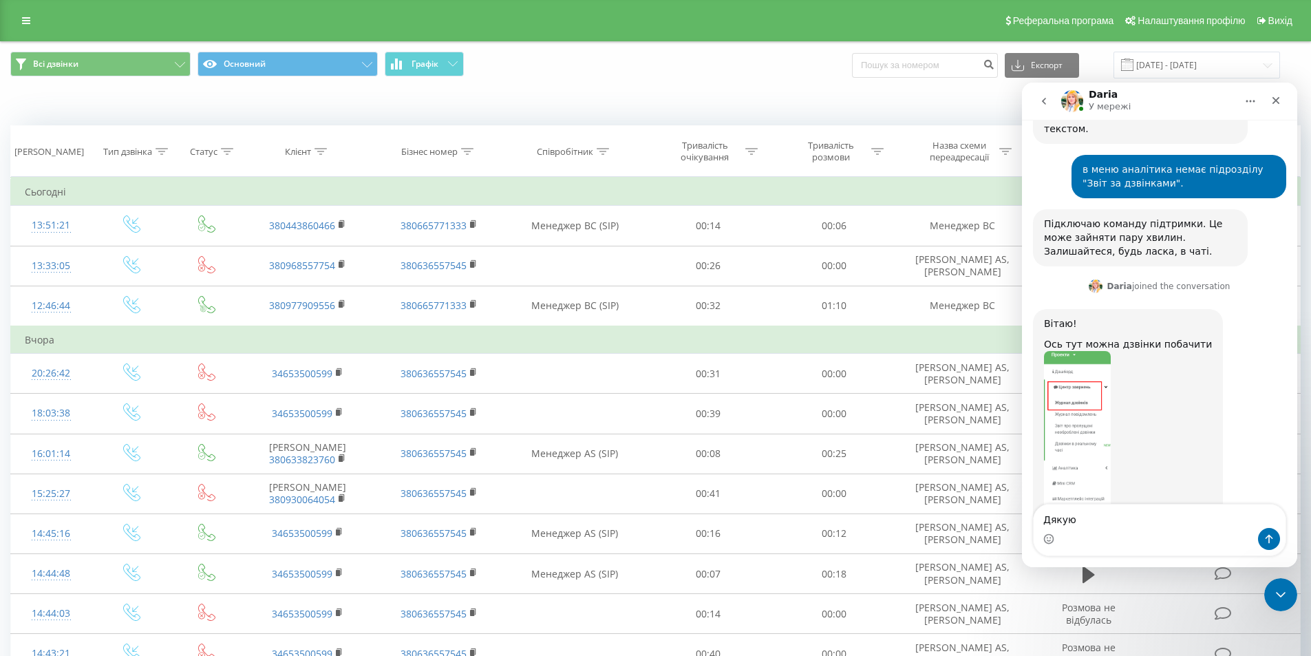
type textarea "Дякую!"
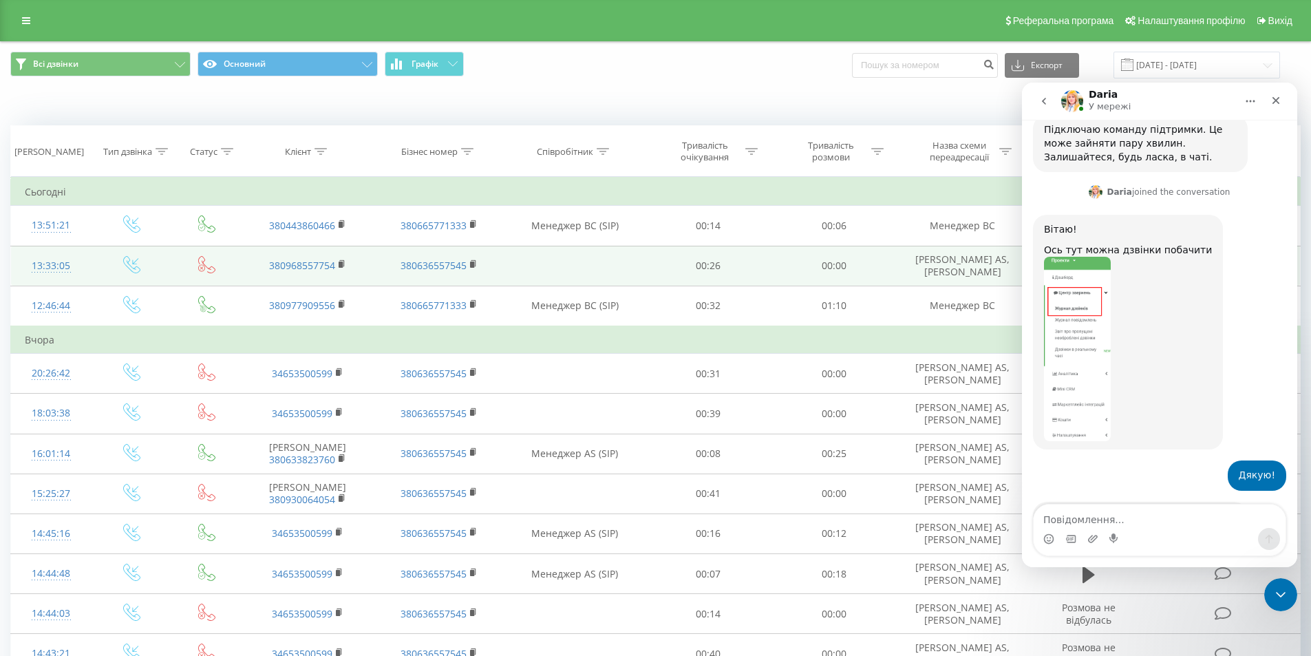
scroll to position [1221, 0]
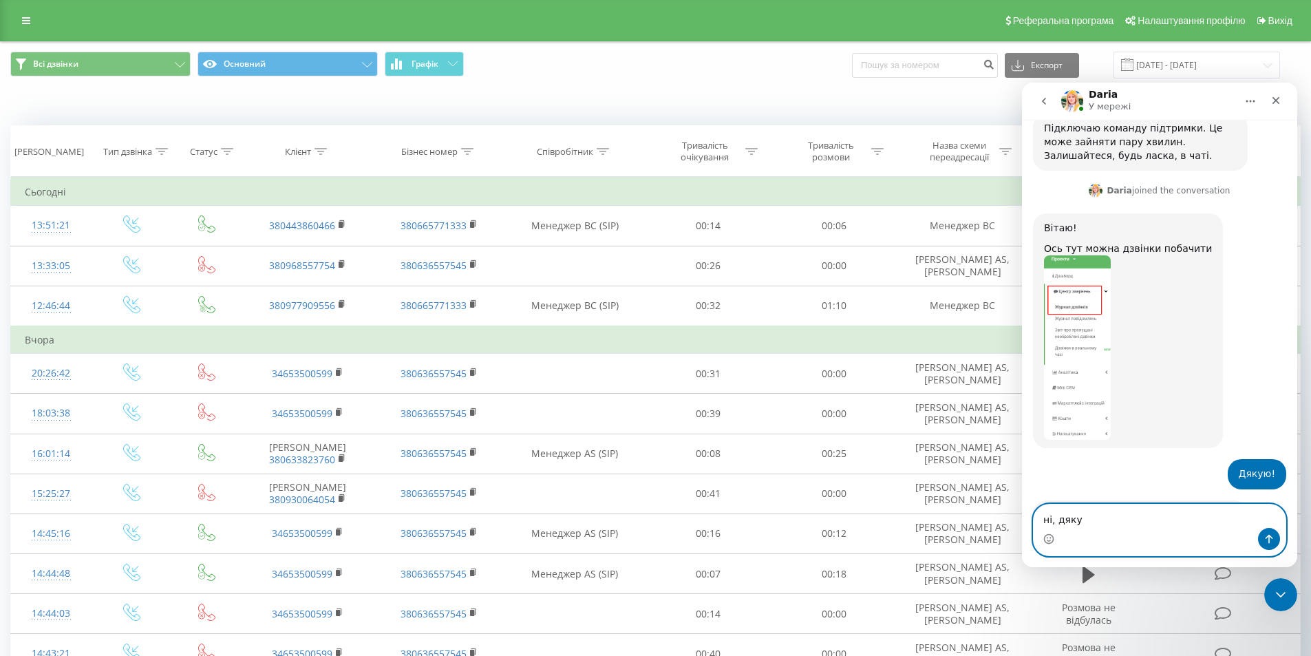
type textarea "ні, дякую"
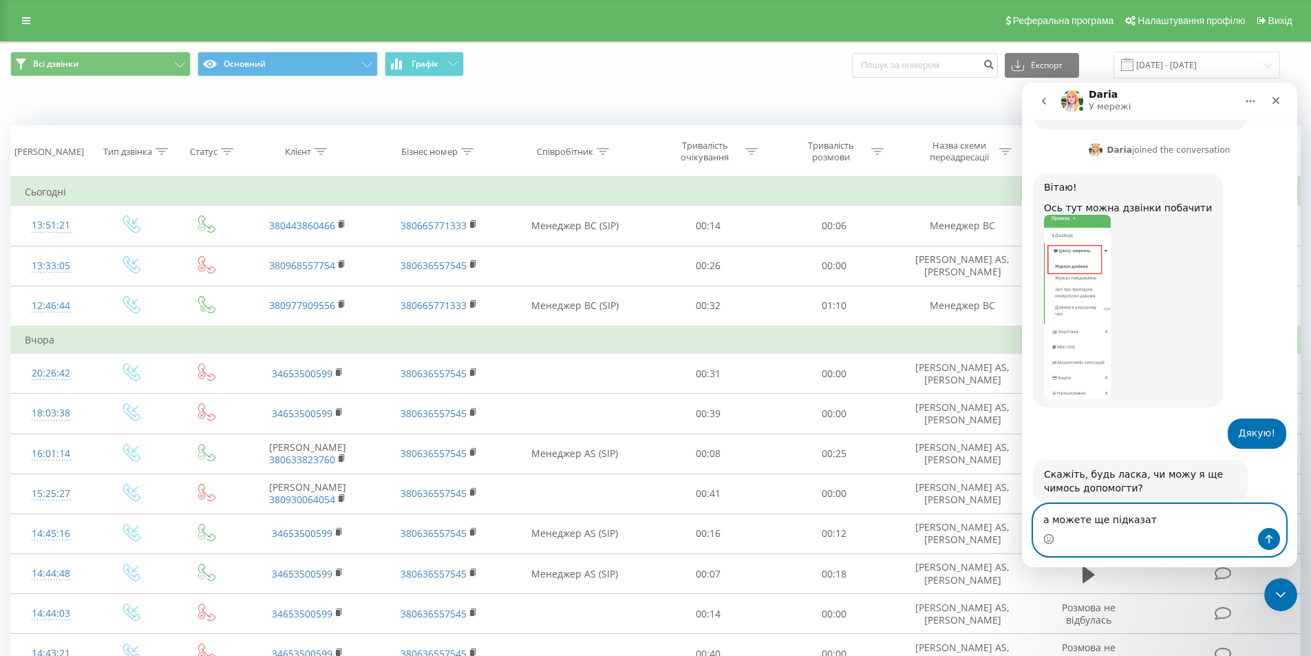
type textarea "а можете ще підказати"
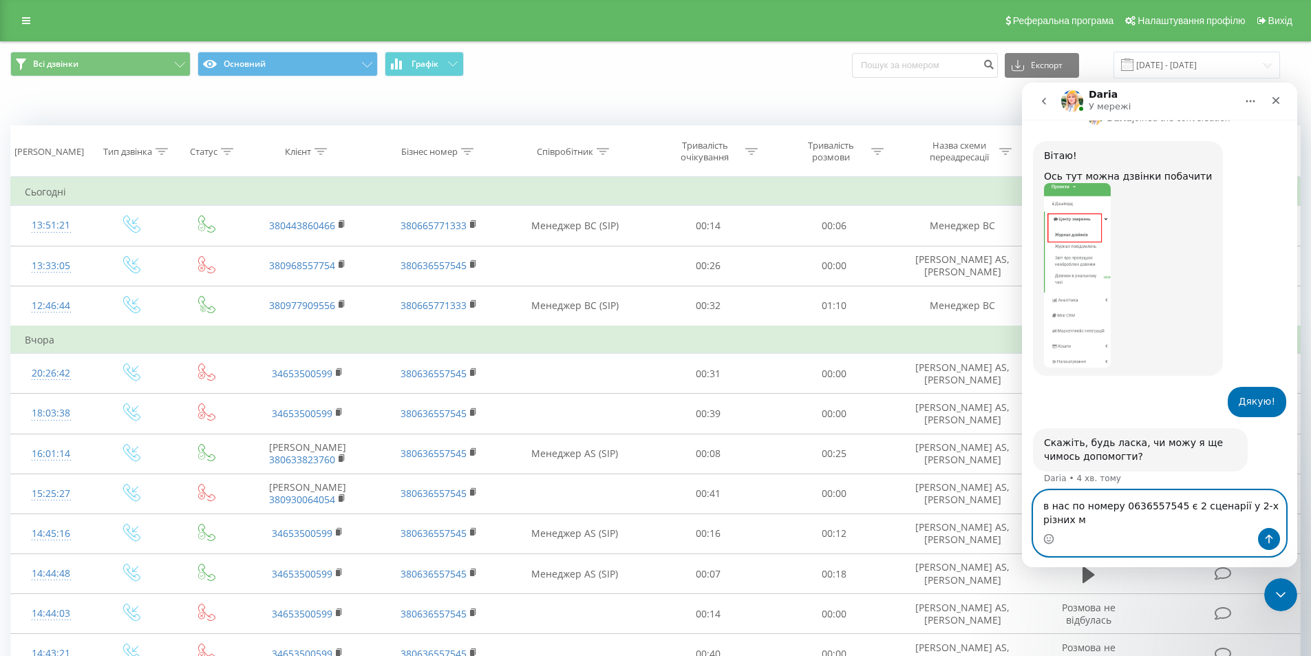
scroll to position [1307, 0]
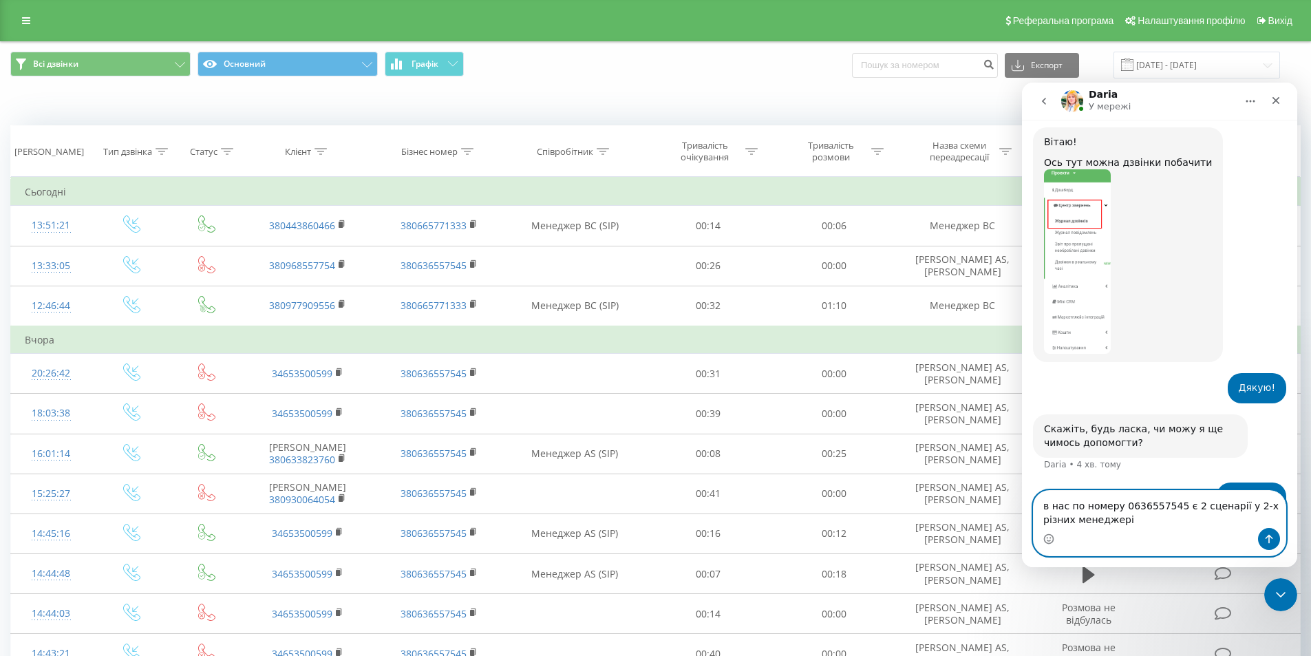
type textarea "в нас по номеру 0636557545 є 2 сценарії у 2-х різних менеджерів"
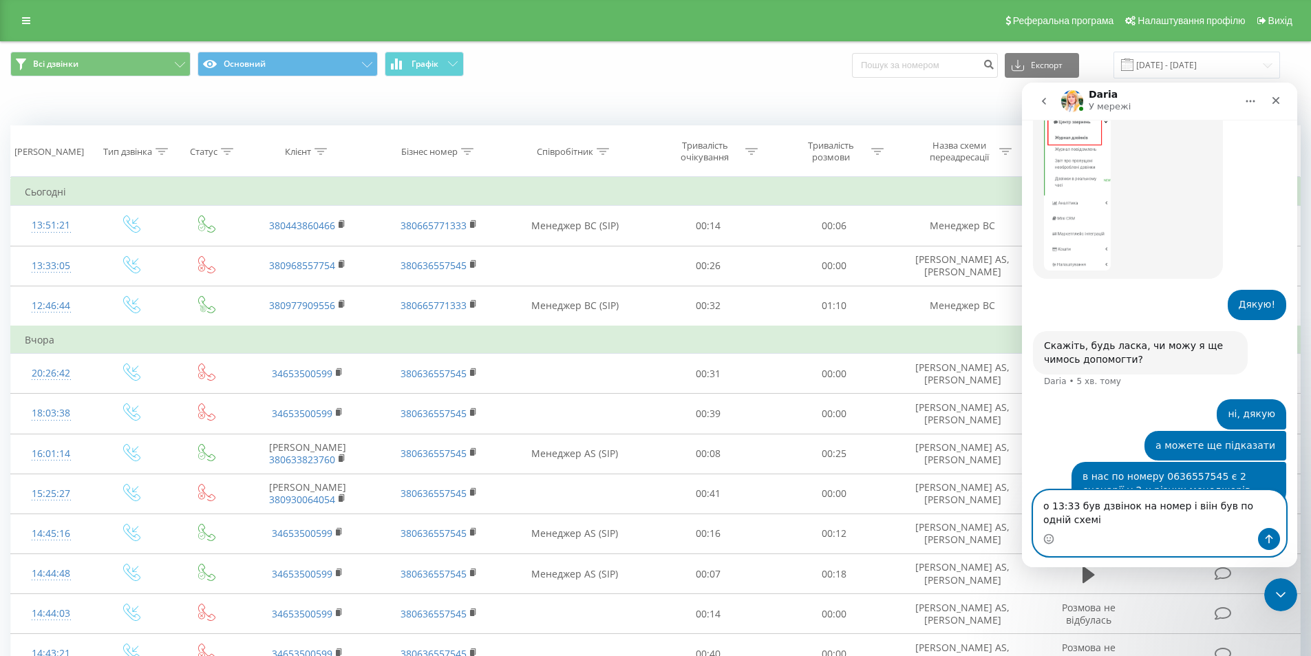
scroll to position [1391, 0]
click at [1142, 520] on textarea "о 13:33 був дзвінок на номер і віін був по одній схемі" at bounding box center [1160, 509] width 252 height 37
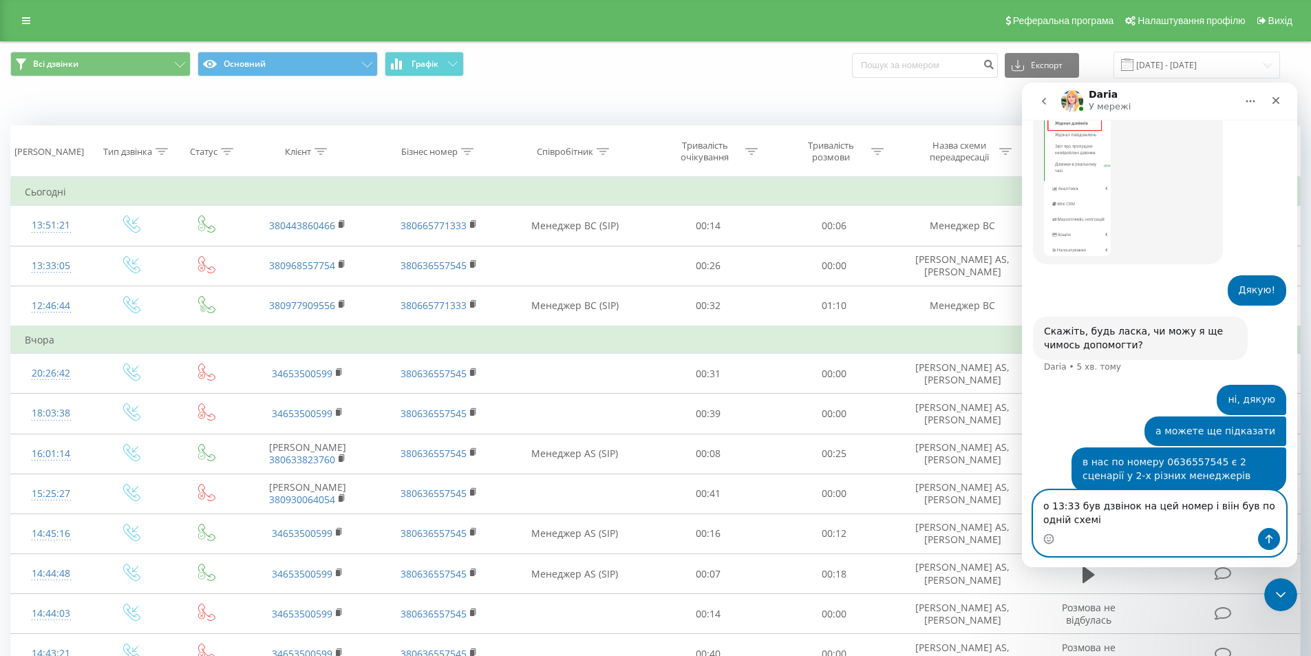
drag, startPoint x: 1200, startPoint y: 504, endPoint x: 1282, endPoint y: 533, distance: 87.1
click at [1282, 533] on div "о 13:33 був дзвінок на цей номер і [PERSON_NAME] був по одній схемі о 13:33 був…" at bounding box center [1160, 523] width 252 height 65
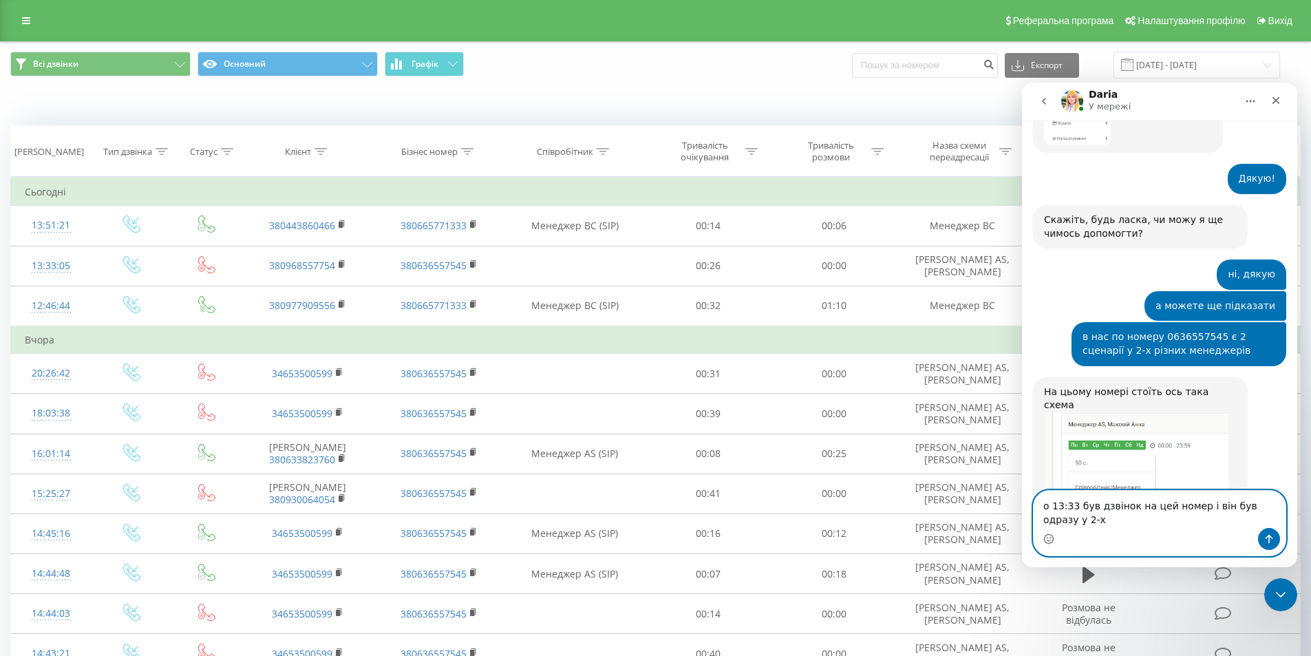
scroll to position [1530, 0]
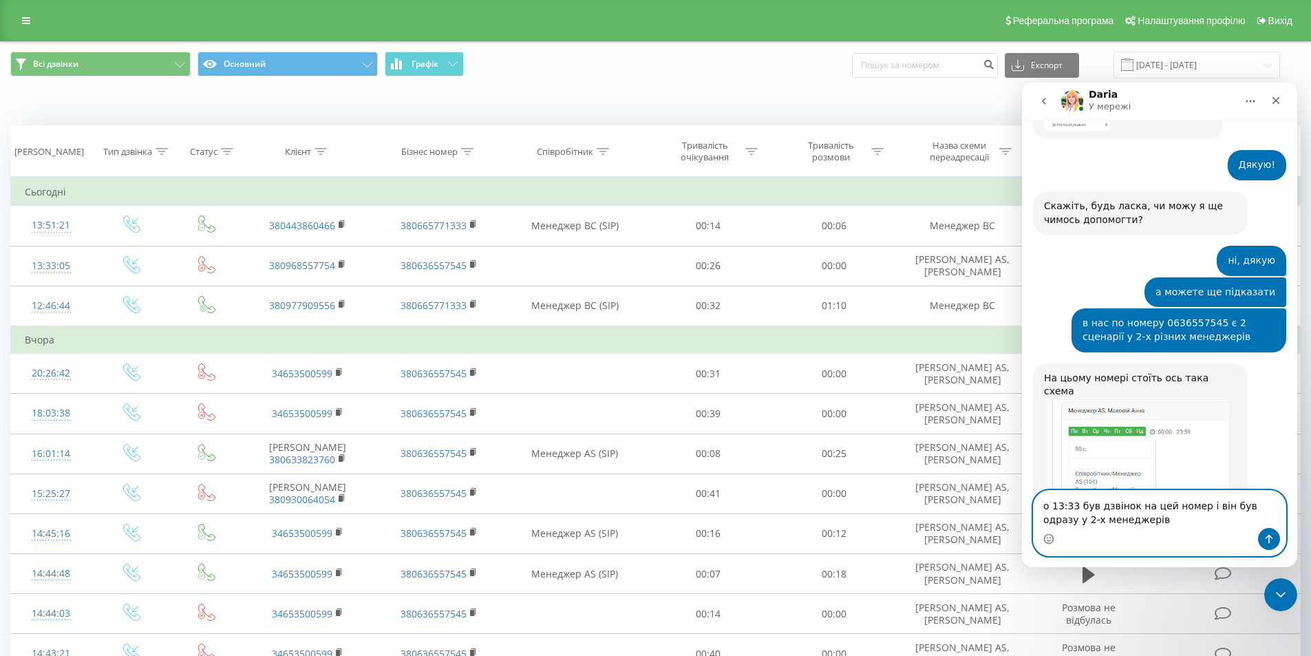
type textarea "о 13:33 був дзвінок на цей номер і він був одразу у 2-х менеджерів?"
